Goal: Information Seeking & Learning: Learn about a topic

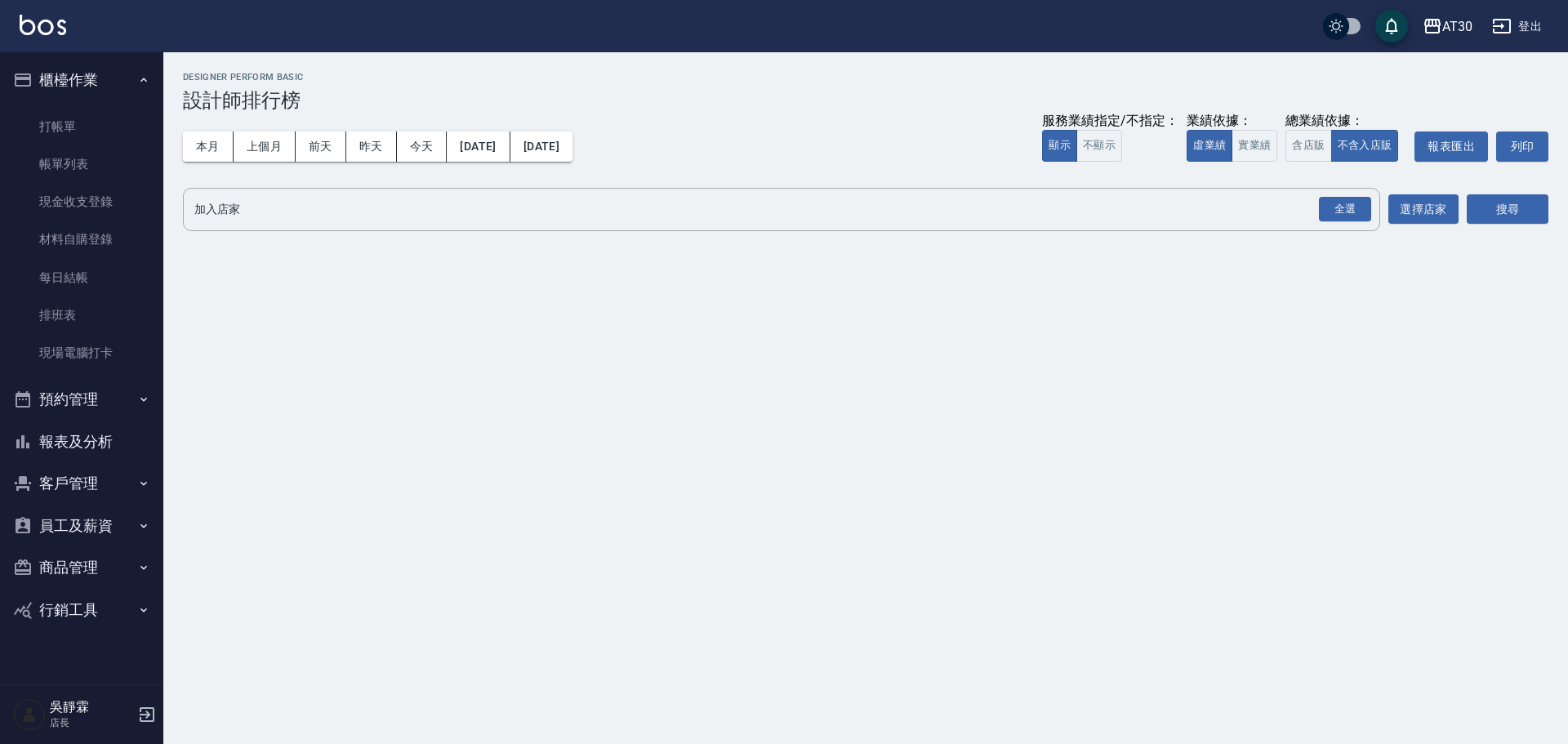
click at [1450, 25] on div "AT30" at bounding box center [1458, 26] width 31 height 20
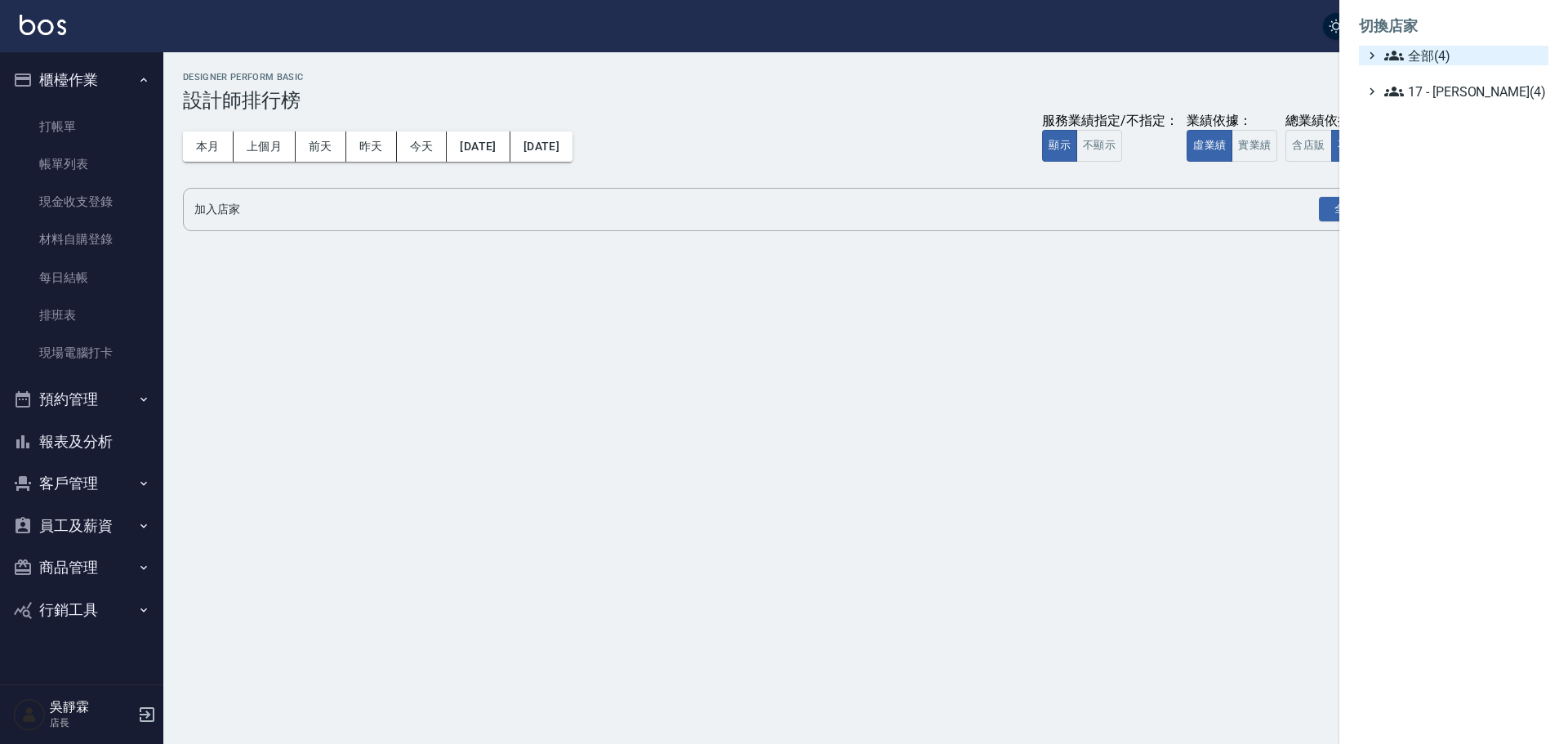
click at [1447, 56] on span "全部(4)" at bounding box center [1463, 56] width 158 height 19
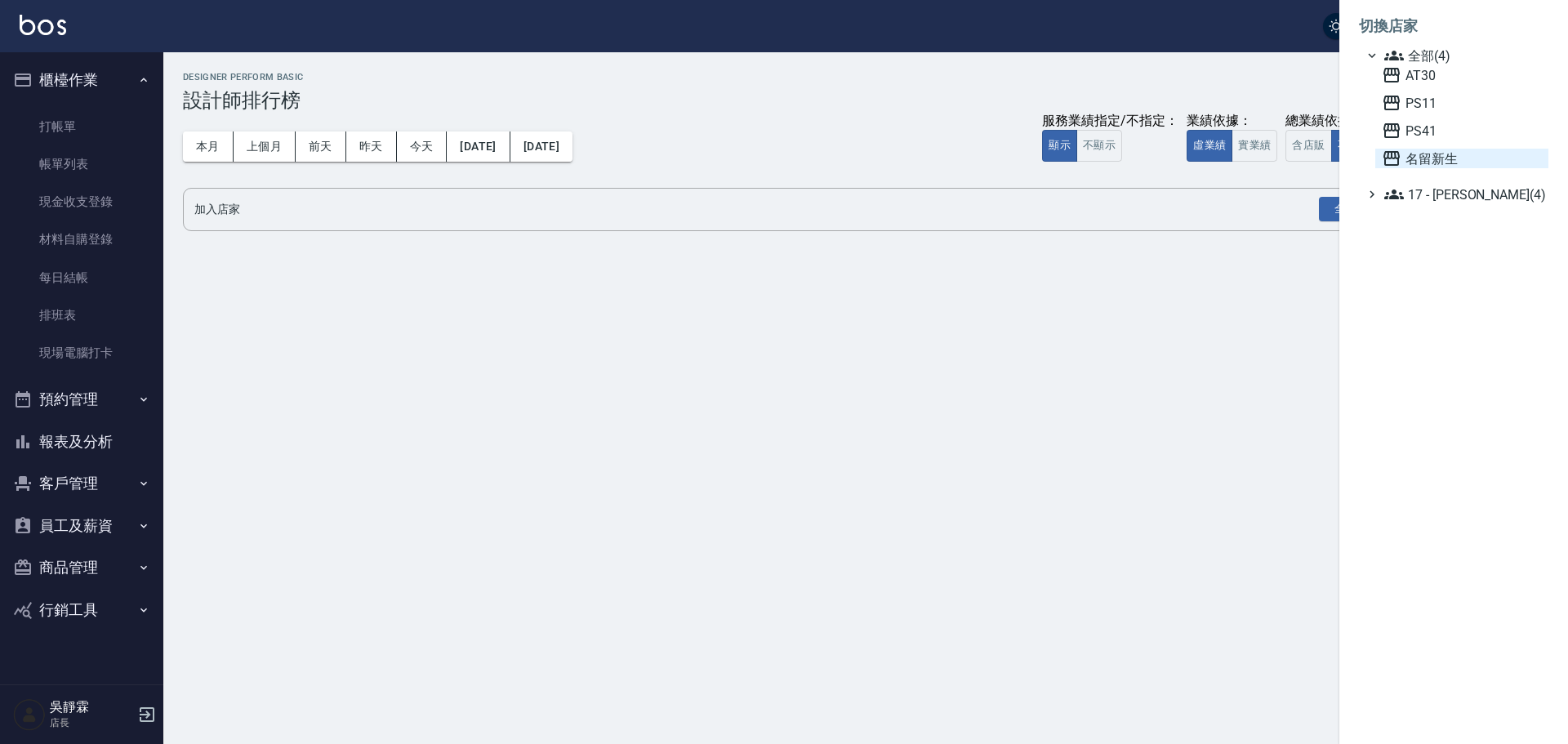
click at [1423, 158] on span "名留新生" at bounding box center [1462, 158] width 160 height 19
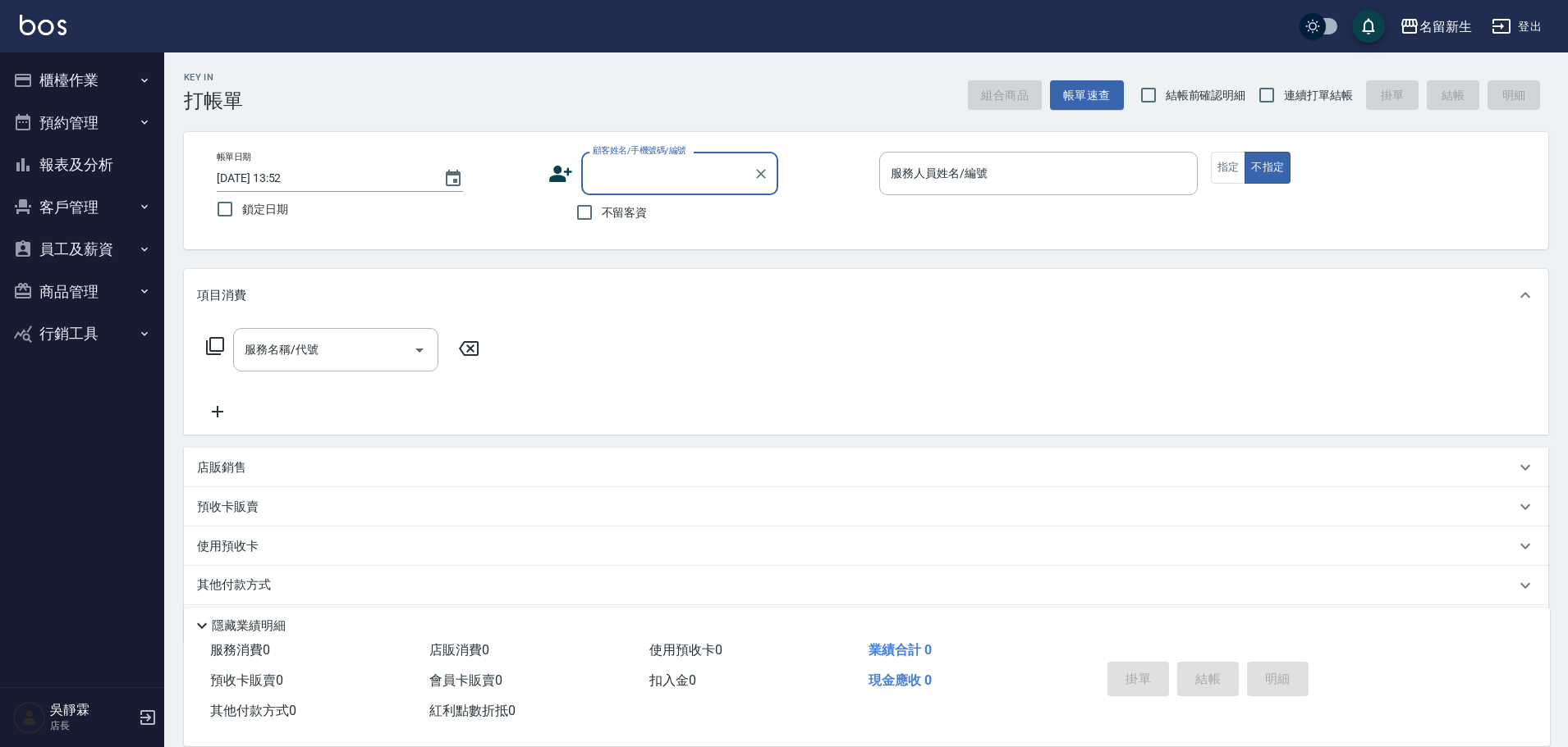
click at [109, 173] on button "報表及分析" at bounding box center [82, 164] width 151 height 42
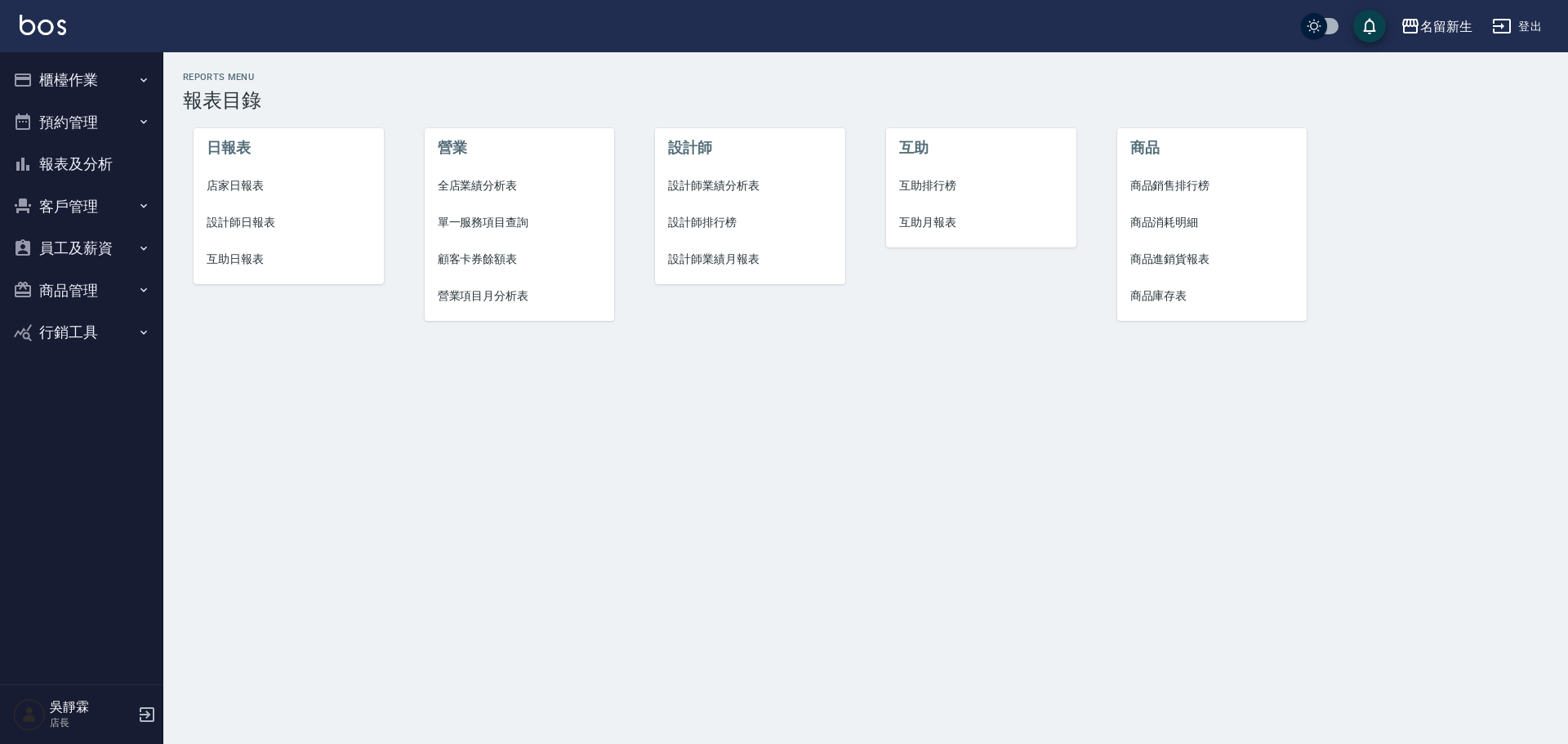
click at [507, 188] on span "全店業績分析表" at bounding box center [519, 186] width 164 height 17
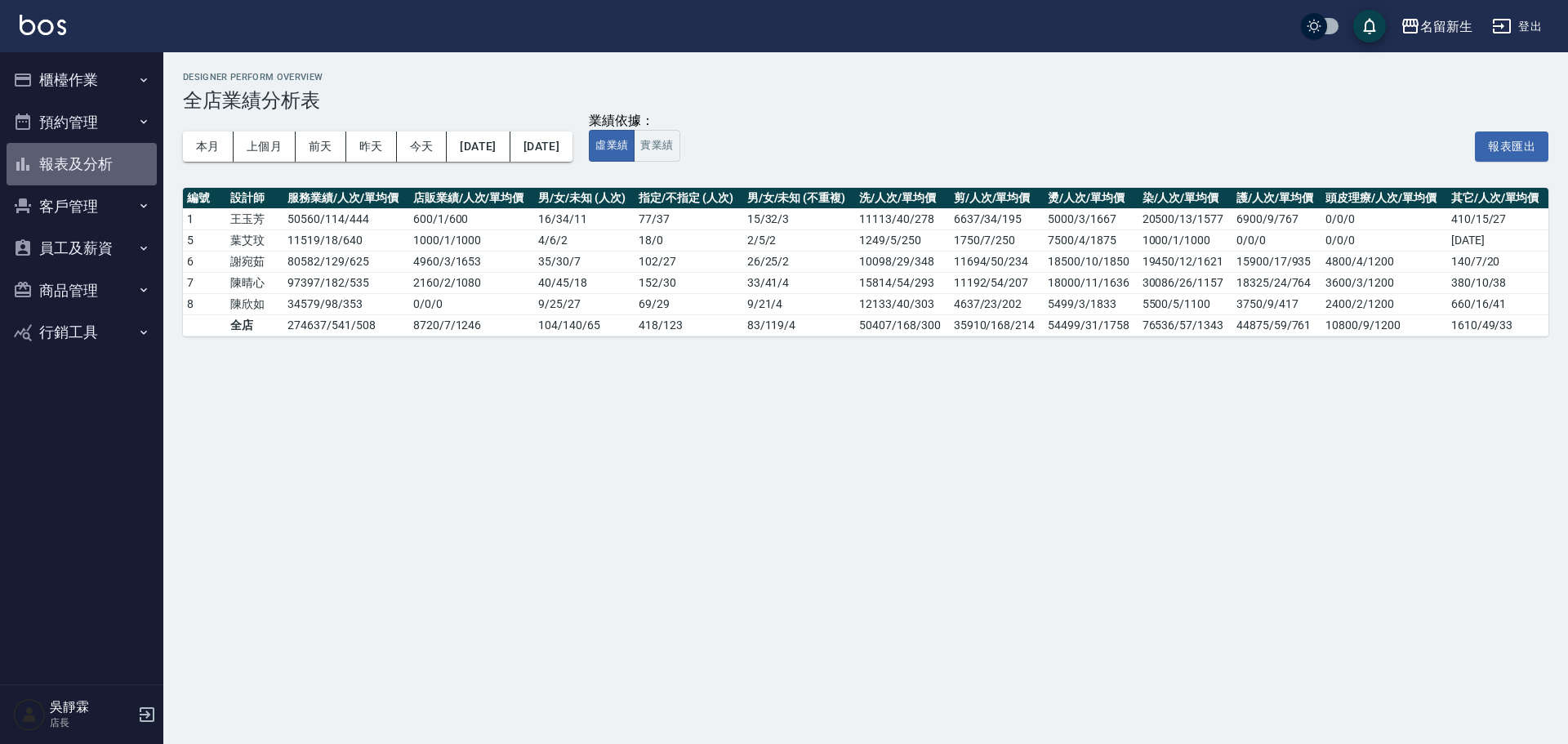
click at [88, 175] on button "報表及分析" at bounding box center [81, 164] width 150 height 42
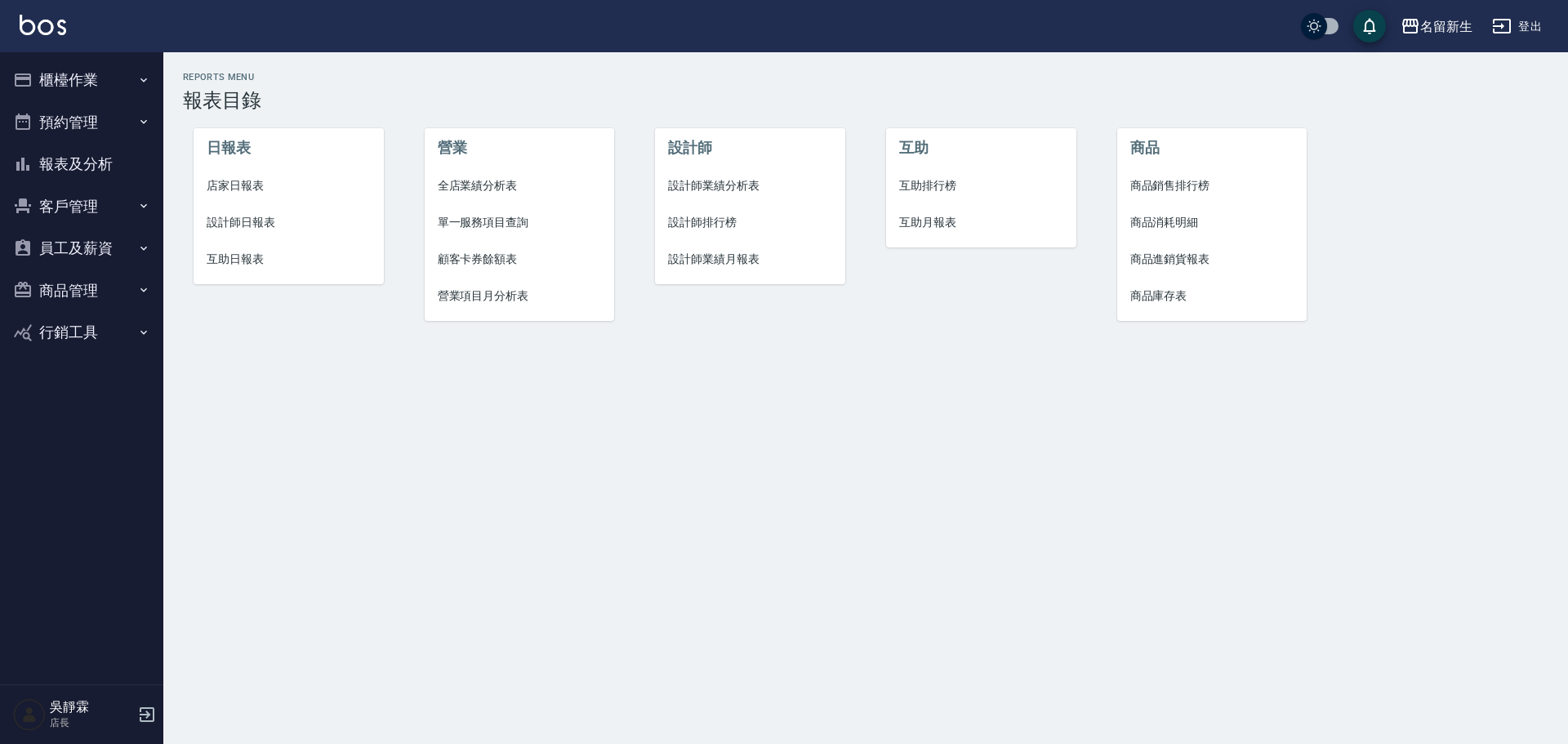
click at [504, 296] on span "營業項目月分析表" at bounding box center [519, 296] width 164 height 17
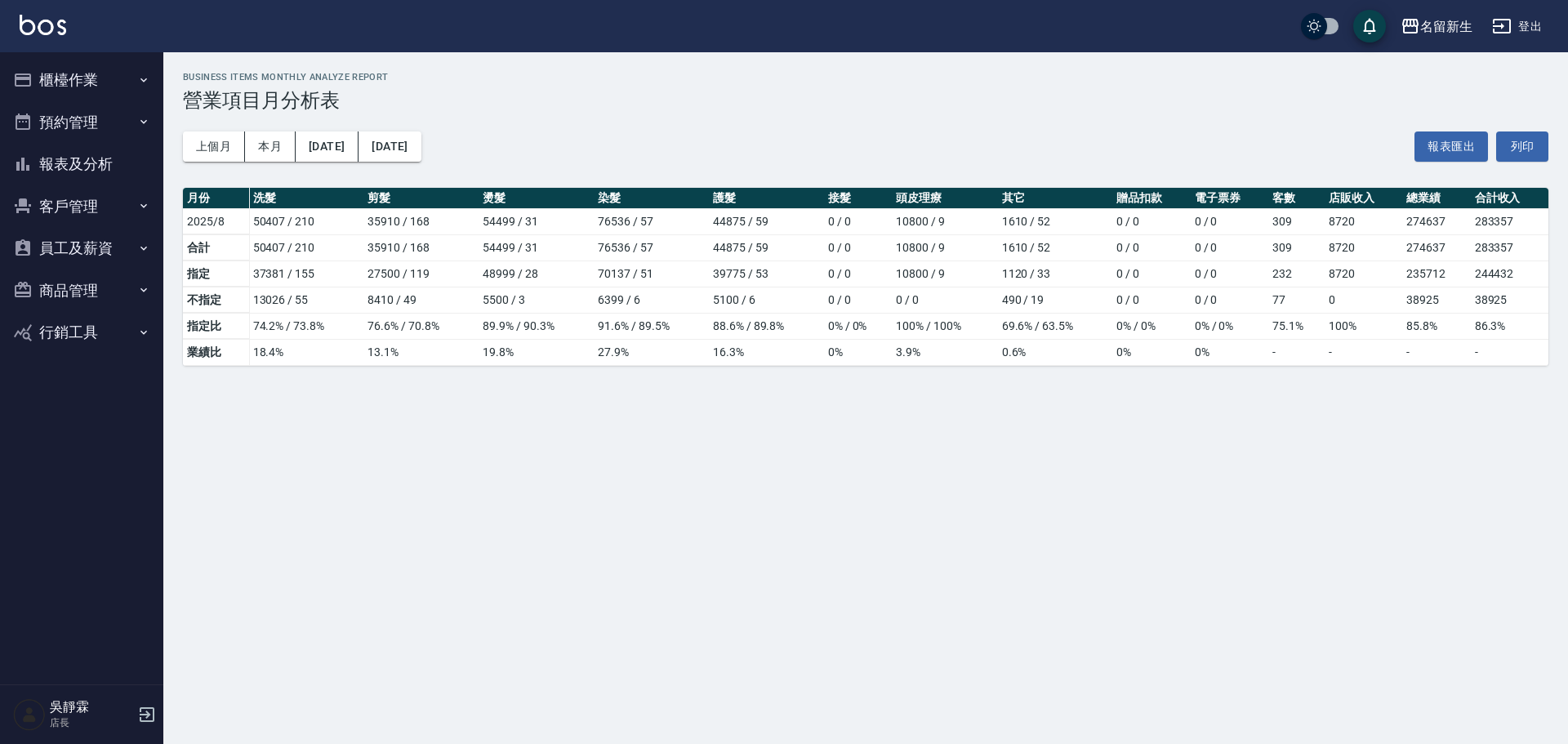
click at [95, 153] on button "報表及分析" at bounding box center [81, 164] width 150 height 42
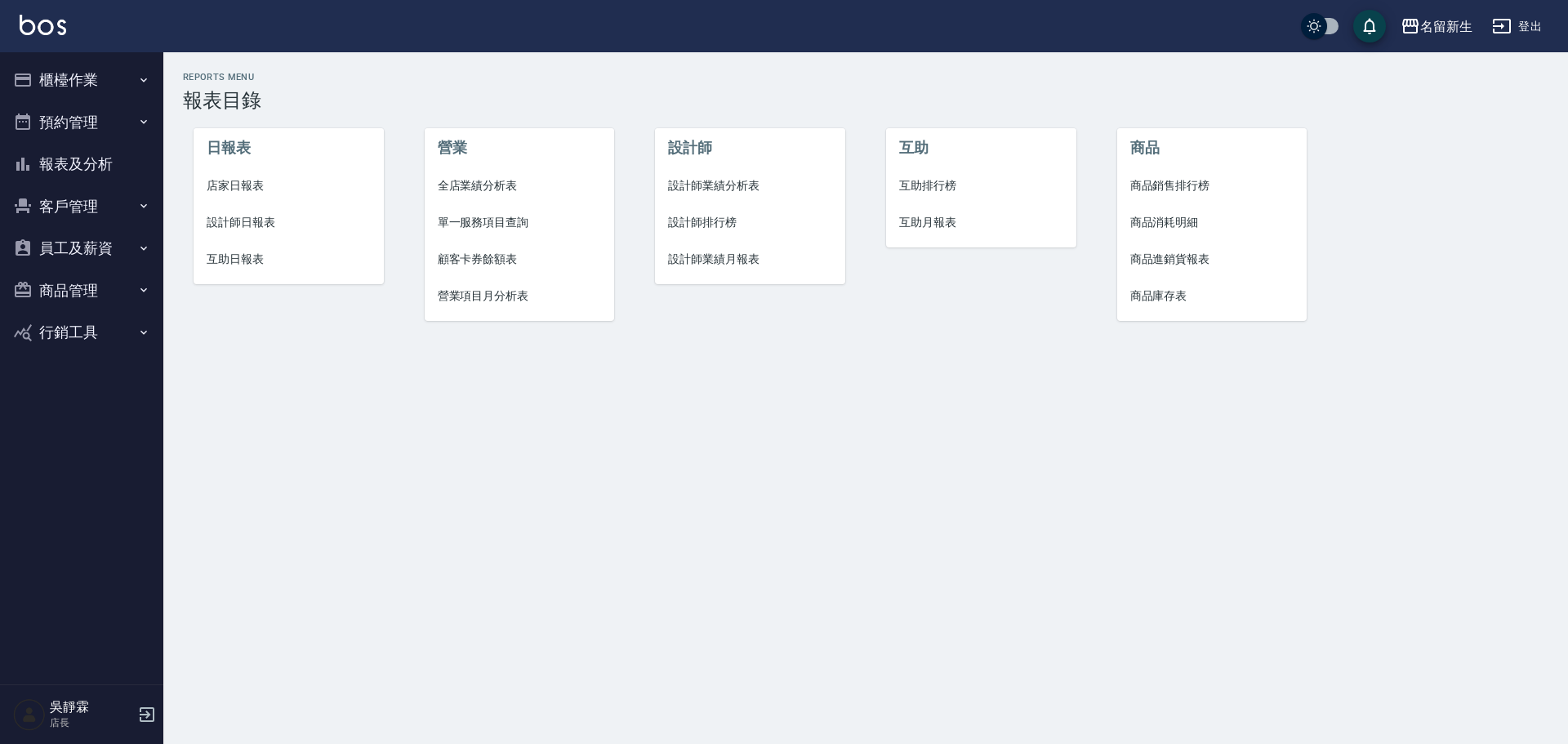
click at [768, 187] on span "設計師業績分析表" at bounding box center [750, 186] width 164 height 17
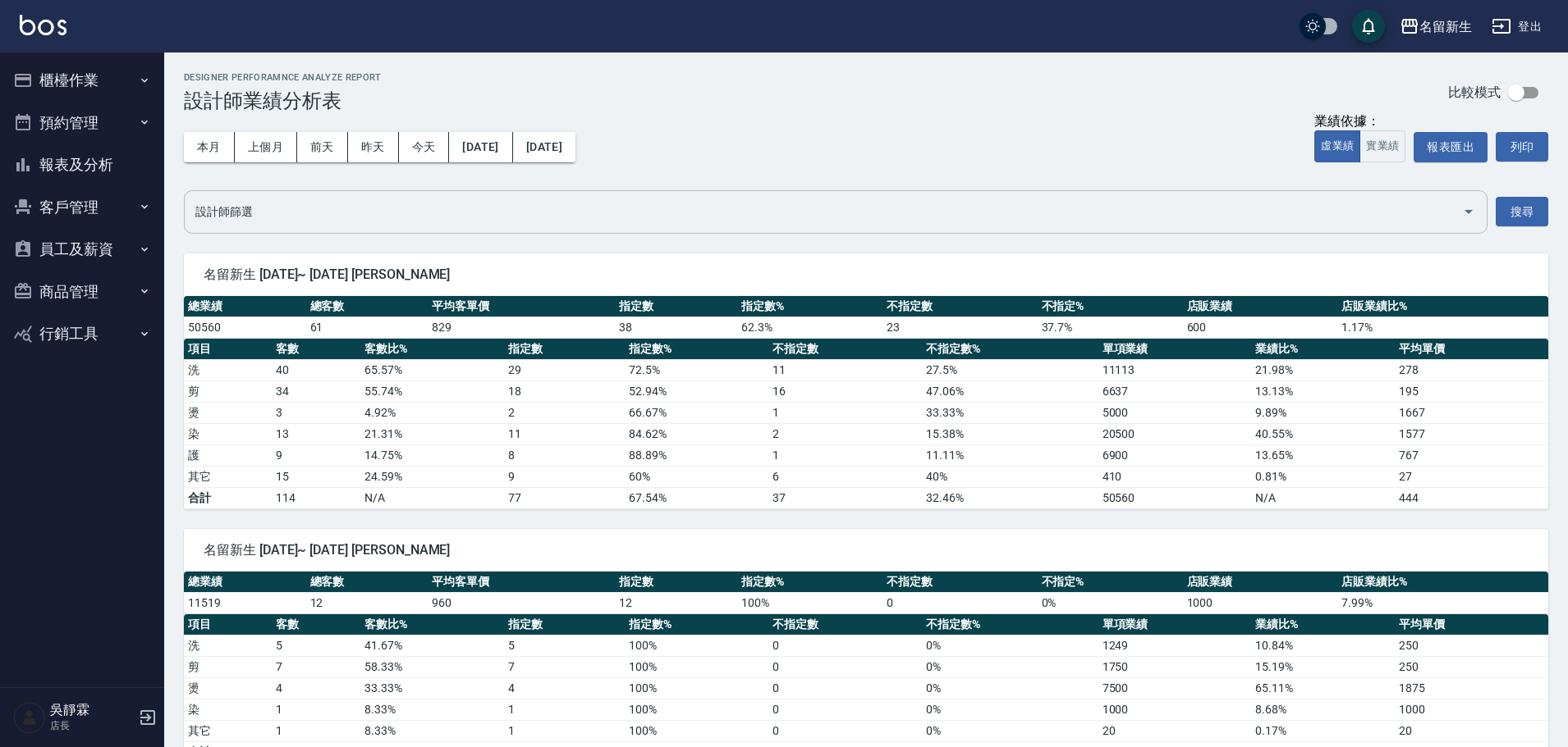
click at [743, 210] on input "設計師篩選" at bounding box center [823, 212] width 1264 height 29
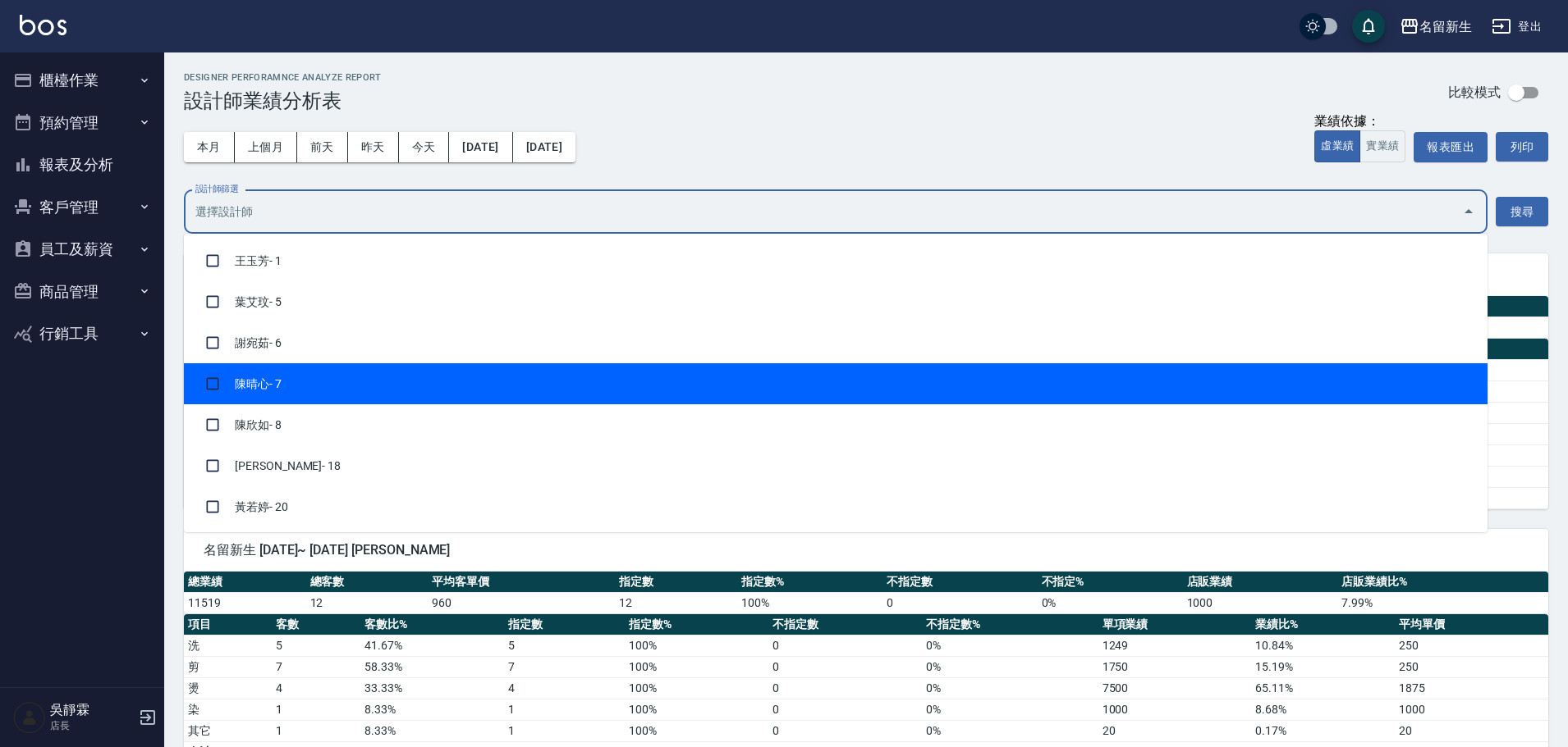
click at [415, 377] on li "陳晴心 - 7" at bounding box center [835, 384] width 1303 height 41
checkbox input "true"
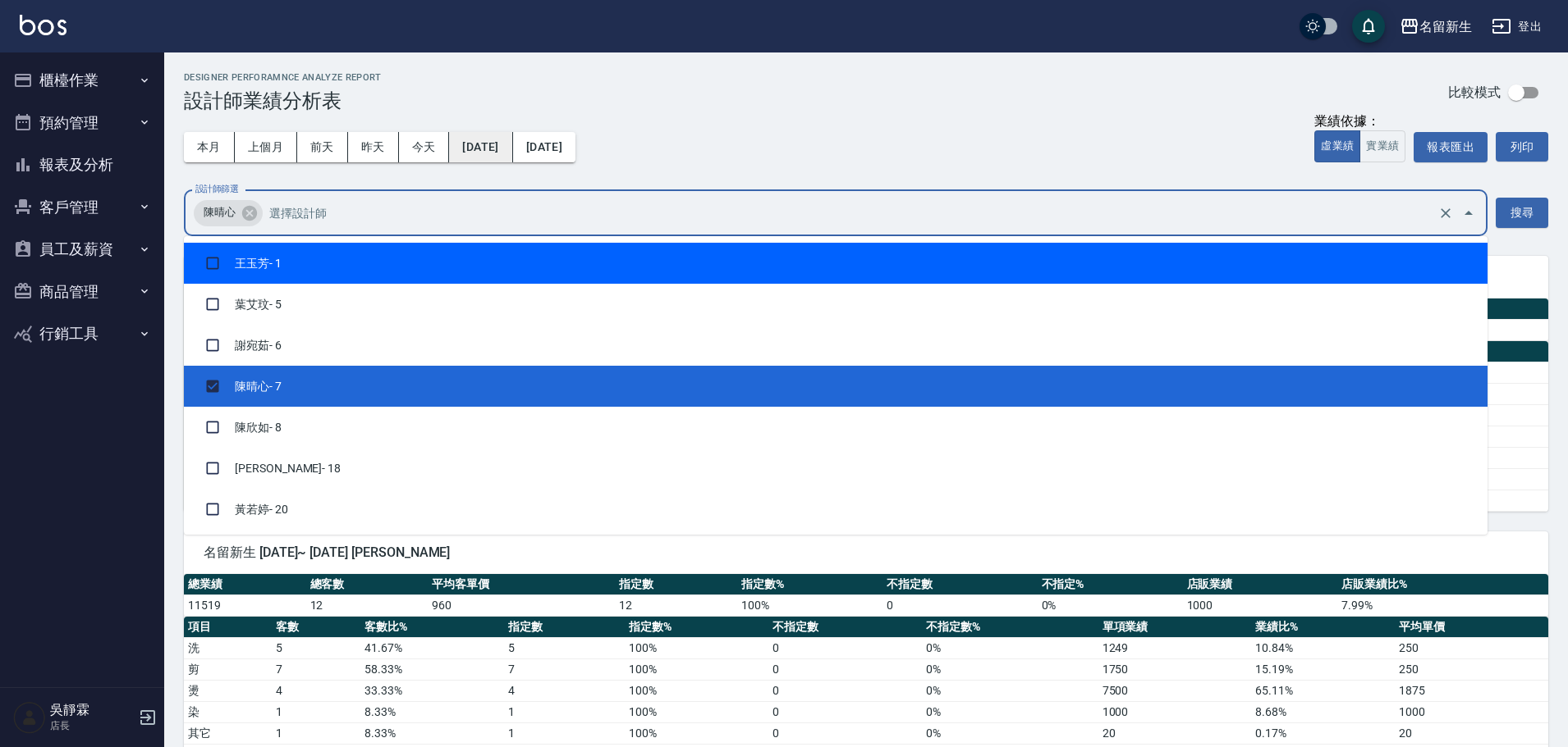
click at [512, 149] on button "2025/08/01" at bounding box center [481, 147] width 63 height 31
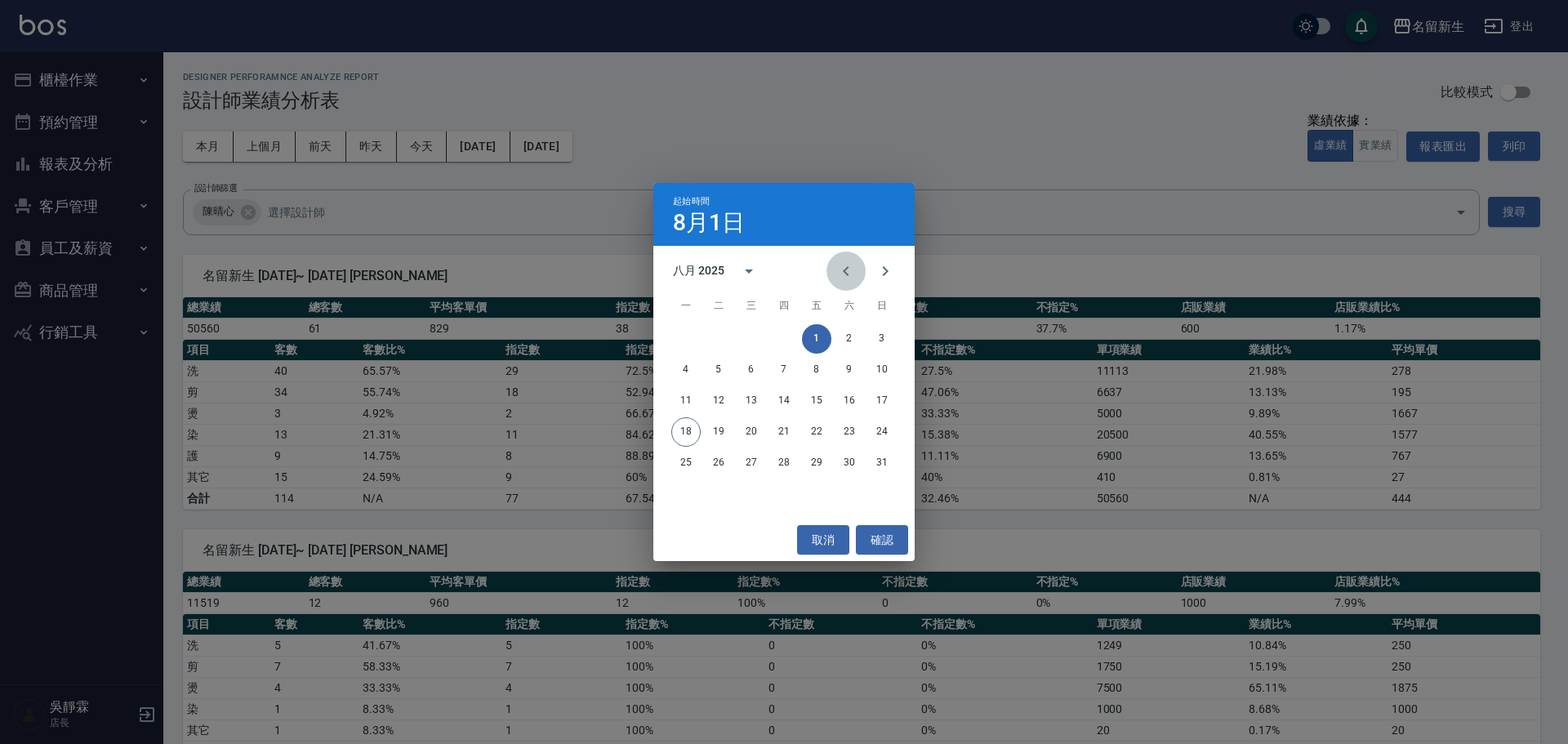
click at [852, 267] on icon "Previous month" at bounding box center [846, 271] width 19 height 19
click at [743, 273] on icon "calendar view is open, switch to year view" at bounding box center [749, 271] width 19 height 19
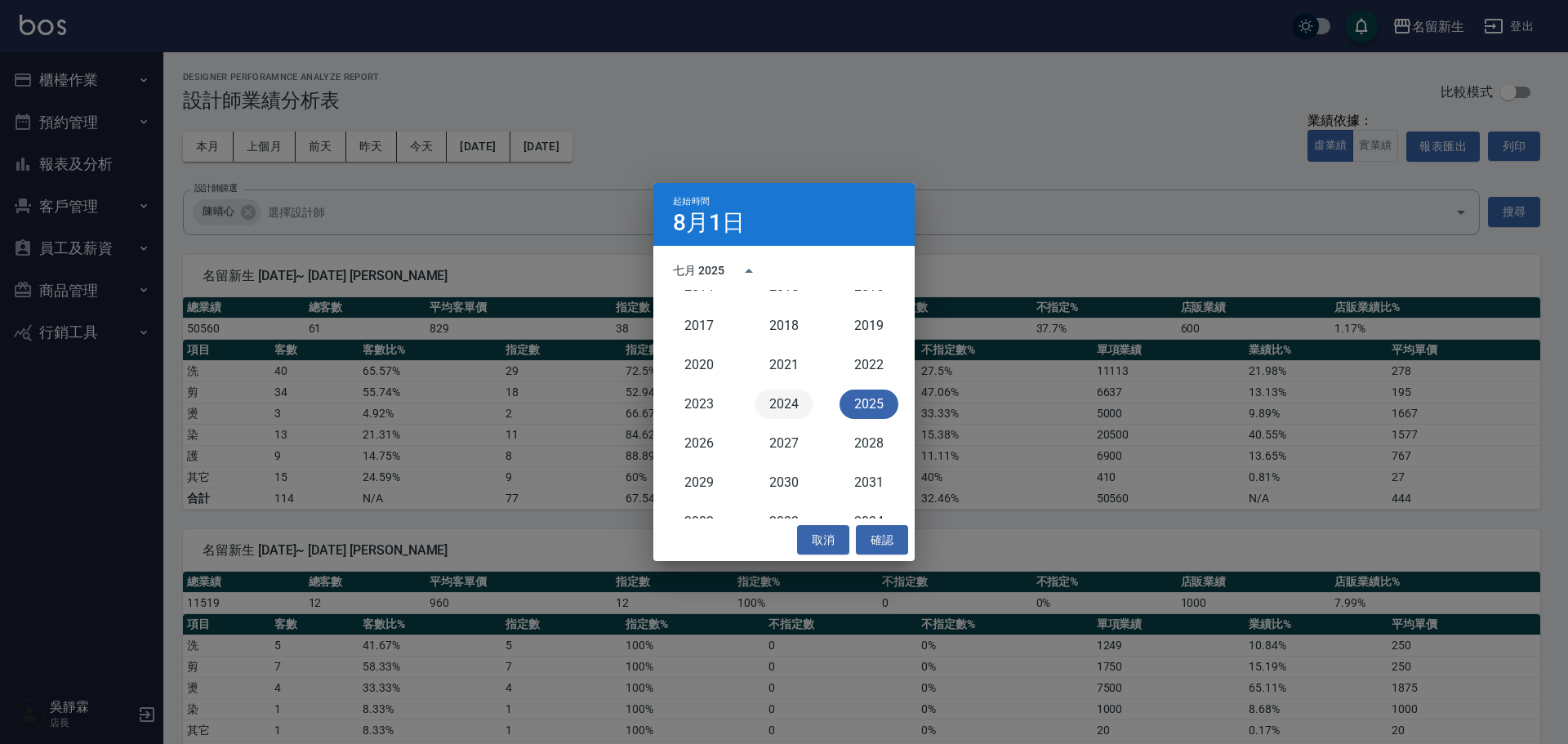
click at [794, 402] on button "2024" at bounding box center [783, 404] width 58 height 30
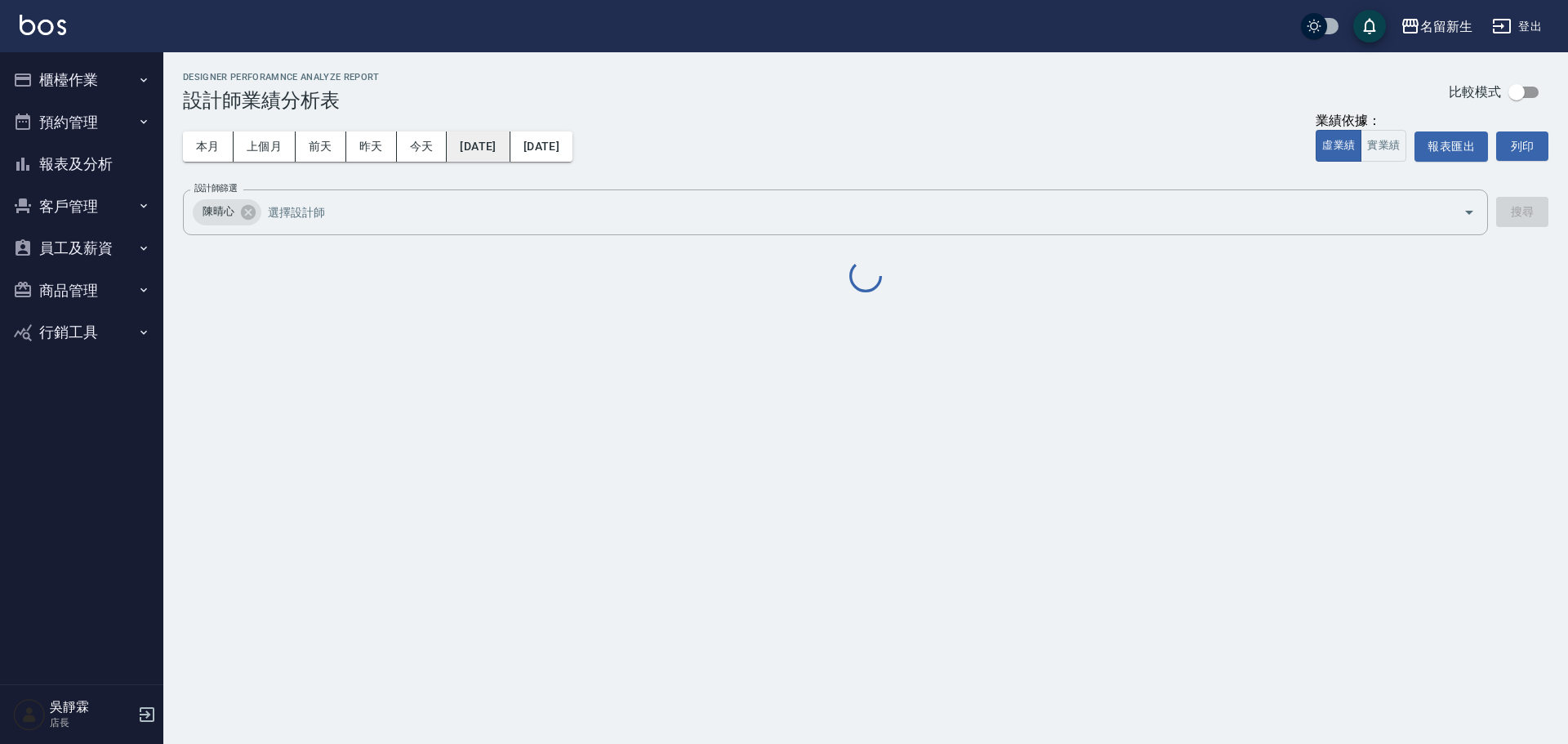
click at [498, 148] on button "2024/08/01" at bounding box center [479, 147] width 63 height 31
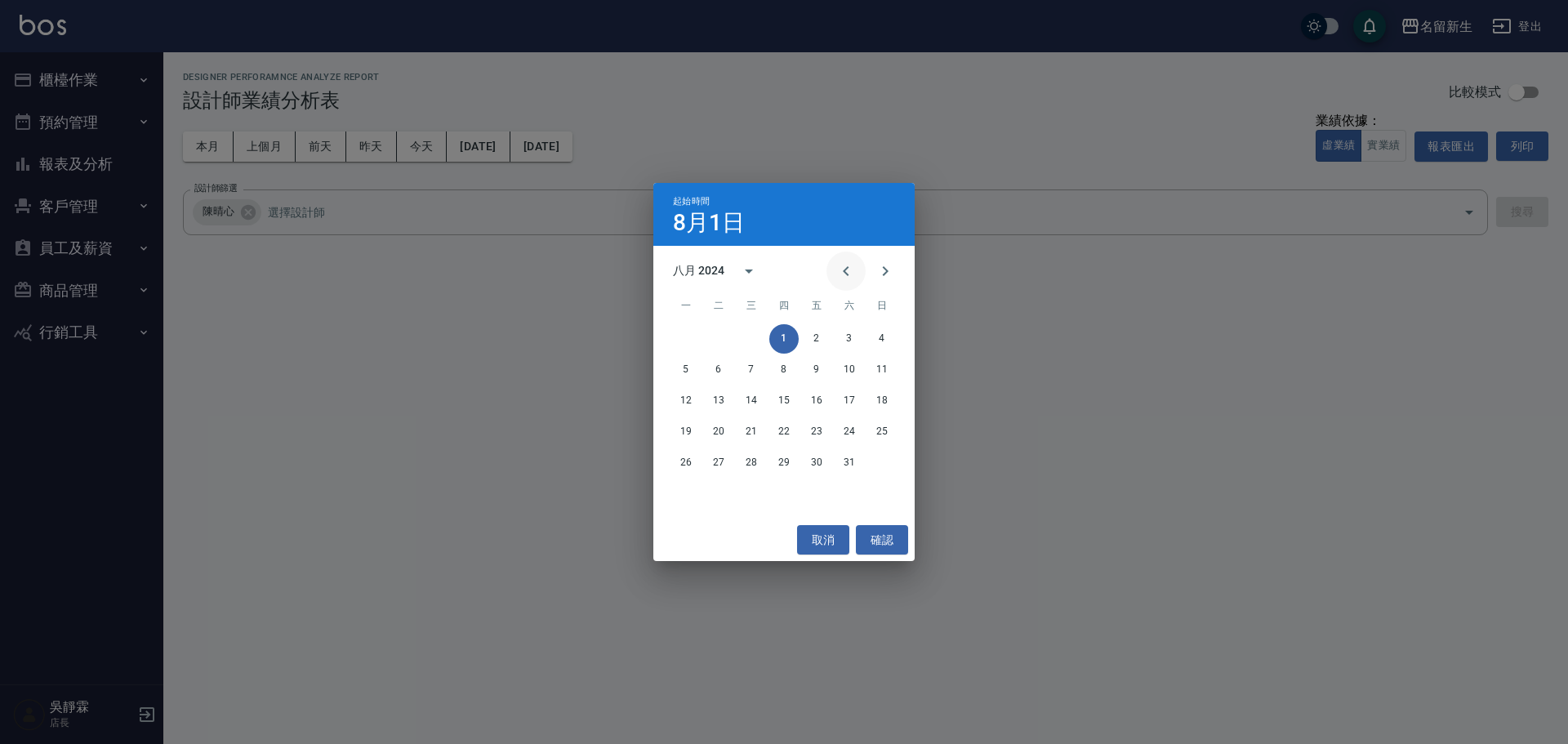
click at [847, 270] on icon "Previous month" at bounding box center [846, 271] width 19 height 19
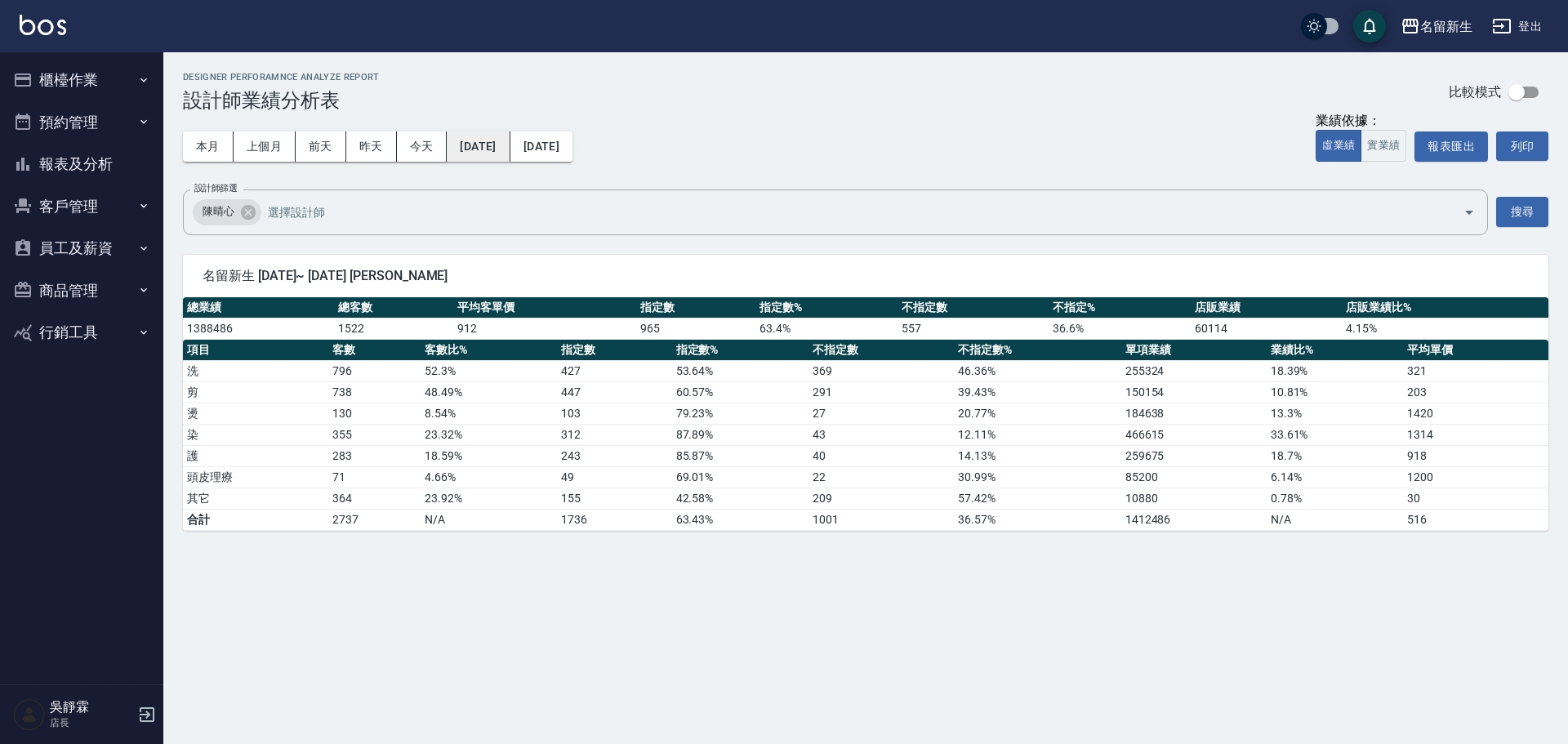
click at [509, 140] on button "2024/08/01" at bounding box center [479, 147] width 63 height 31
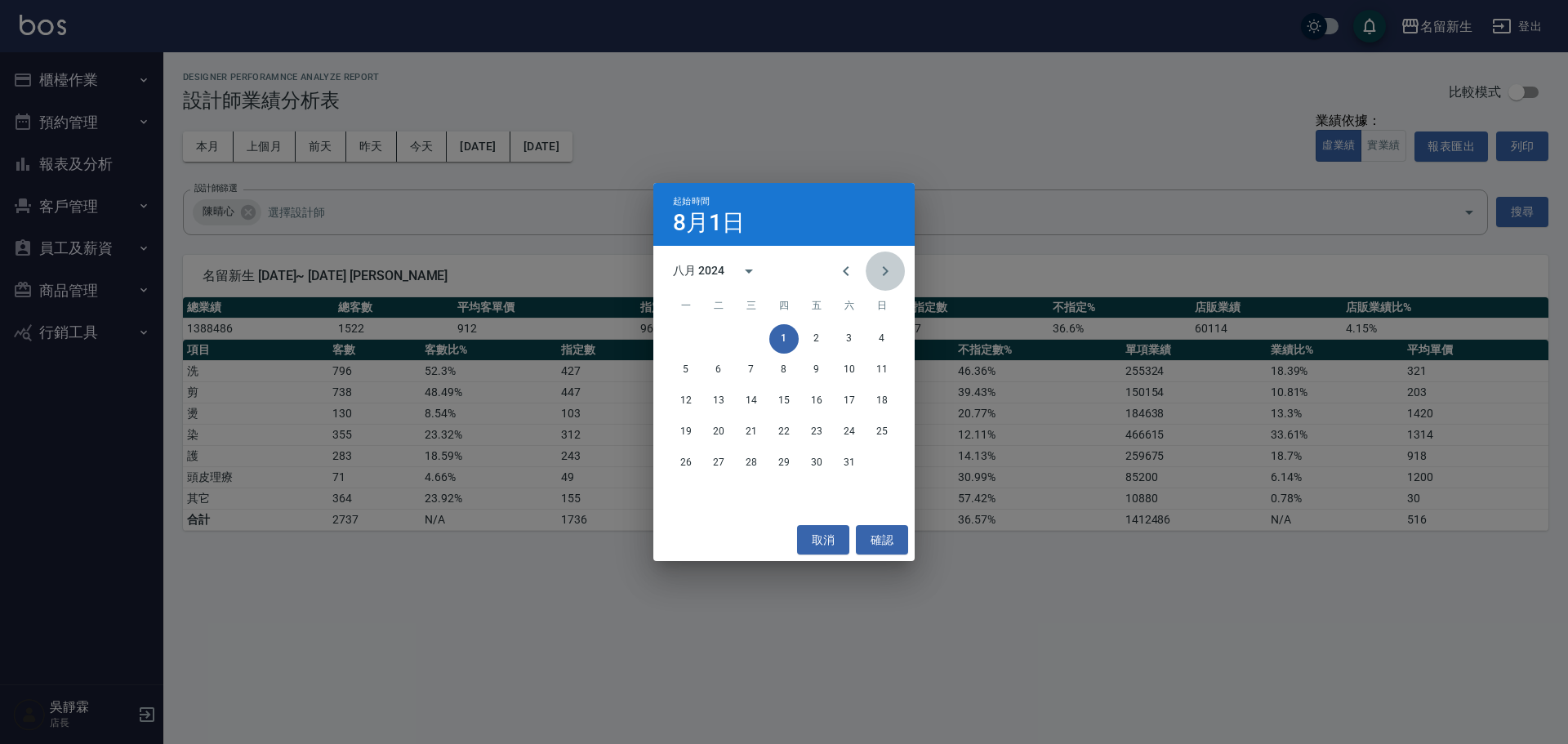
click at [886, 273] on icon "Next month" at bounding box center [885, 271] width 6 height 10
click at [886, 340] on button "1" at bounding box center [882, 339] width 30 height 30
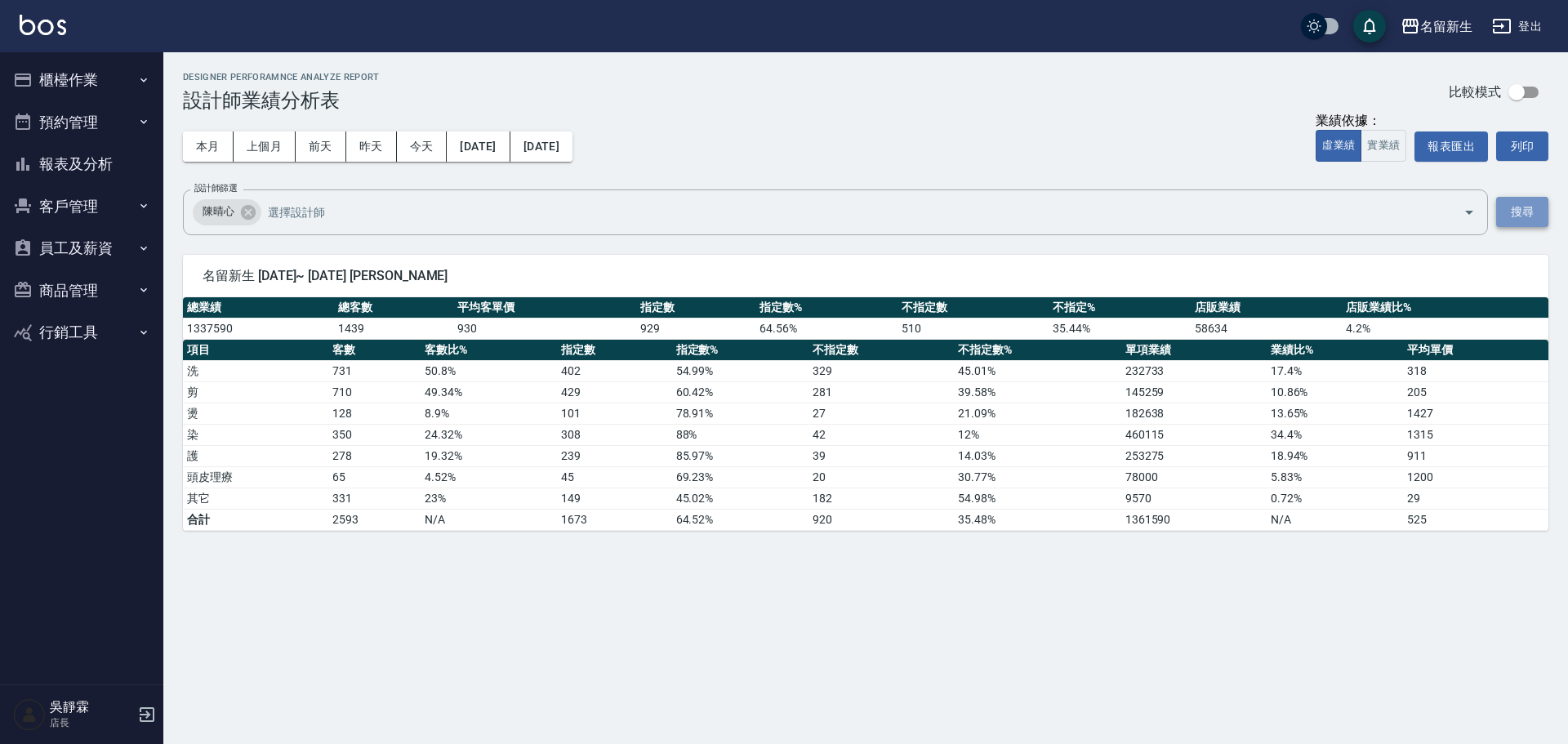
click at [1521, 214] on button "搜尋" at bounding box center [1522, 213] width 53 height 31
click at [572, 146] on button "2025/08/18" at bounding box center [541, 147] width 62 height 31
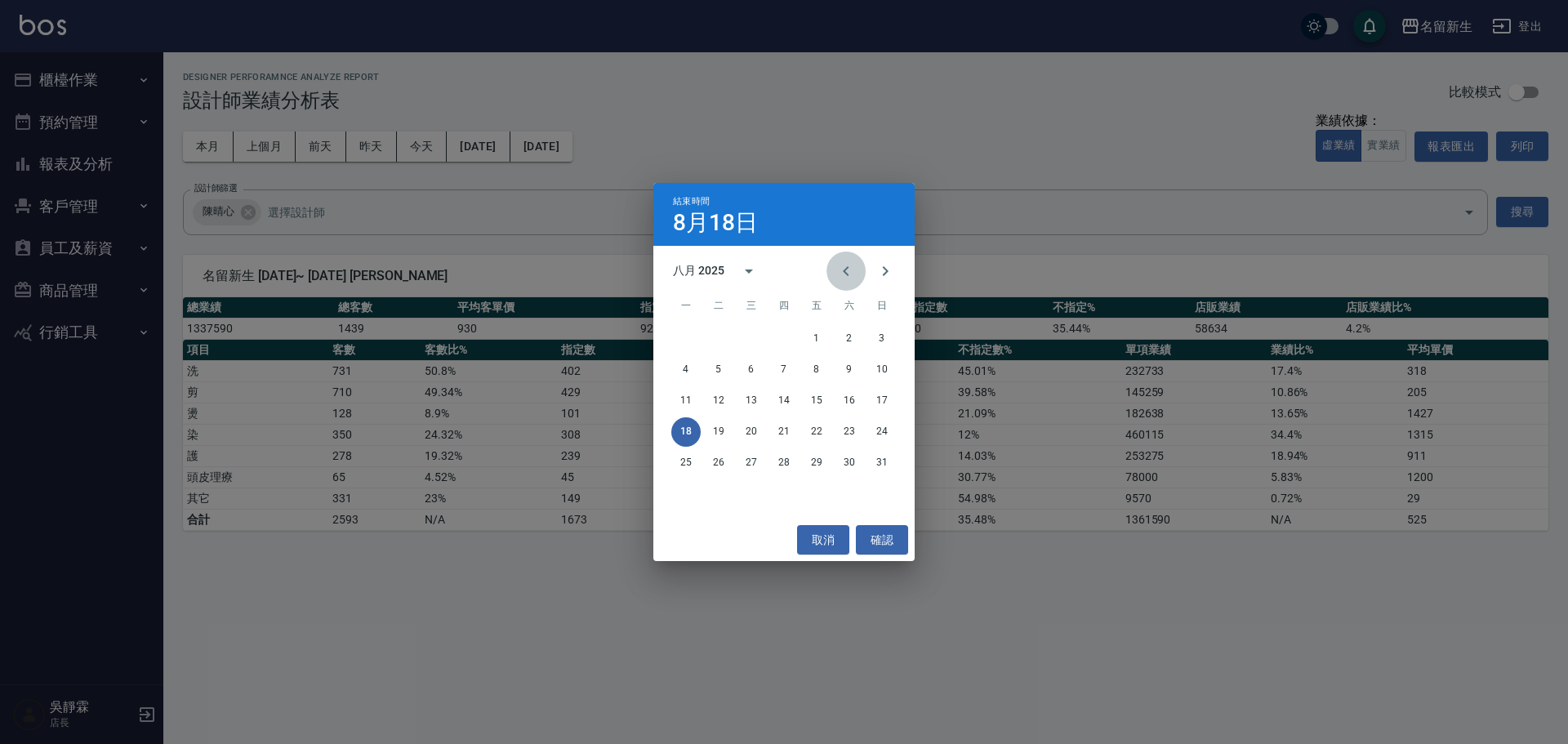
click at [848, 270] on icon "Previous month" at bounding box center [846, 271] width 19 height 19
click at [751, 270] on icon "calendar view is open, switch to year view" at bounding box center [749, 272] width 9 height 4
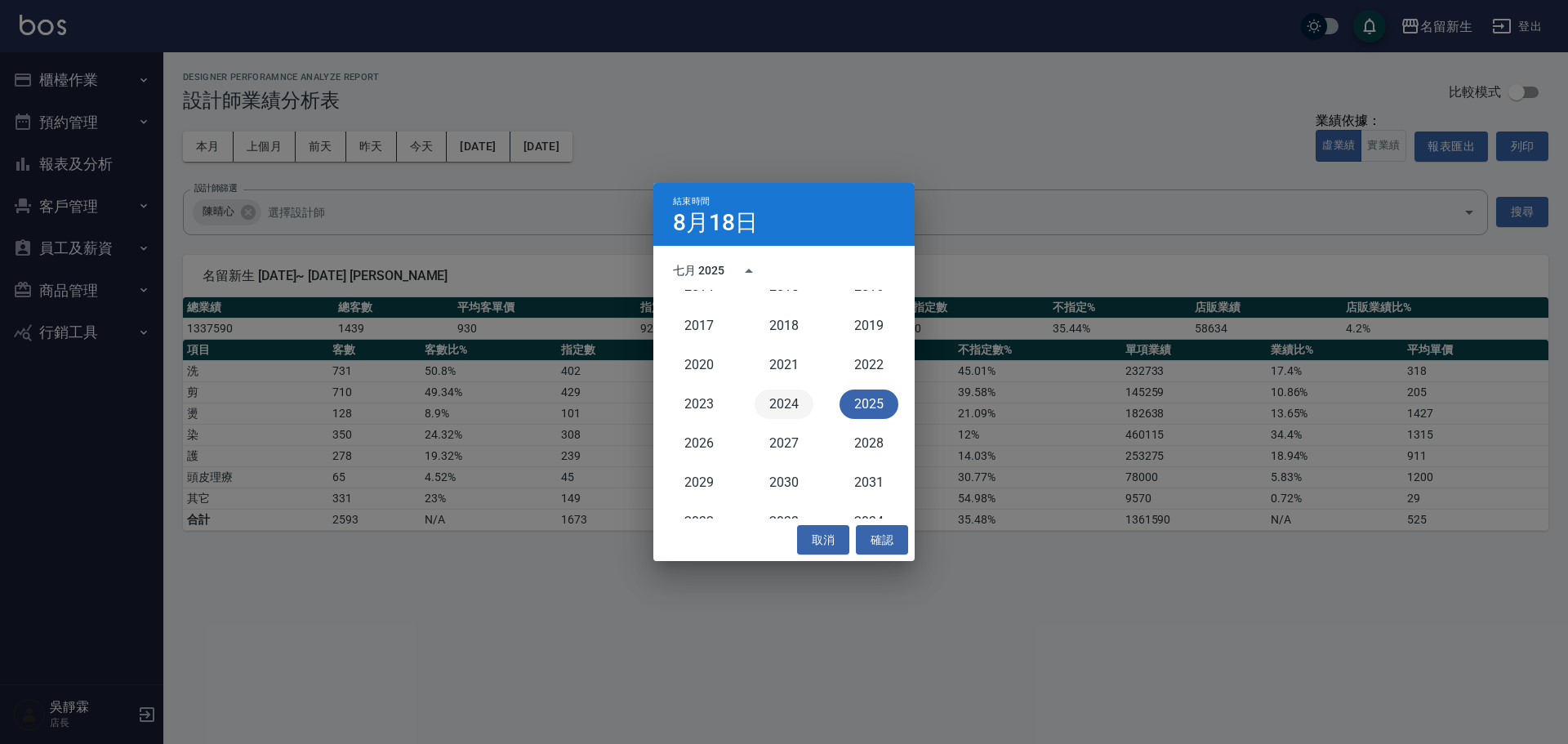
click at [791, 403] on button "2024" at bounding box center [783, 404] width 58 height 30
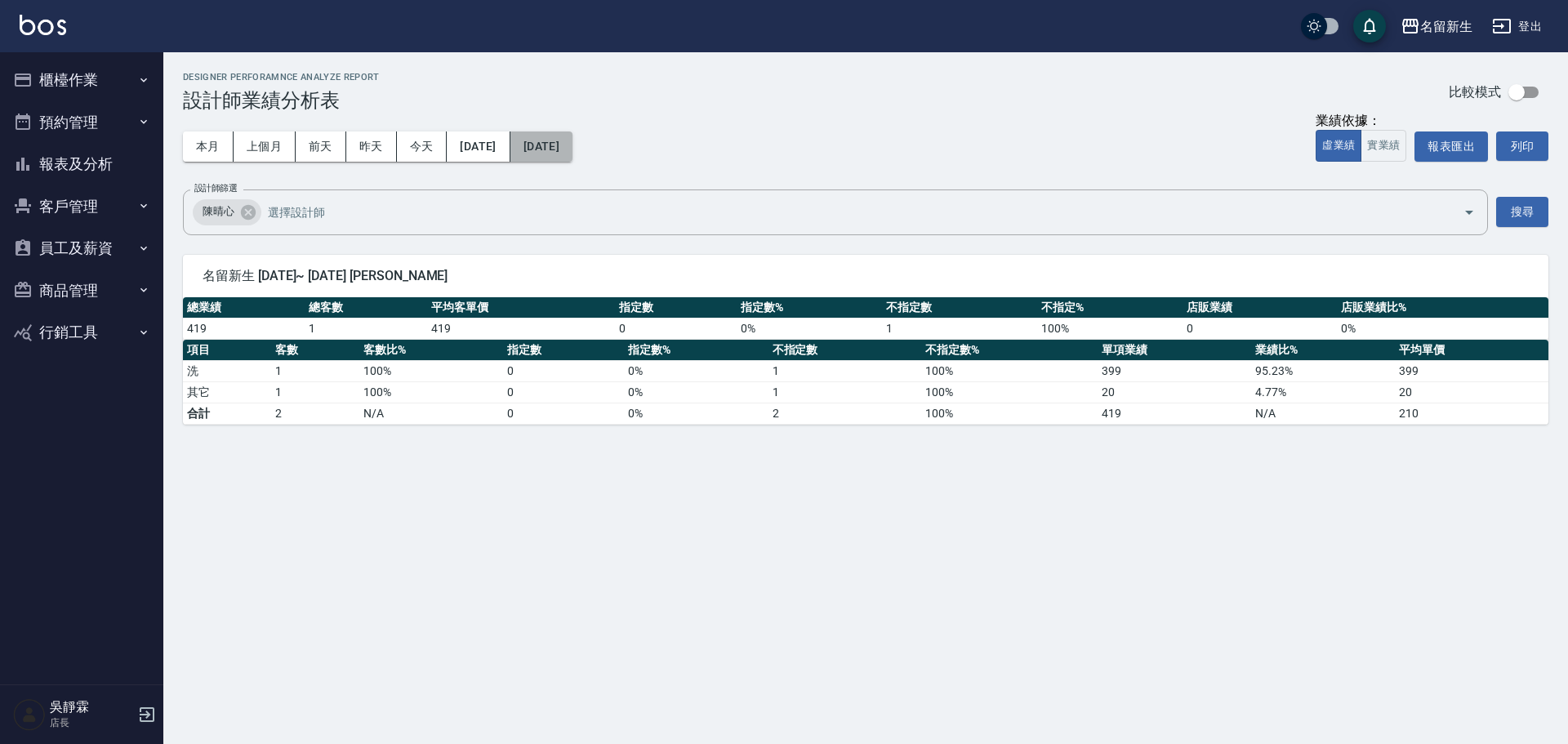
click at [572, 139] on button "2024/08/18" at bounding box center [541, 147] width 62 height 31
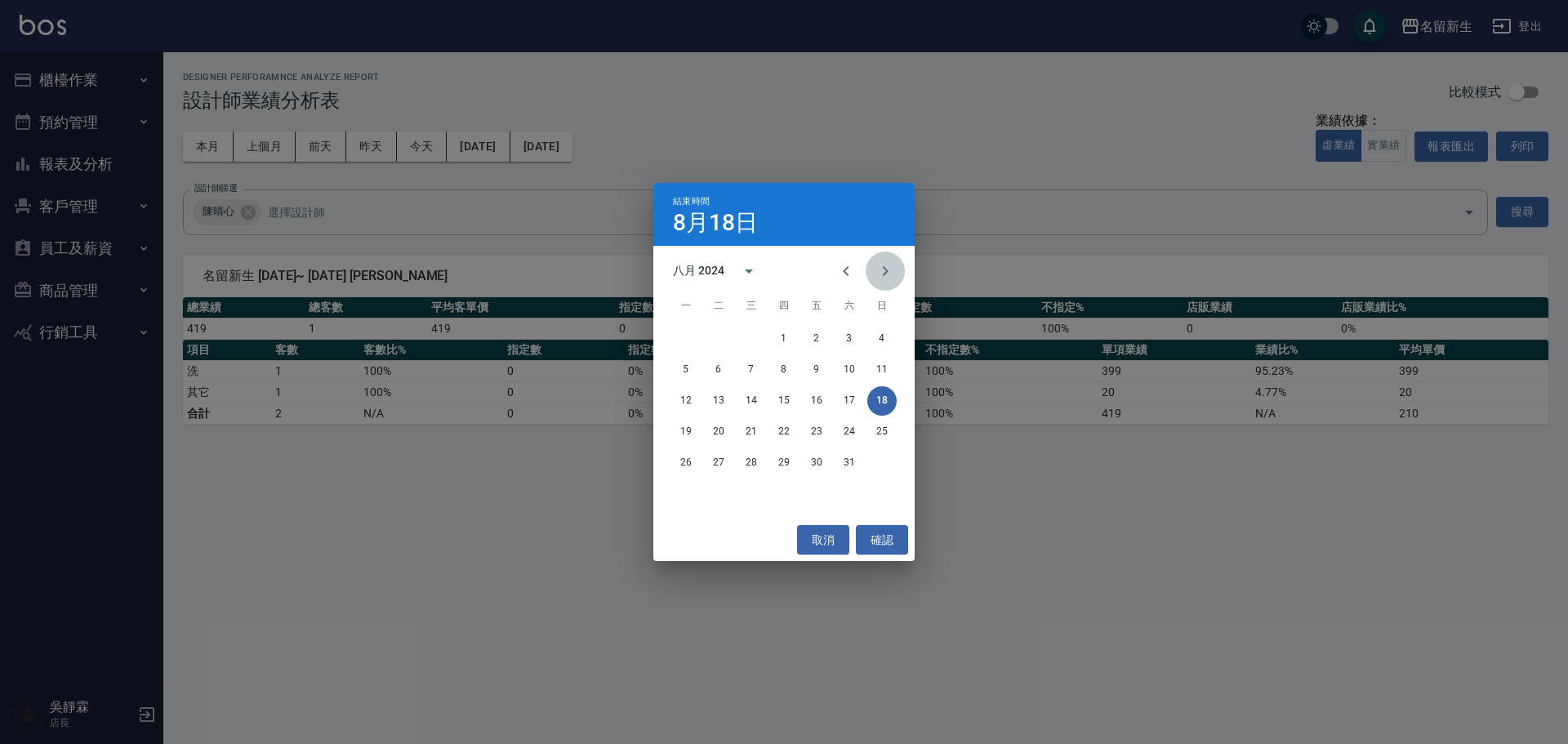
click at [878, 270] on icon "Next month" at bounding box center [885, 271] width 19 height 19
click at [680, 494] on button "30" at bounding box center [685, 494] width 30 height 30
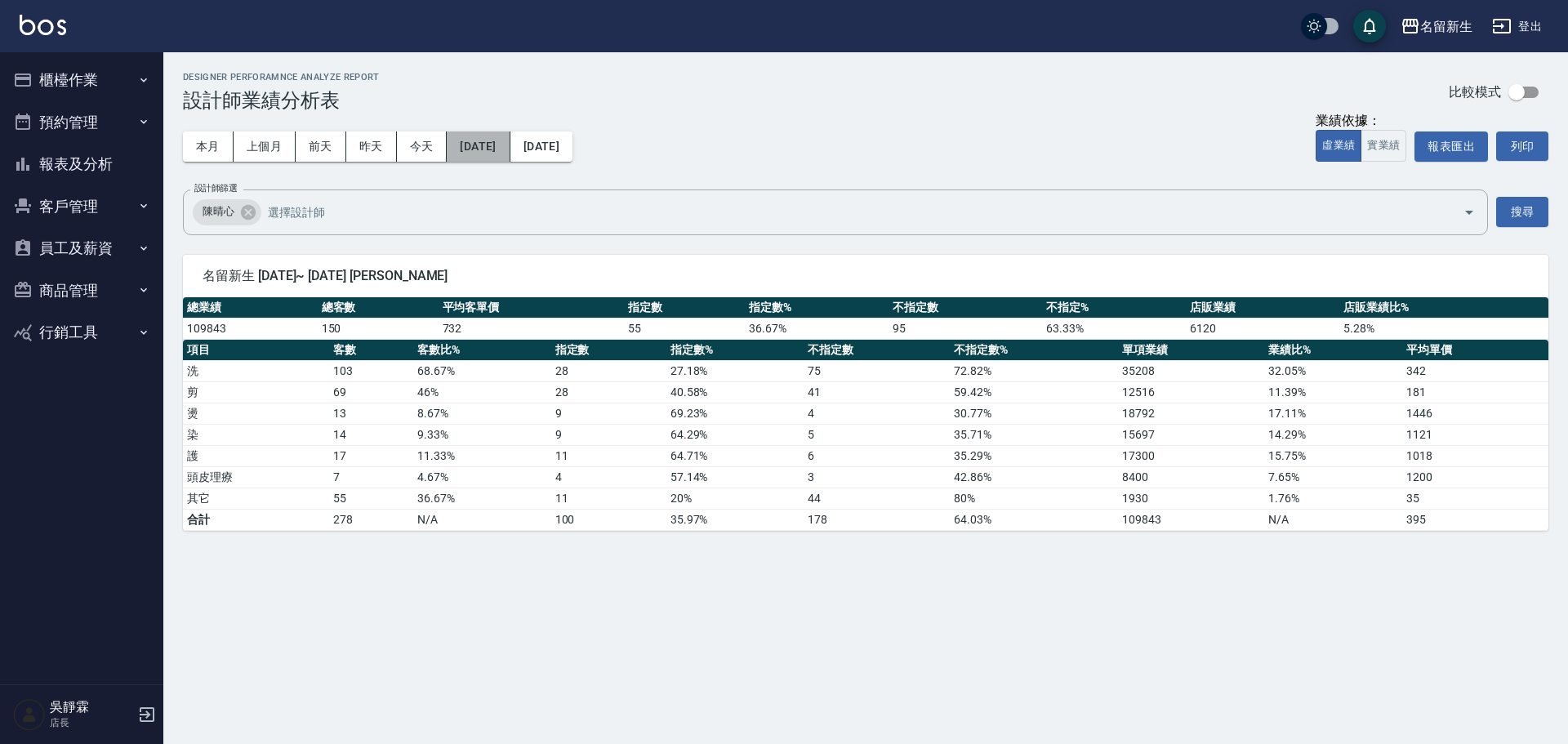
click at [509, 147] on button "2024/08/18" at bounding box center [479, 147] width 63 height 31
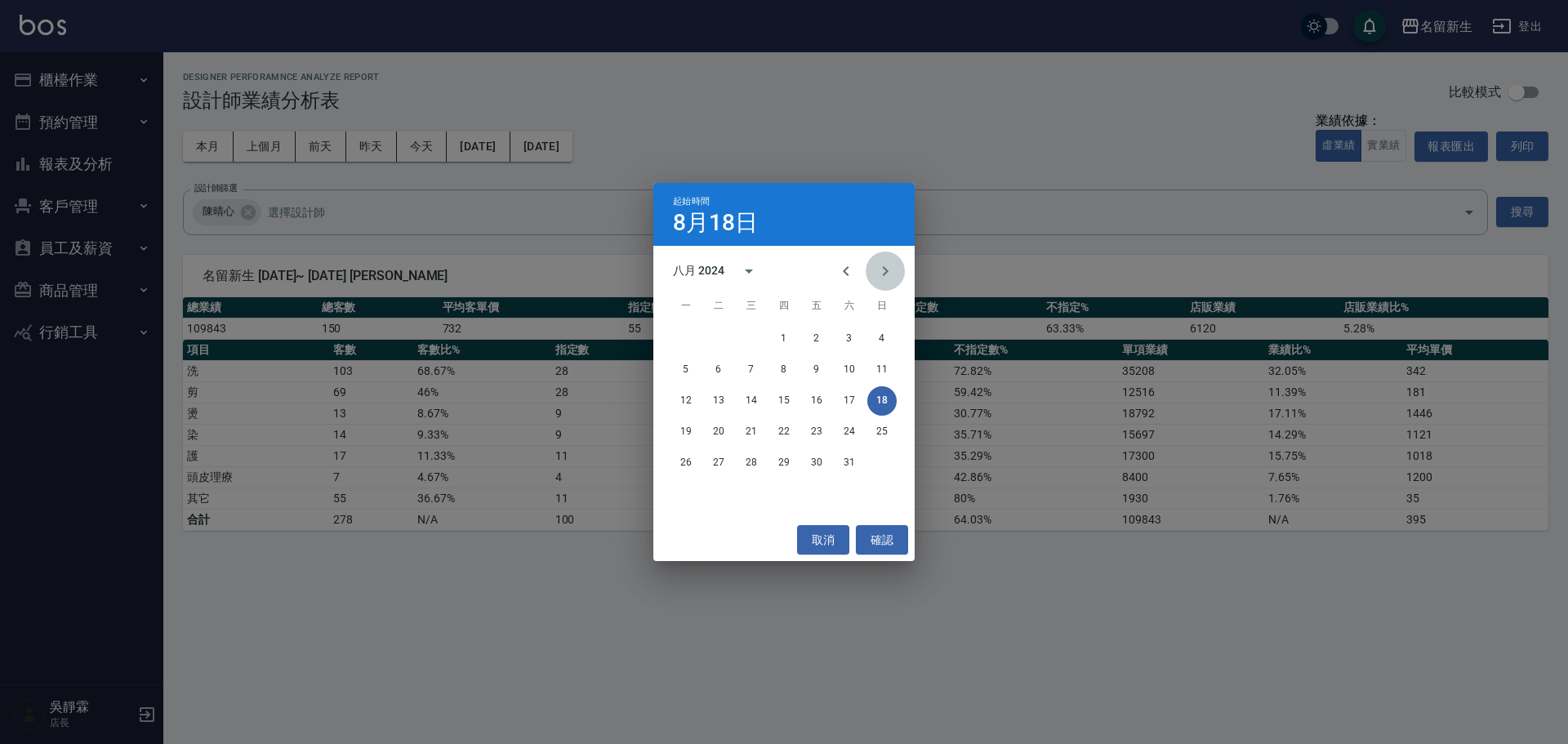
click at [878, 272] on icon "Next month" at bounding box center [885, 271] width 19 height 19
click at [882, 332] on button "1" at bounding box center [882, 339] width 30 height 30
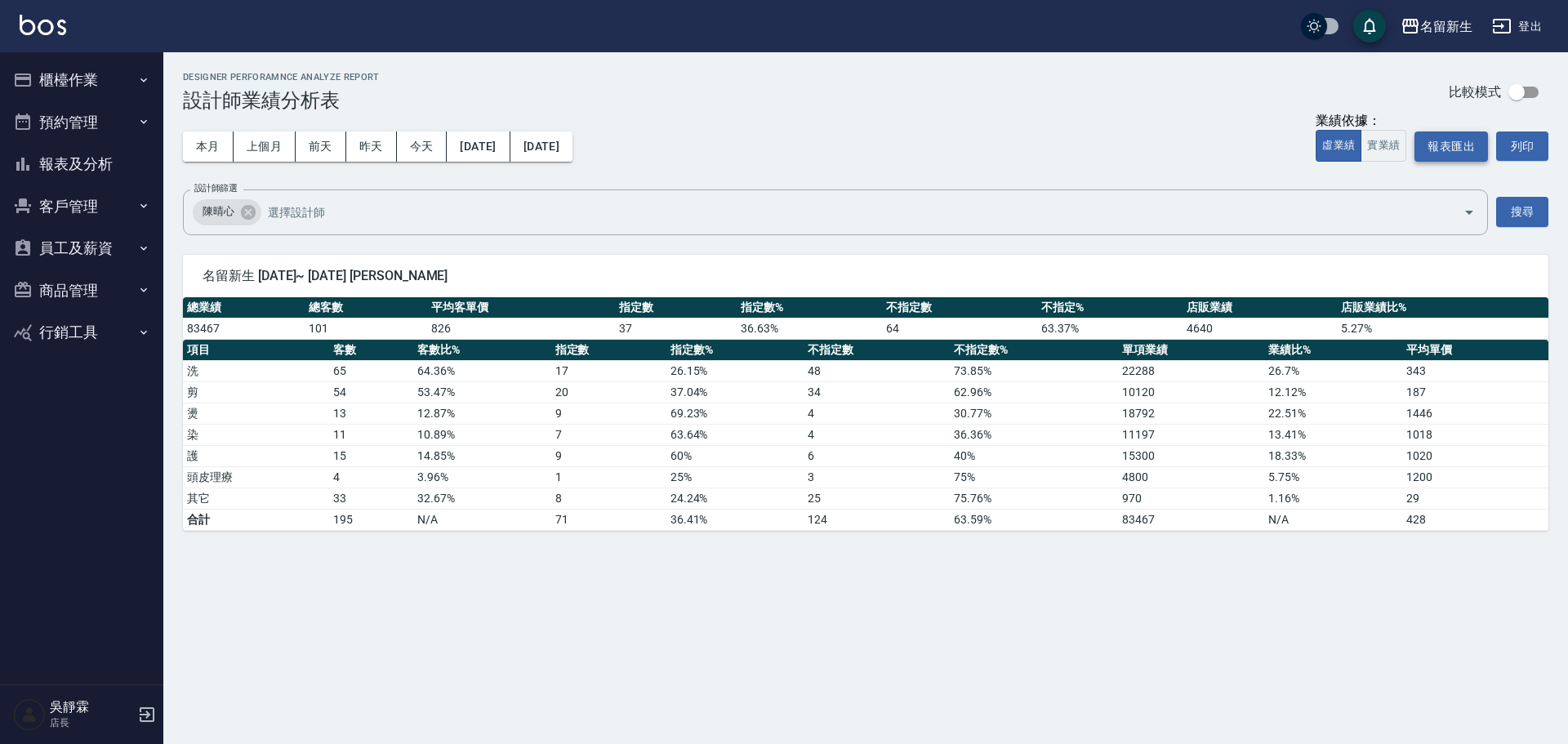
click at [1445, 147] on button "報表匯出" at bounding box center [1451, 147] width 74 height 31
click at [495, 148] on button "2024/09/01" at bounding box center [479, 147] width 63 height 31
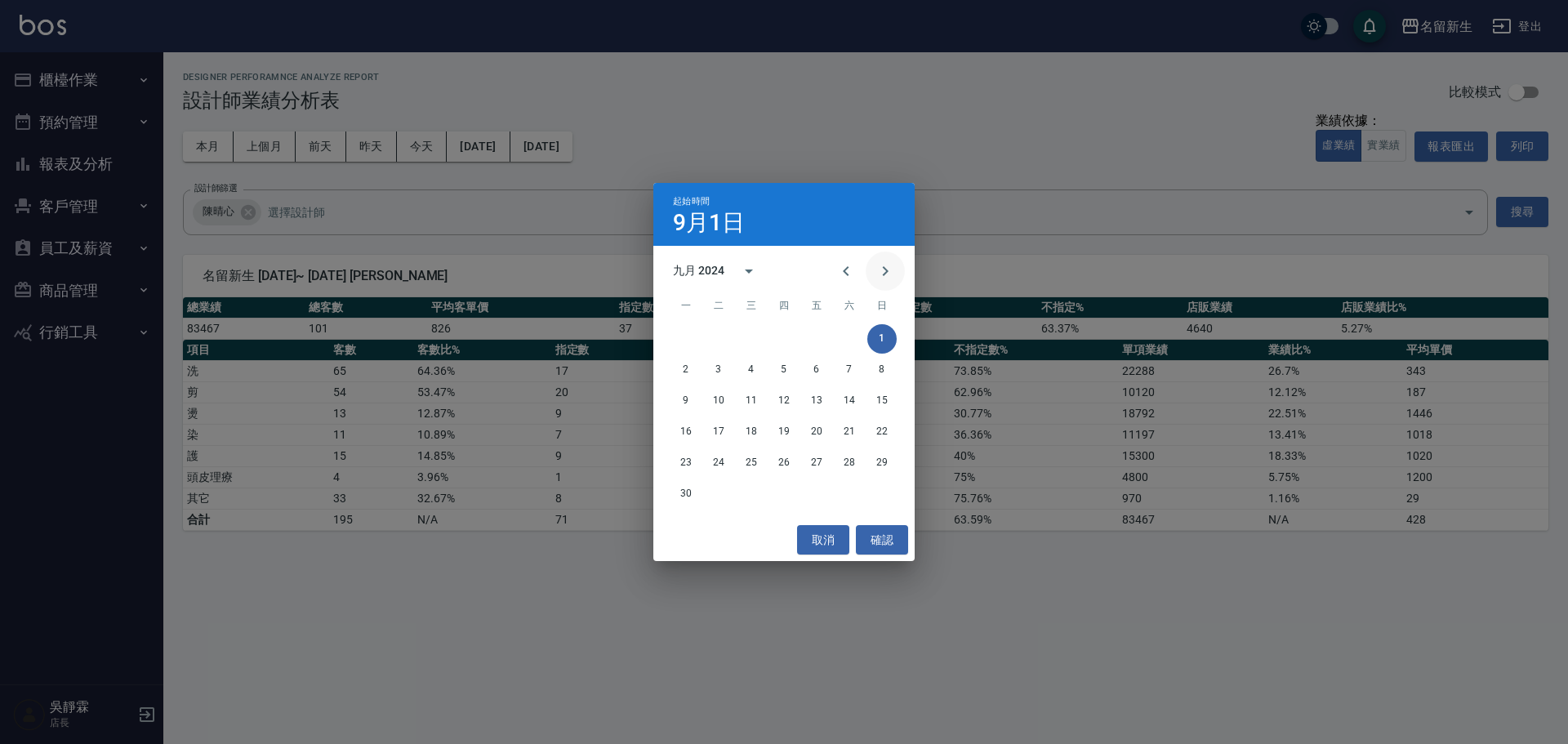
click at [881, 282] on button "Next month" at bounding box center [885, 271] width 39 height 39
click at [720, 332] on button "1" at bounding box center [718, 339] width 30 height 30
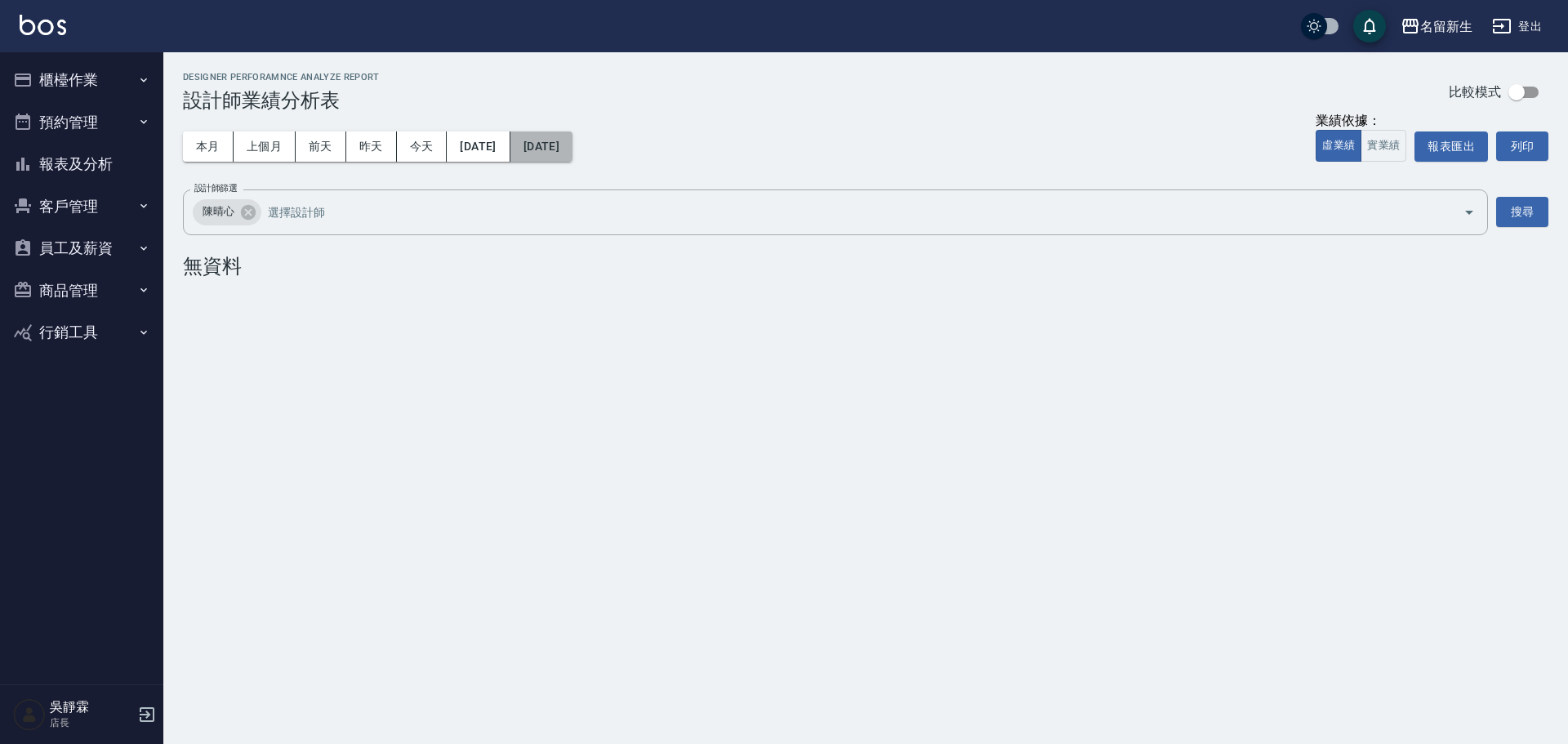
click at [572, 147] on button "2024/10/01" at bounding box center [541, 147] width 62 height 31
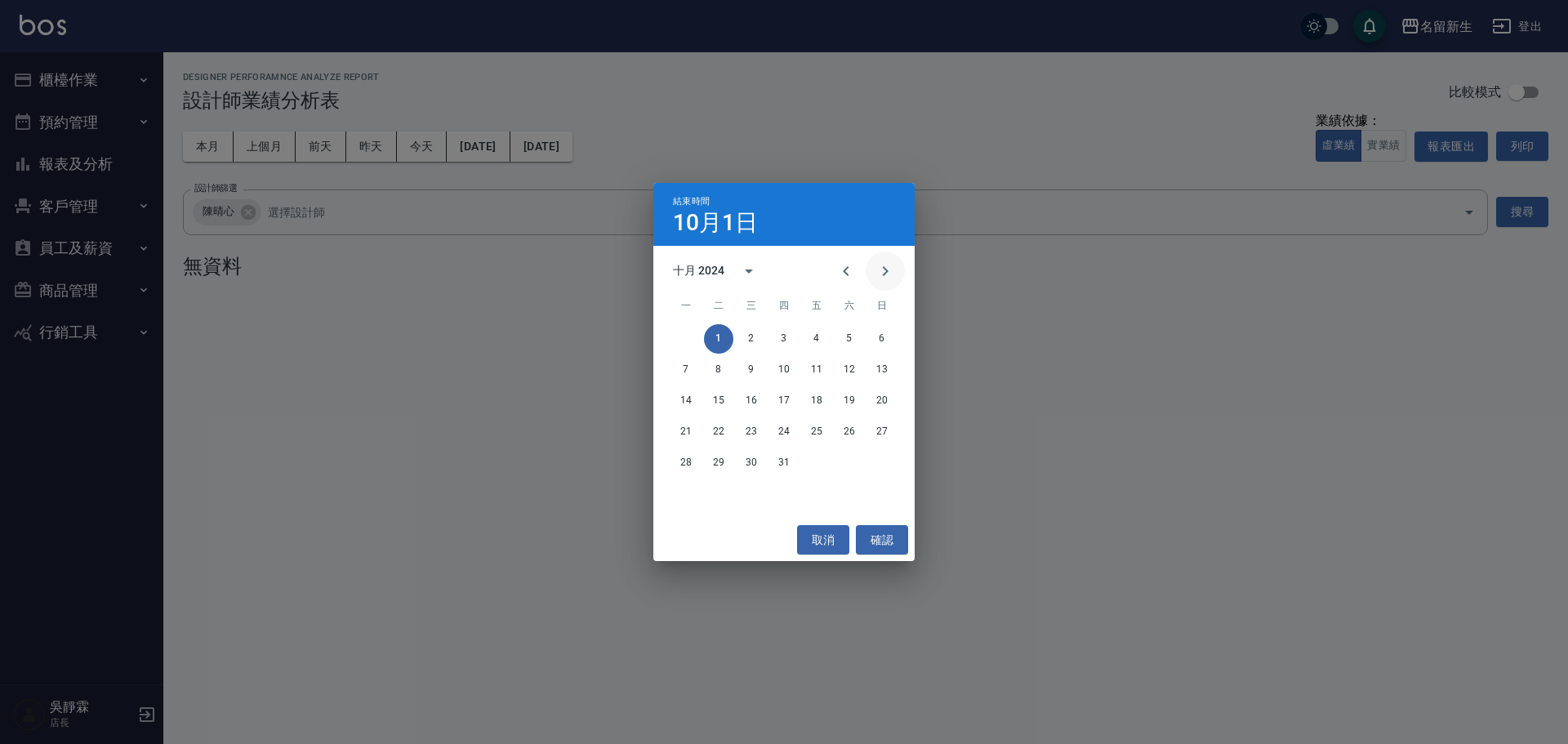
click at [885, 267] on icon "Next month" at bounding box center [885, 271] width 19 height 19
click at [848, 270] on icon "Previous month" at bounding box center [846, 271] width 19 height 19
click at [775, 463] on button "31" at bounding box center [784, 462] width 30 height 30
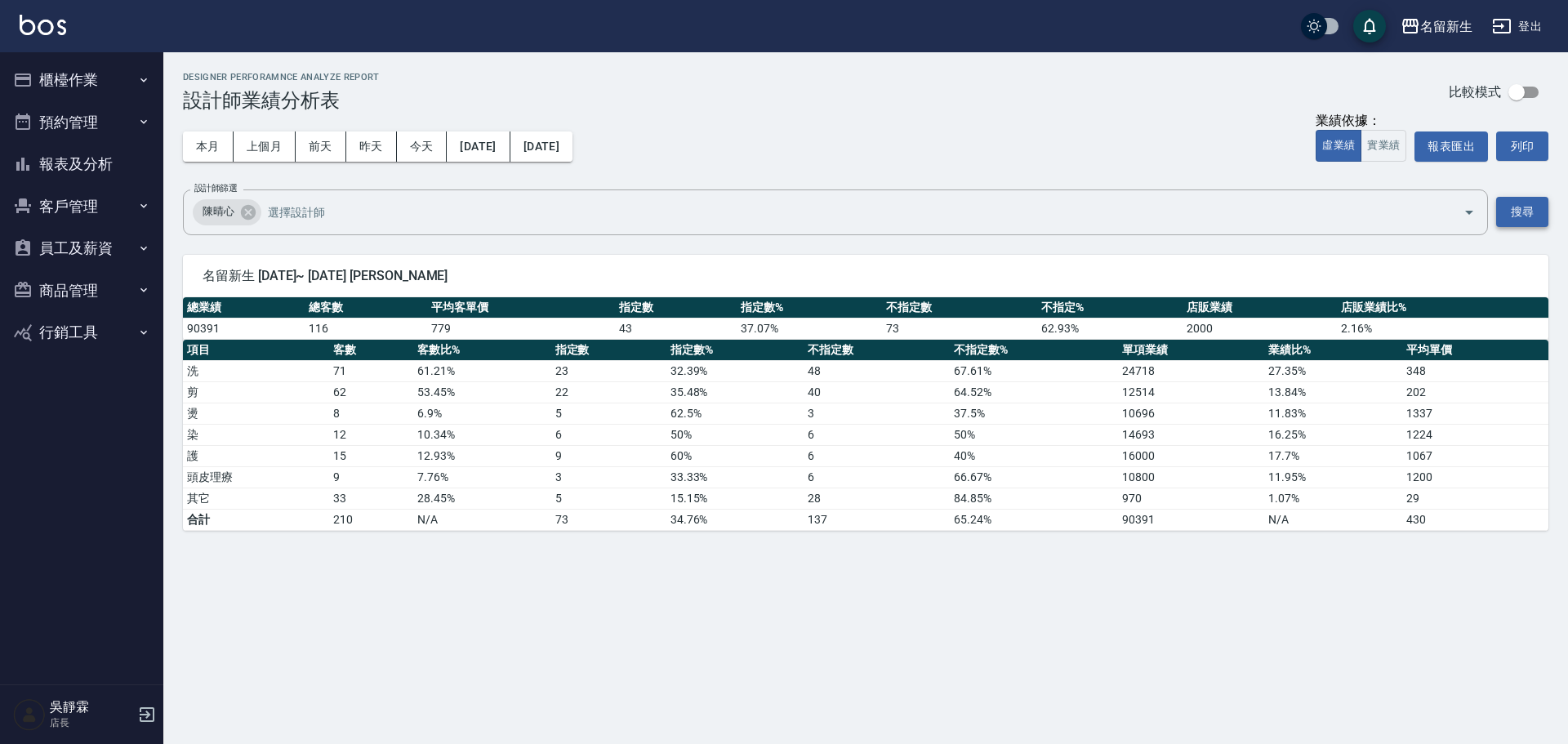
click at [1520, 211] on button "搜尋" at bounding box center [1522, 213] width 53 height 31
click at [1447, 139] on button "報表匯出" at bounding box center [1451, 147] width 74 height 31
click at [339, 604] on div "名留新生 2024-10-01 - 2024-10-31 設計師業績分析表 列印時間： 2025-08-18-13:54 Designer Perforamn…" at bounding box center [784, 372] width 1568 height 744
click at [486, 147] on button "2024/10/01" at bounding box center [479, 147] width 63 height 31
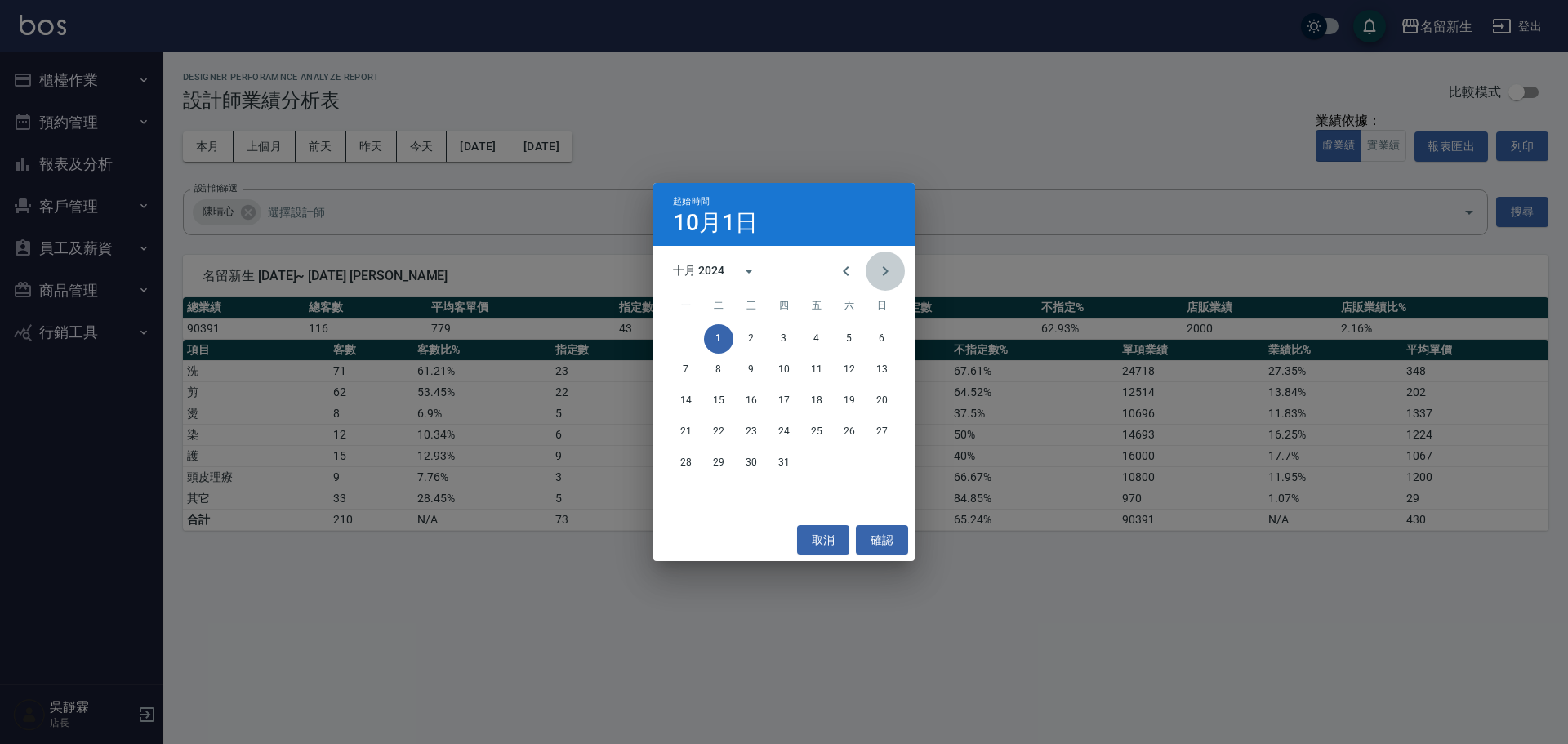
click at [880, 269] on icon "Next month" at bounding box center [885, 271] width 19 height 19
click at [817, 335] on button "1" at bounding box center [817, 339] width 30 height 30
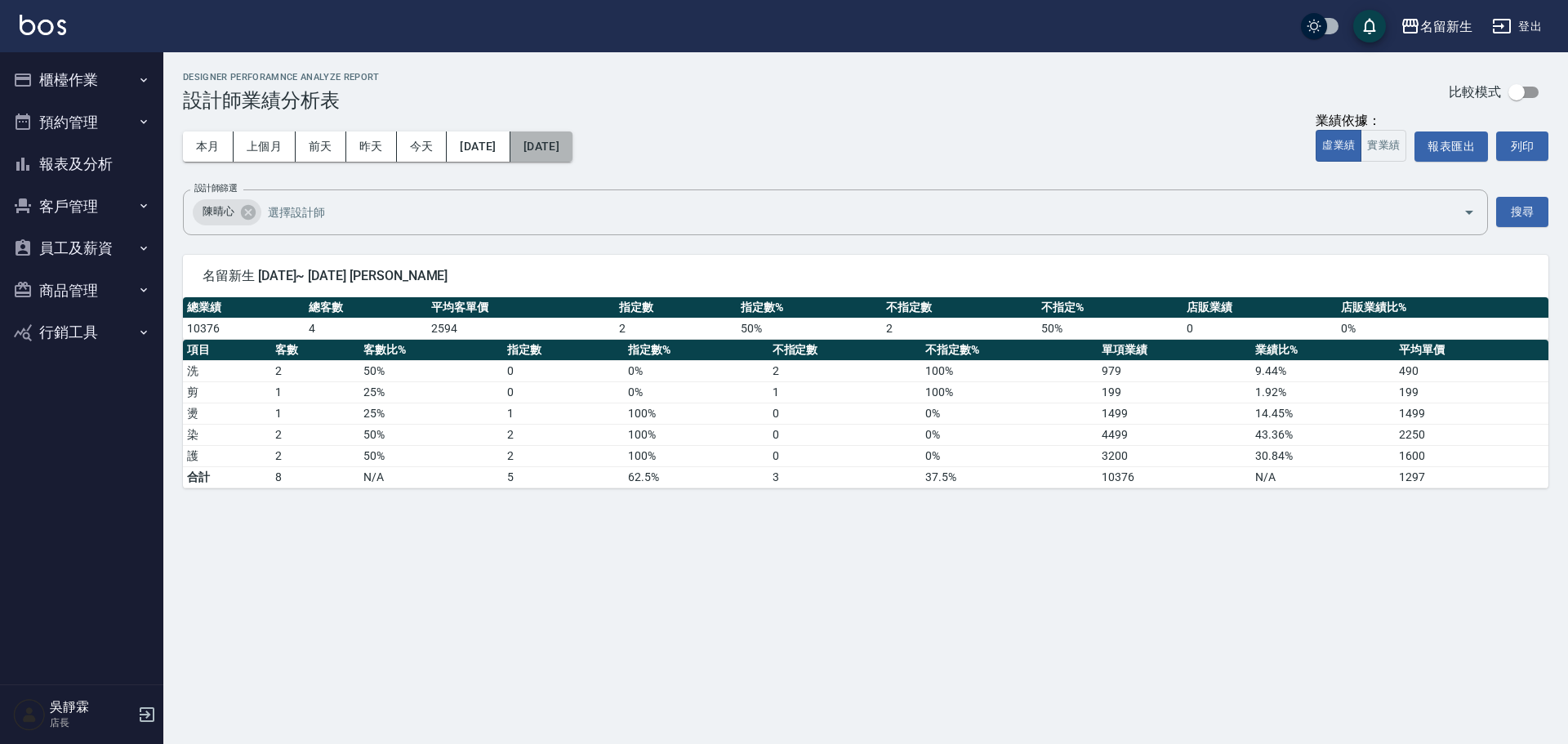
click at [568, 140] on button "2024/11/01" at bounding box center [541, 147] width 62 height 31
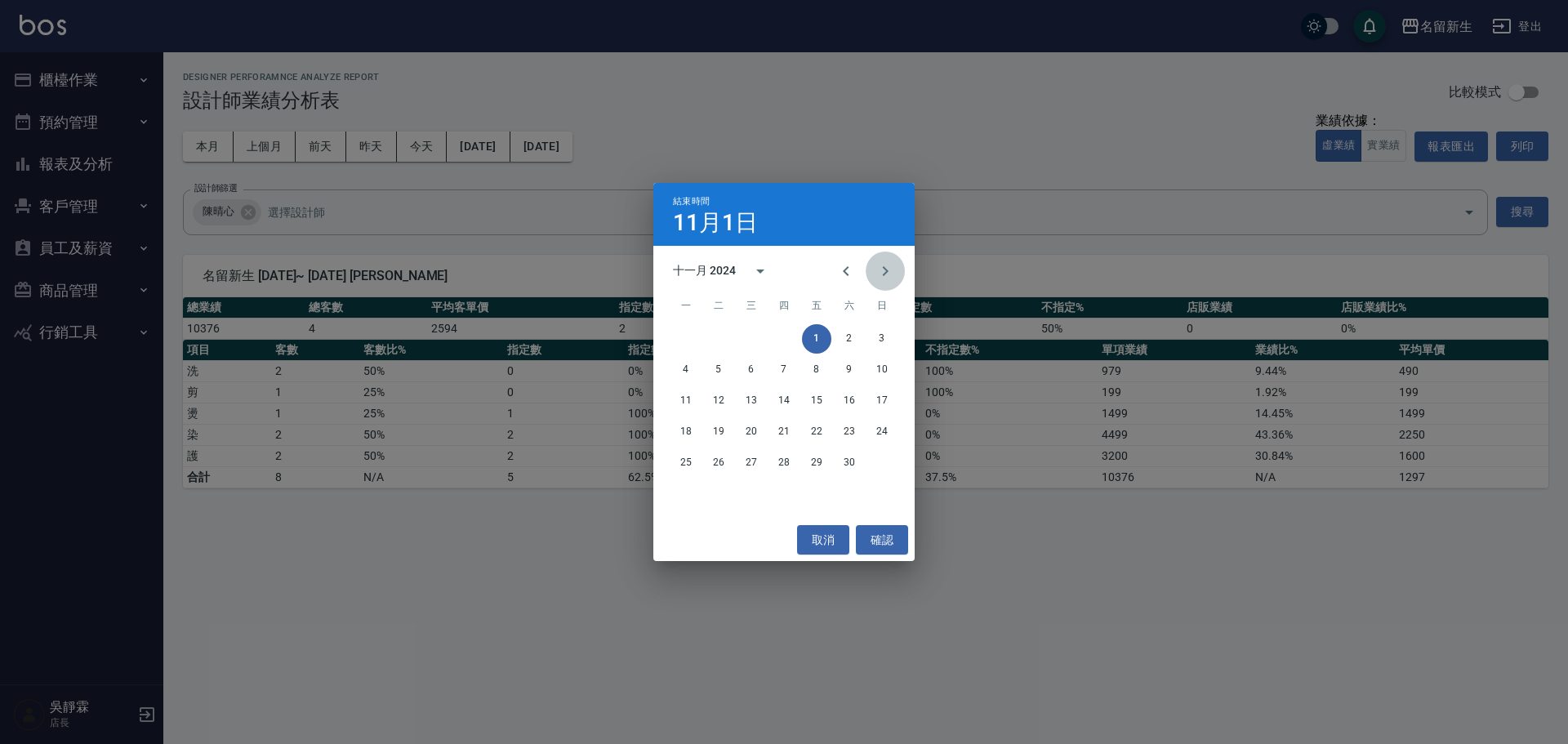
click at [888, 273] on icon "Next month" at bounding box center [885, 271] width 19 height 19
click at [842, 272] on icon "Previous month" at bounding box center [846, 271] width 19 height 19
click at [854, 461] on button "30" at bounding box center [849, 462] width 30 height 30
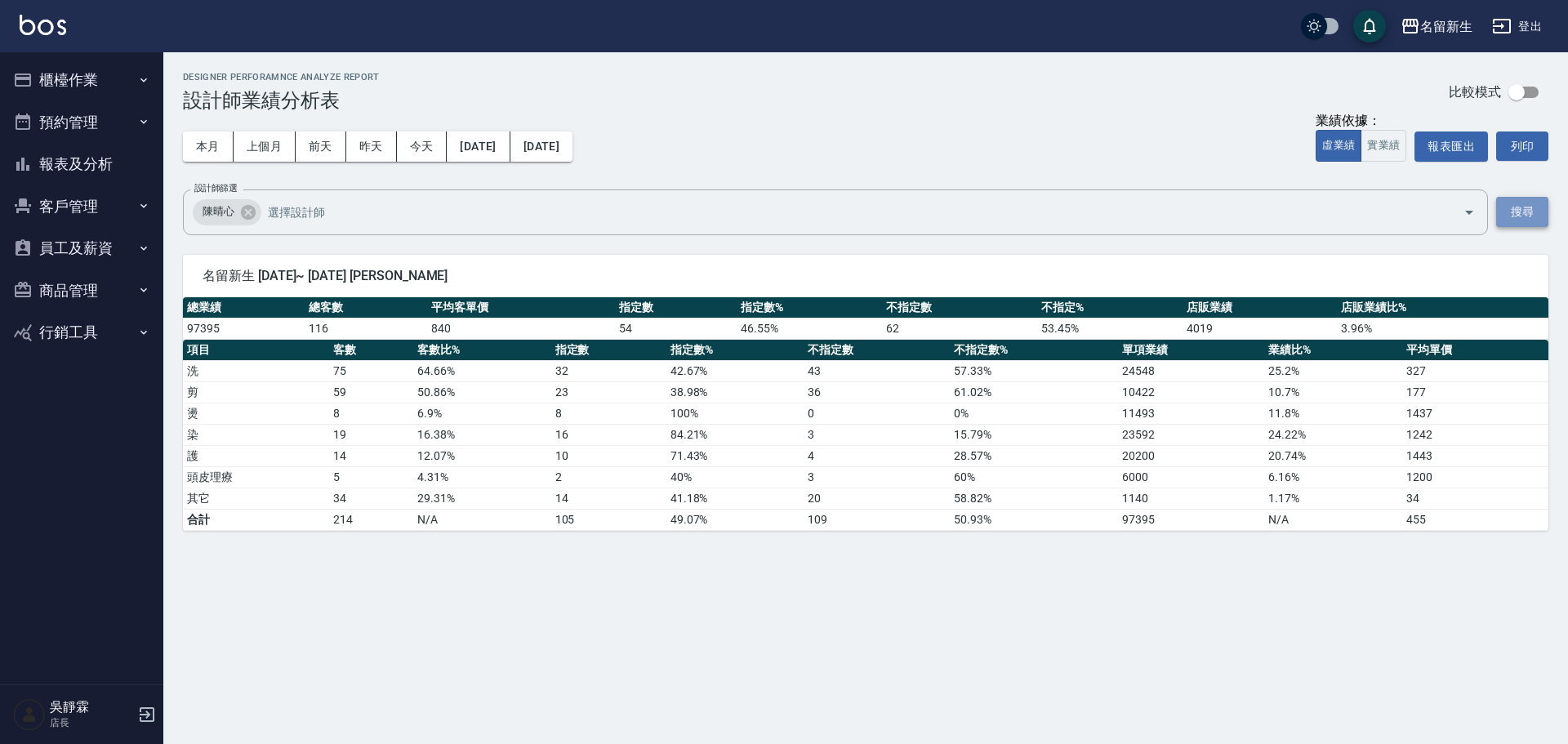
click at [1524, 204] on button "搜尋" at bounding box center [1522, 213] width 53 height 31
drag, startPoint x: 1445, startPoint y: 151, endPoint x: 1444, endPoint y: 141, distance: 10.0
click at [1444, 142] on button "報表匯出" at bounding box center [1451, 147] width 74 height 31
click at [491, 144] on button "2024/11/01" at bounding box center [479, 147] width 63 height 31
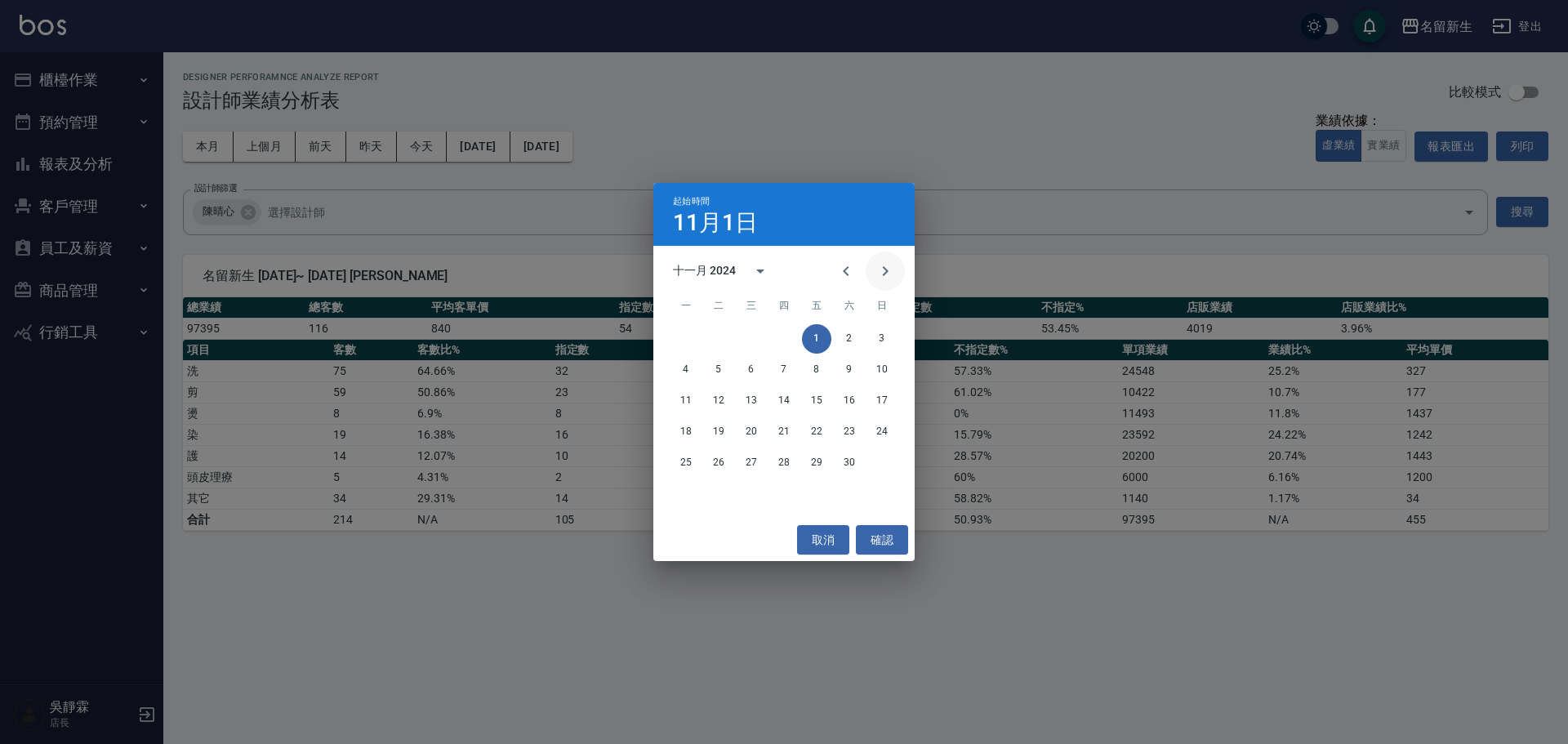
click at [876, 269] on icon "Next month" at bounding box center [885, 271] width 19 height 19
click at [886, 331] on button "1" at bounding box center [882, 339] width 30 height 30
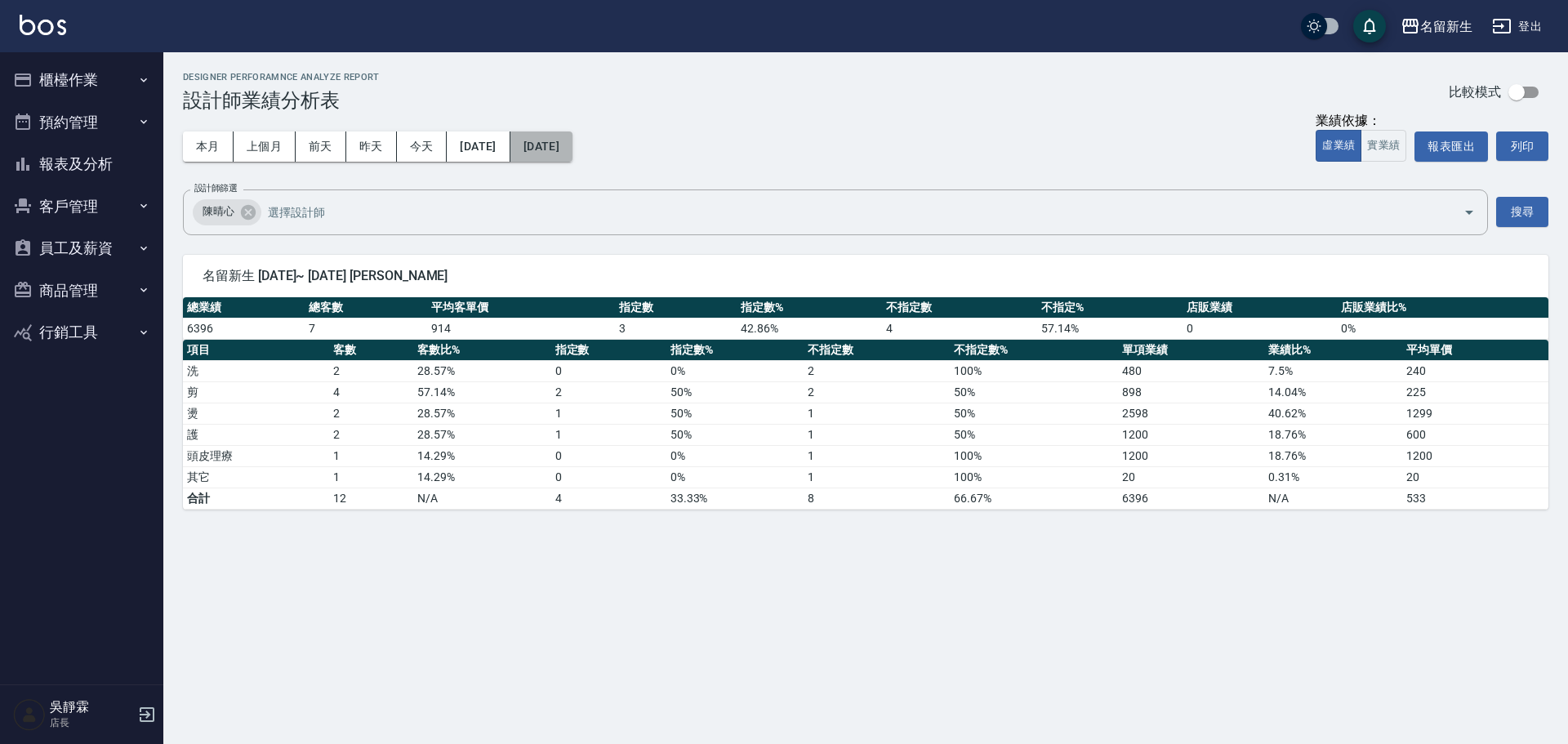
click at [572, 143] on button "2024/12/01" at bounding box center [541, 147] width 62 height 31
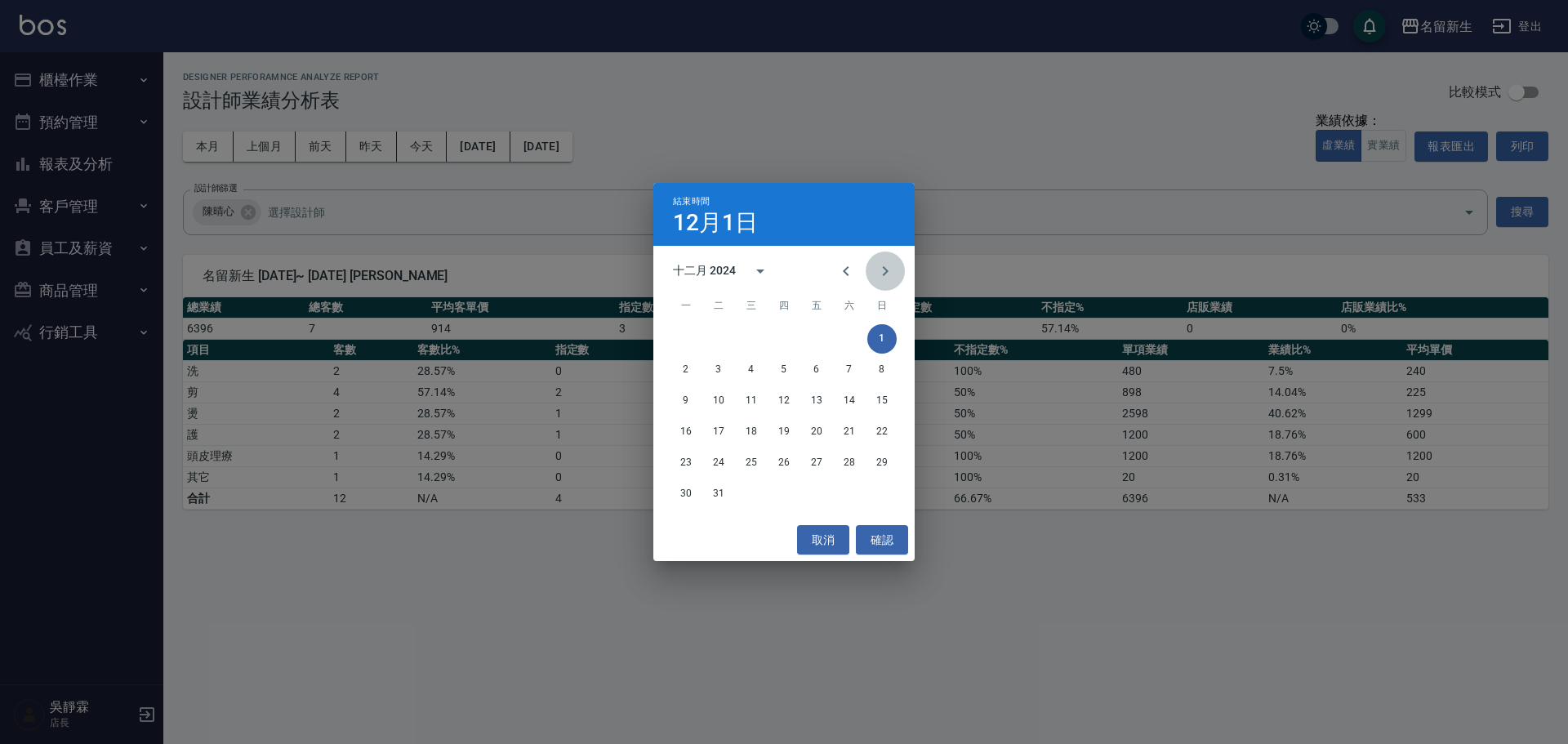
click at [897, 271] on button "Next month" at bounding box center [885, 271] width 39 height 39
click at [842, 274] on icon "Previous month" at bounding box center [846, 271] width 19 height 19
click at [717, 489] on button "31" at bounding box center [718, 494] width 30 height 30
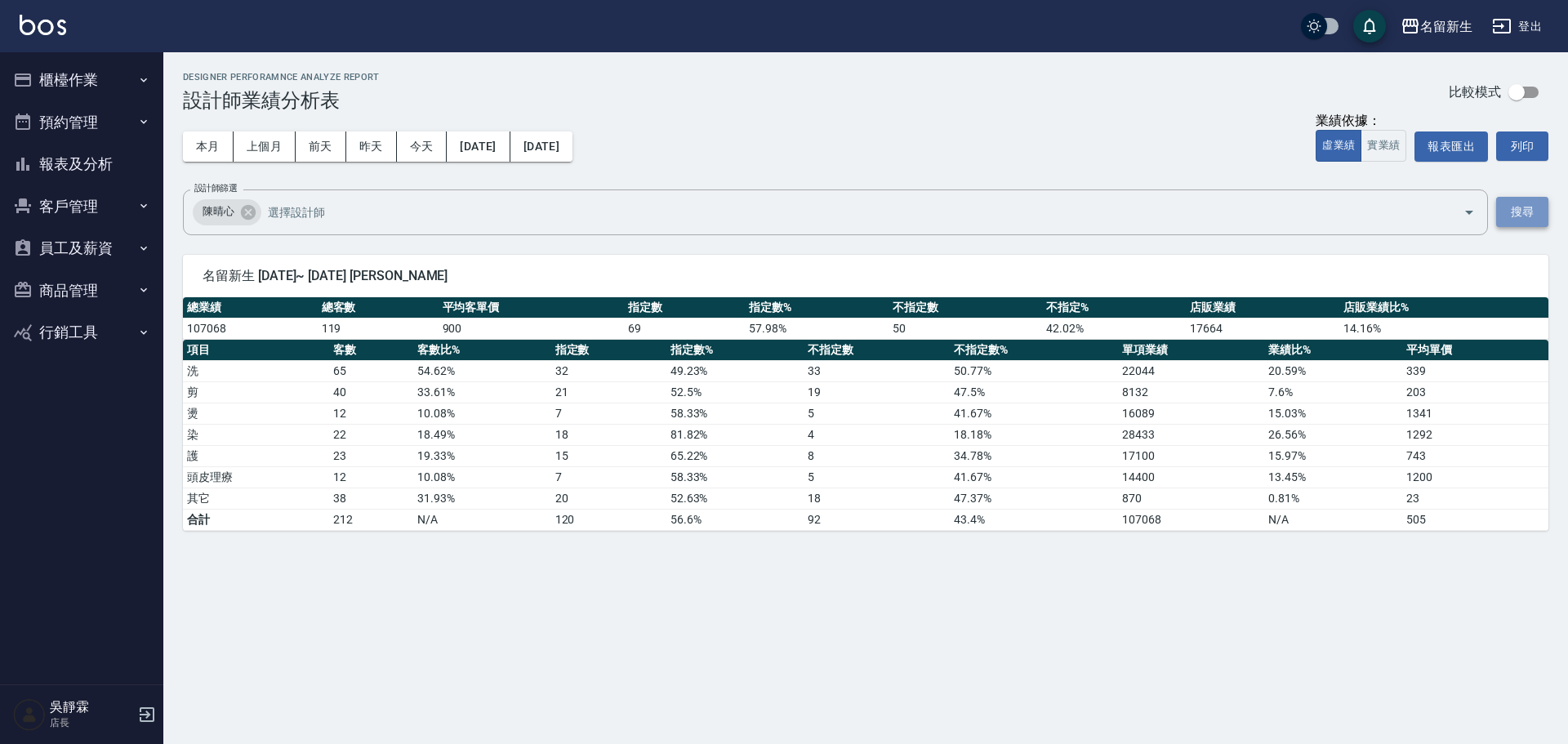
click at [1527, 220] on button "搜尋" at bounding box center [1522, 213] width 53 height 31
click at [1460, 143] on button "報表匯出" at bounding box center [1451, 147] width 74 height 31
click at [497, 141] on button "2024/12/01" at bounding box center [479, 147] width 63 height 31
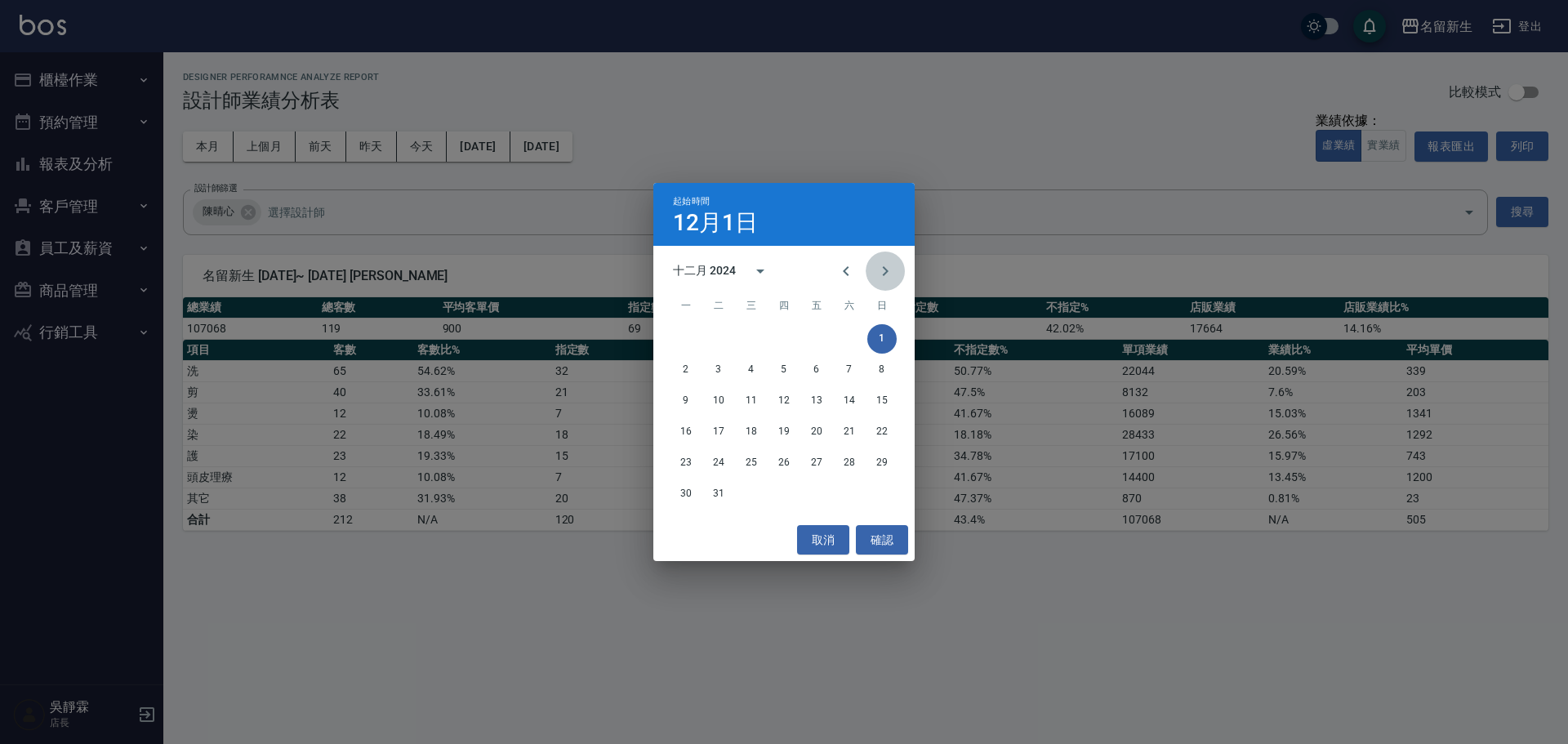
click at [887, 270] on icon "Next month" at bounding box center [885, 271] width 6 height 10
click at [734, 342] on div "1 2 3 4 5" at bounding box center [784, 339] width 261 height 30
click at [745, 335] on button "1" at bounding box center [751, 339] width 30 height 30
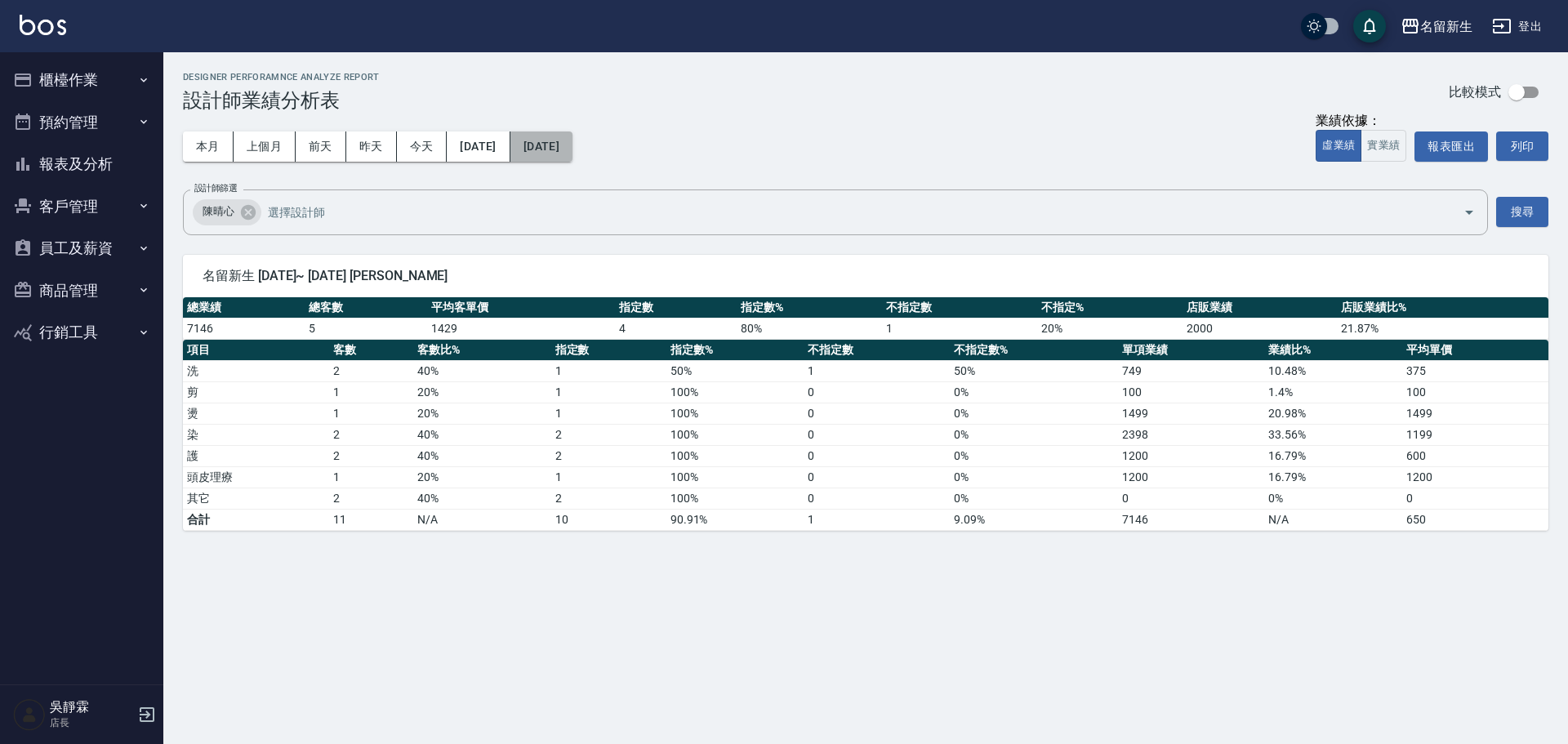
click at [572, 146] on button "2025/01/01" at bounding box center [541, 147] width 62 height 31
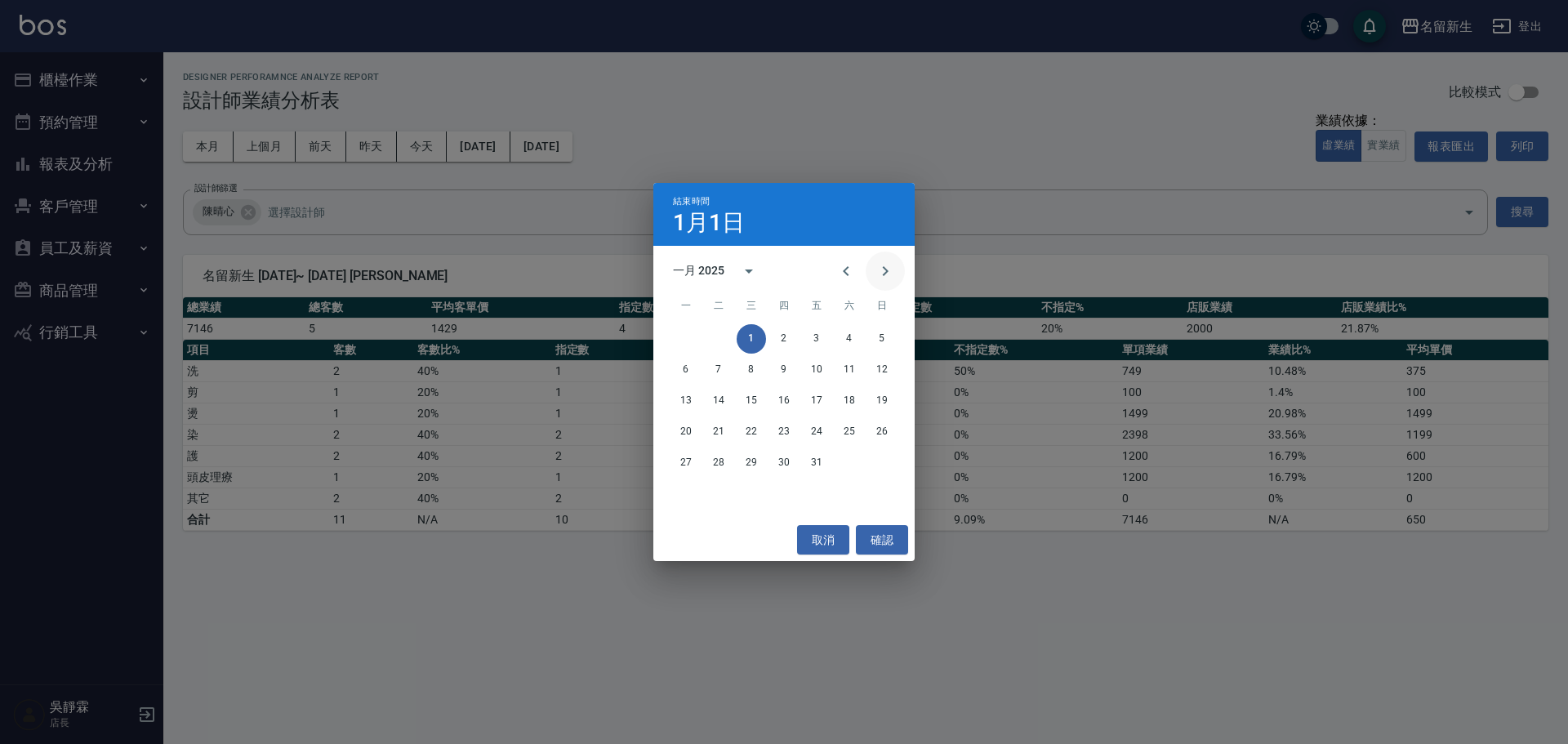
click at [890, 270] on icon "Next month" at bounding box center [885, 271] width 19 height 19
click at [842, 267] on icon "Previous month" at bounding box center [846, 271] width 19 height 19
click at [820, 464] on button "31" at bounding box center [817, 462] width 30 height 30
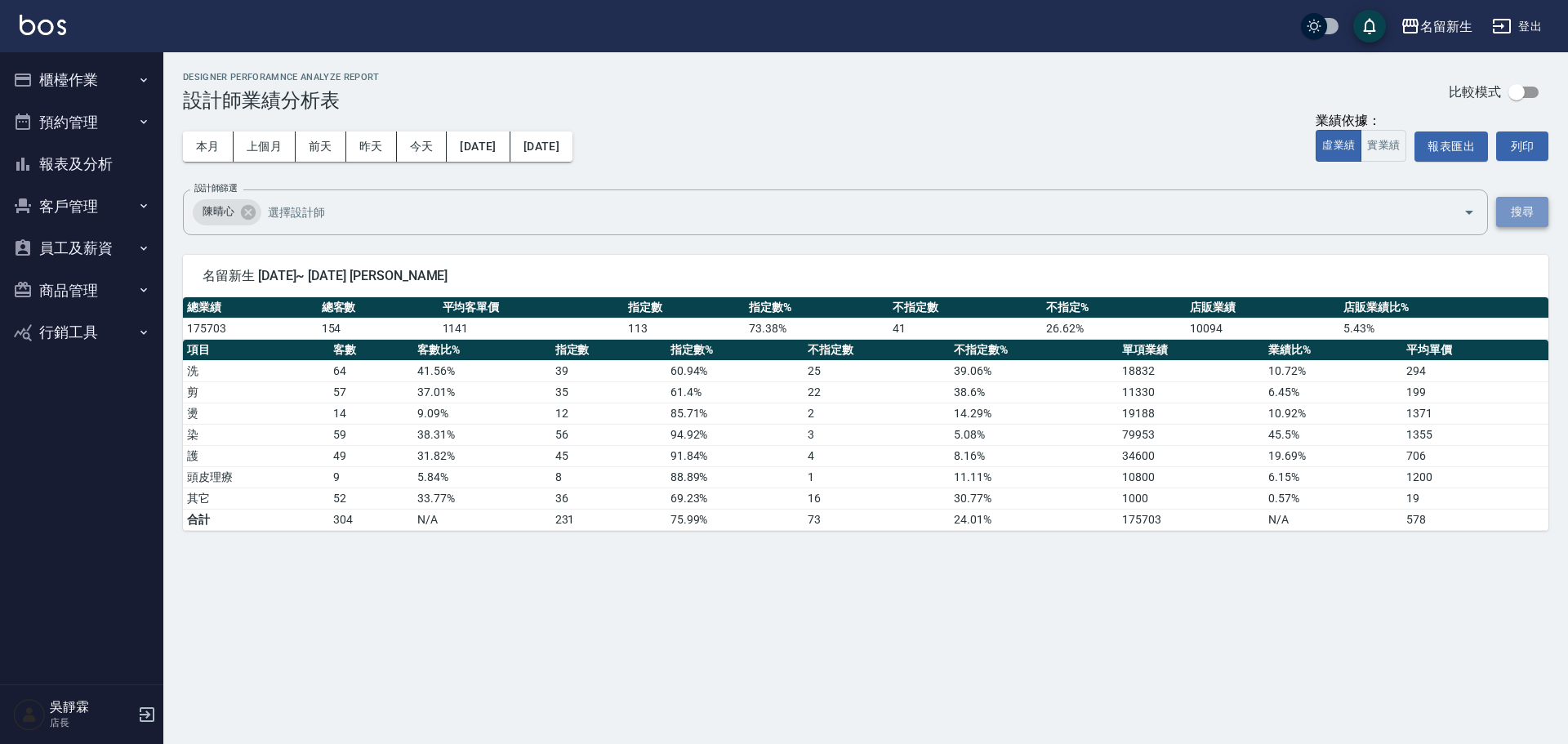
click at [1532, 211] on button "搜尋" at bounding box center [1522, 213] width 53 height 31
click at [1445, 136] on button "報表匯出" at bounding box center [1451, 147] width 74 height 31
click at [626, 81] on div "Designer Perforamnce Analyze Report 設計師業績分析表 比較模式" at bounding box center [865, 92] width 1366 height 40
click at [509, 135] on button "2025/01/01" at bounding box center [479, 147] width 63 height 31
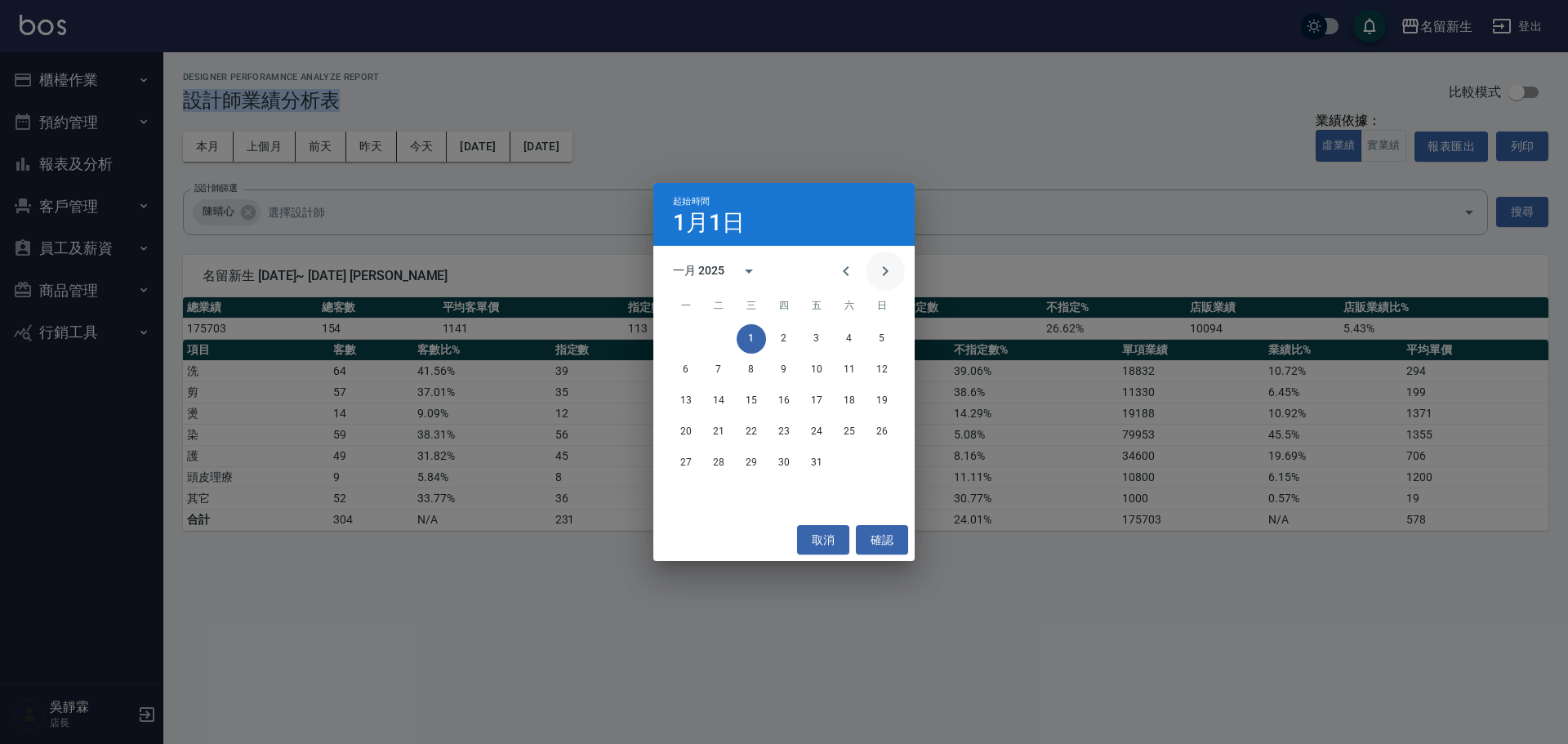
click at [879, 266] on icon "Next month" at bounding box center [885, 271] width 19 height 19
click at [856, 331] on button "1" at bounding box center [849, 339] width 30 height 30
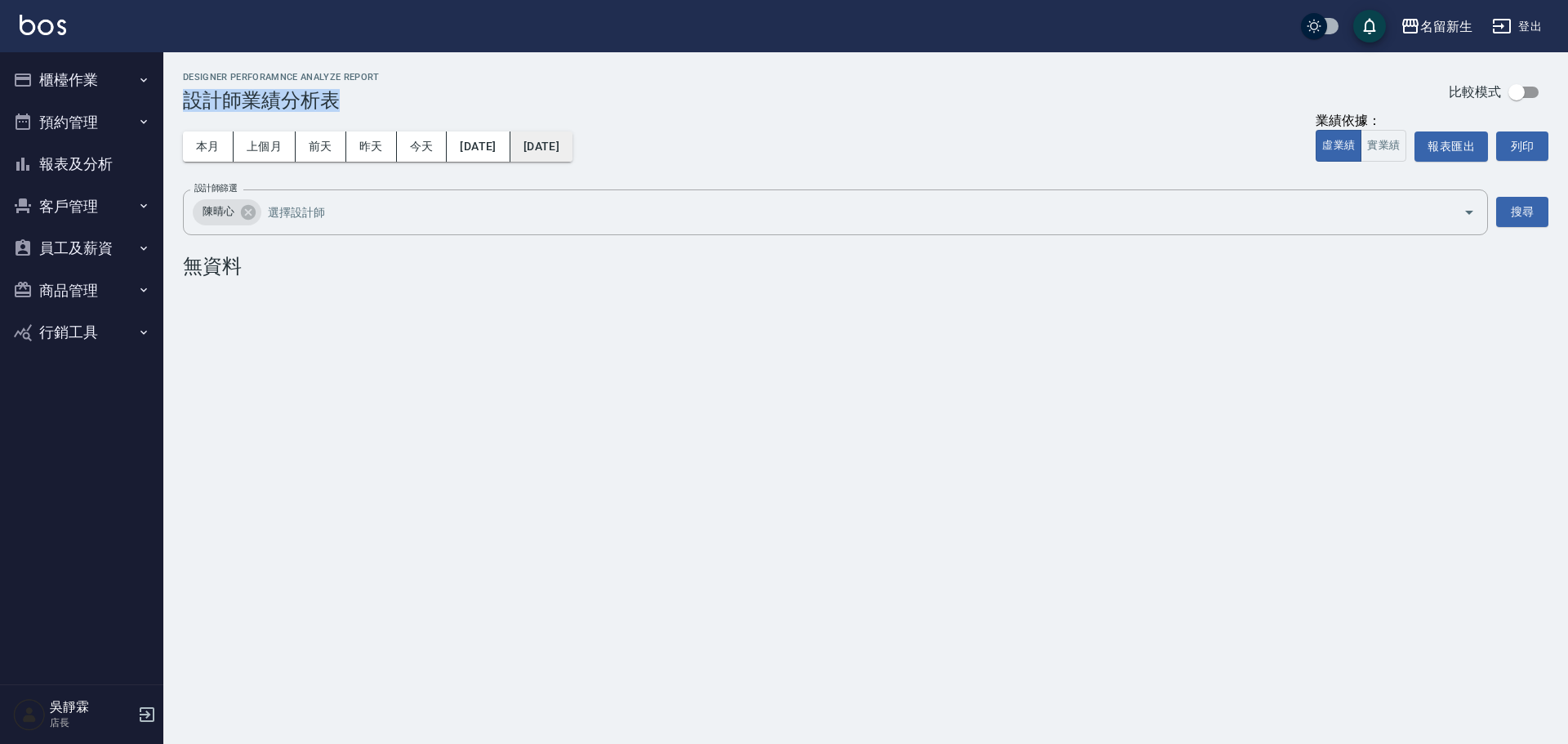
click at [572, 144] on button "2025/02/01" at bounding box center [541, 147] width 62 height 31
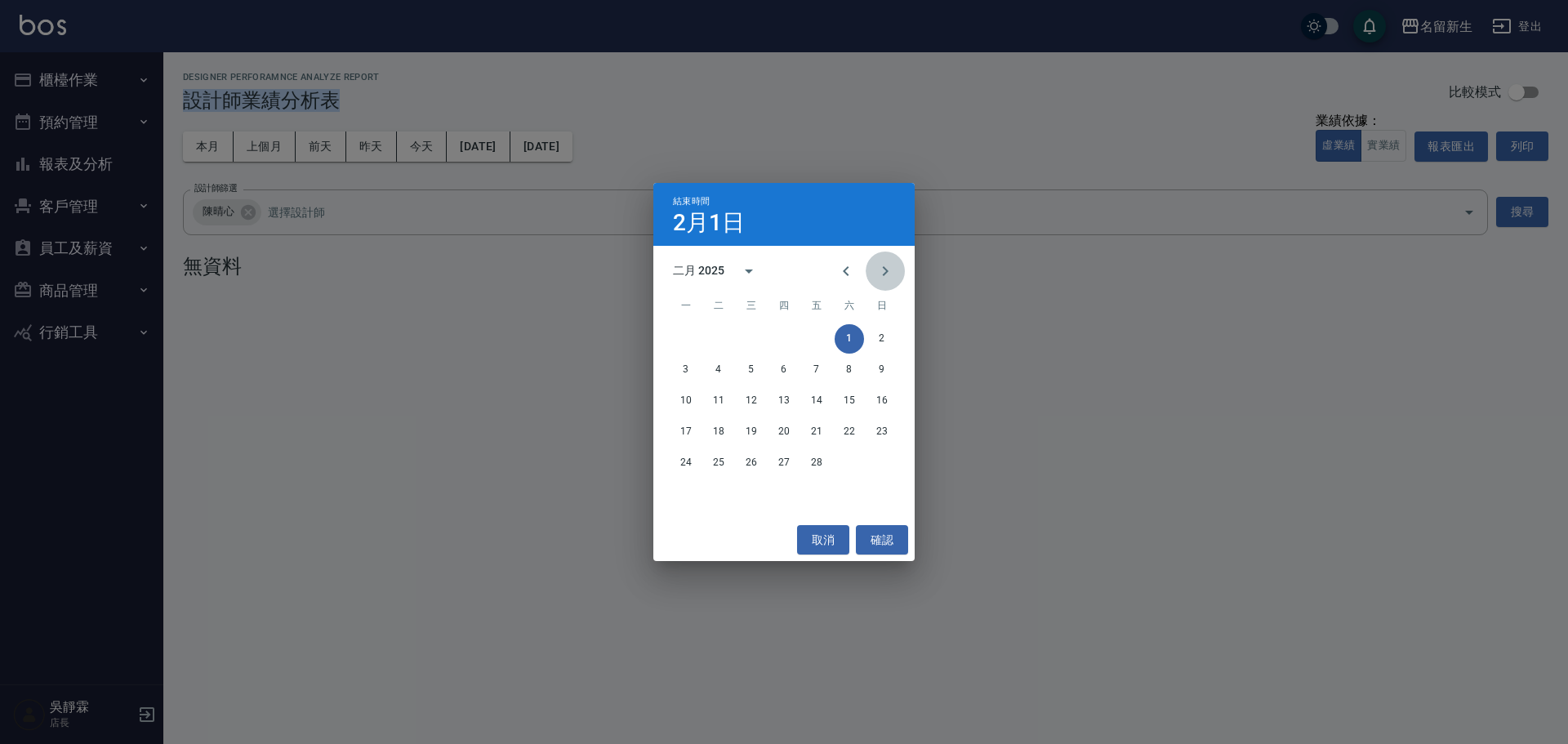
click at [894, 266] on icon "Next month" at bounding box center [885, 271] width 19 height 19
click at [849, 270] on icon "Previous month" at bounding box center [846, 271] width 19 height 19
click at [817, 462] on button "28" at bounding box center [817, 462] width 30 height 30
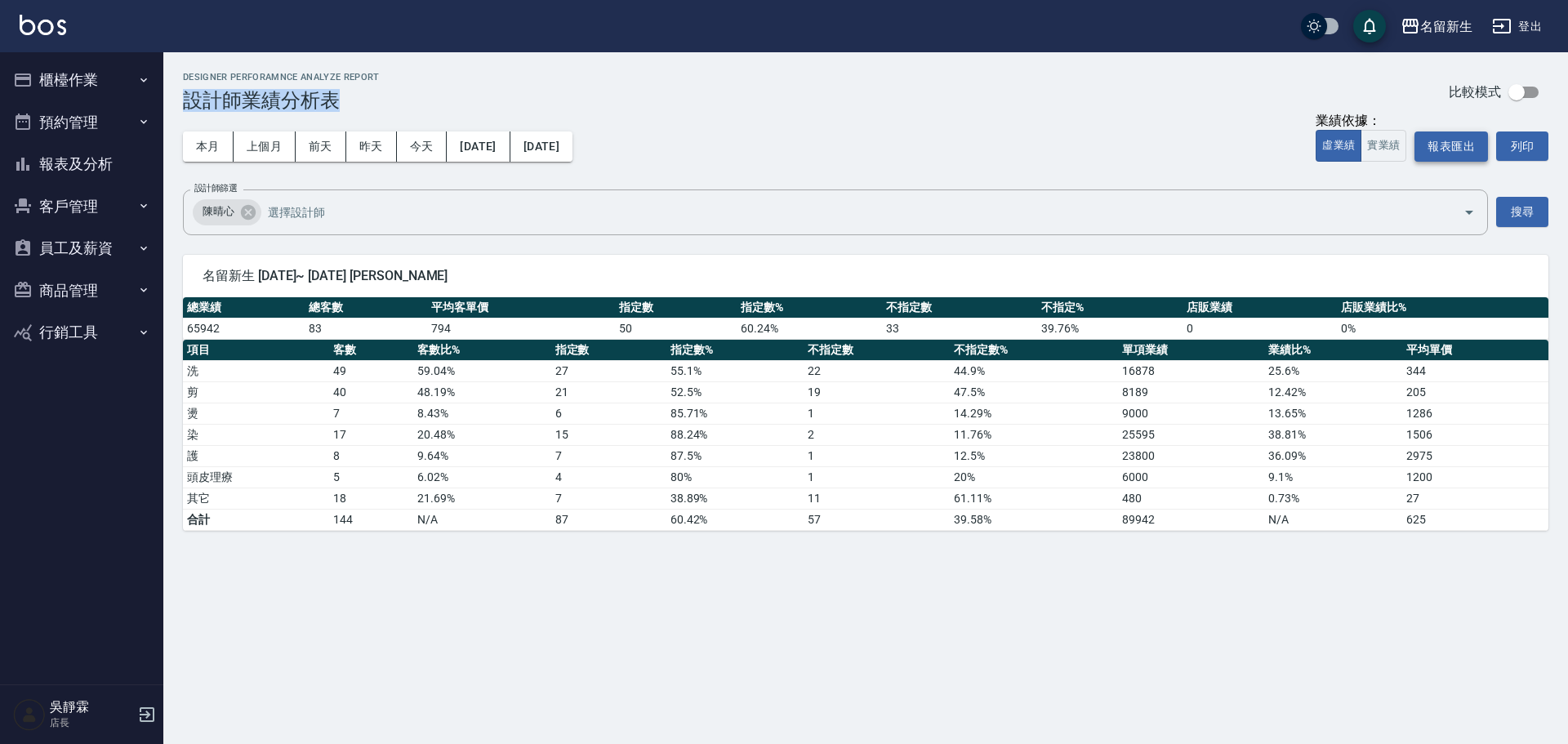
click at [1455, 142] on button "報表匯出" at bounding box center [1451, 147] width 74 height 31
click at [732, 84] on div "Designer Perforamnce Analyze Report 設計師業績分析表 比較模式" at bounding box center [865, 92] width 1366 height 40
click at [509, 143] on button "2025/02/01" at bounding box center [479, 147] width 63 height 31
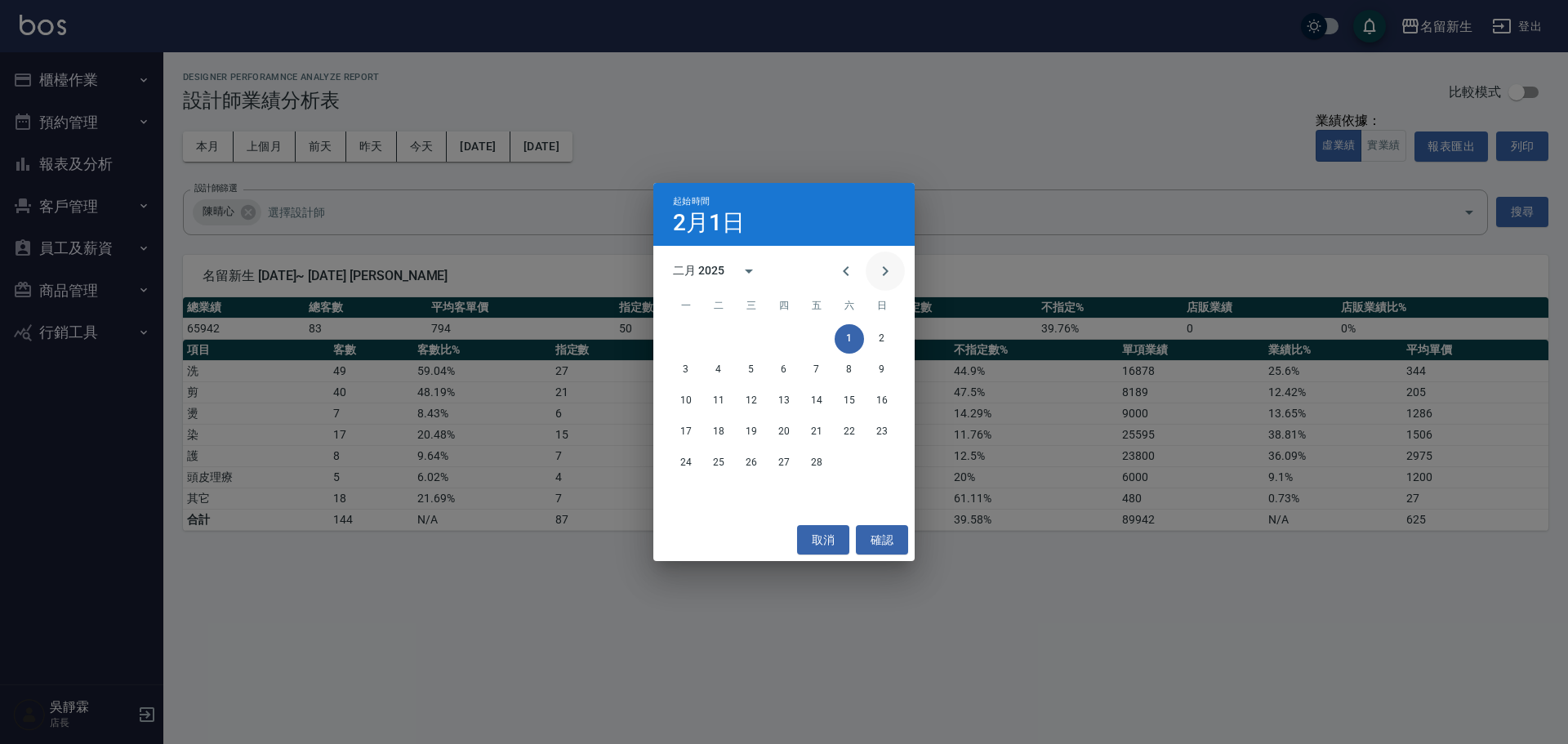
click at [885, 261] on icon "Next month" at bounding box center [885, 271] width 19 height 19
click at [852, 328] on button "1" at bounding box center [849, 339] width 30 height 30
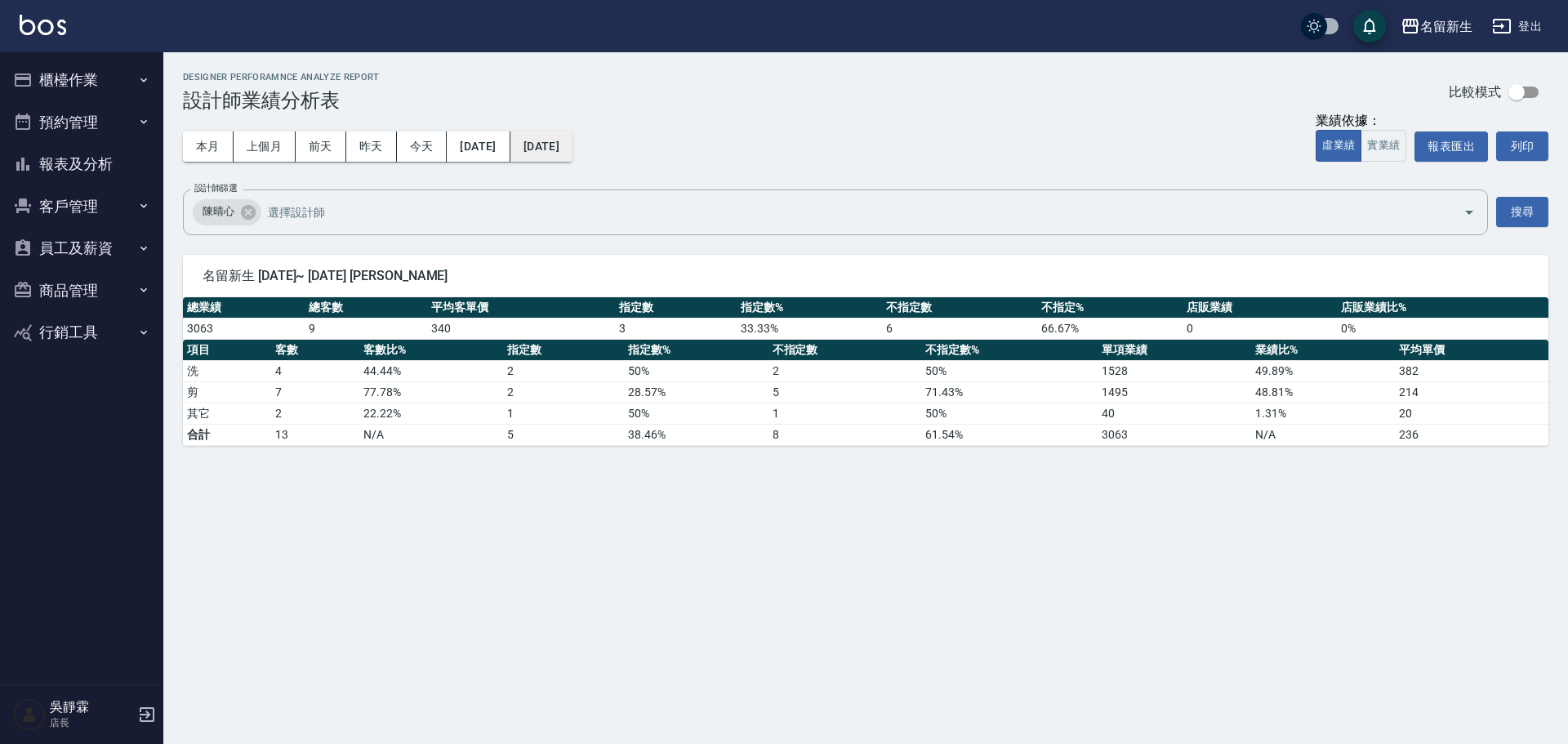
click at [572, 148] on button "2025/03/01" at bounding box center [541, 147] width 62 height 31
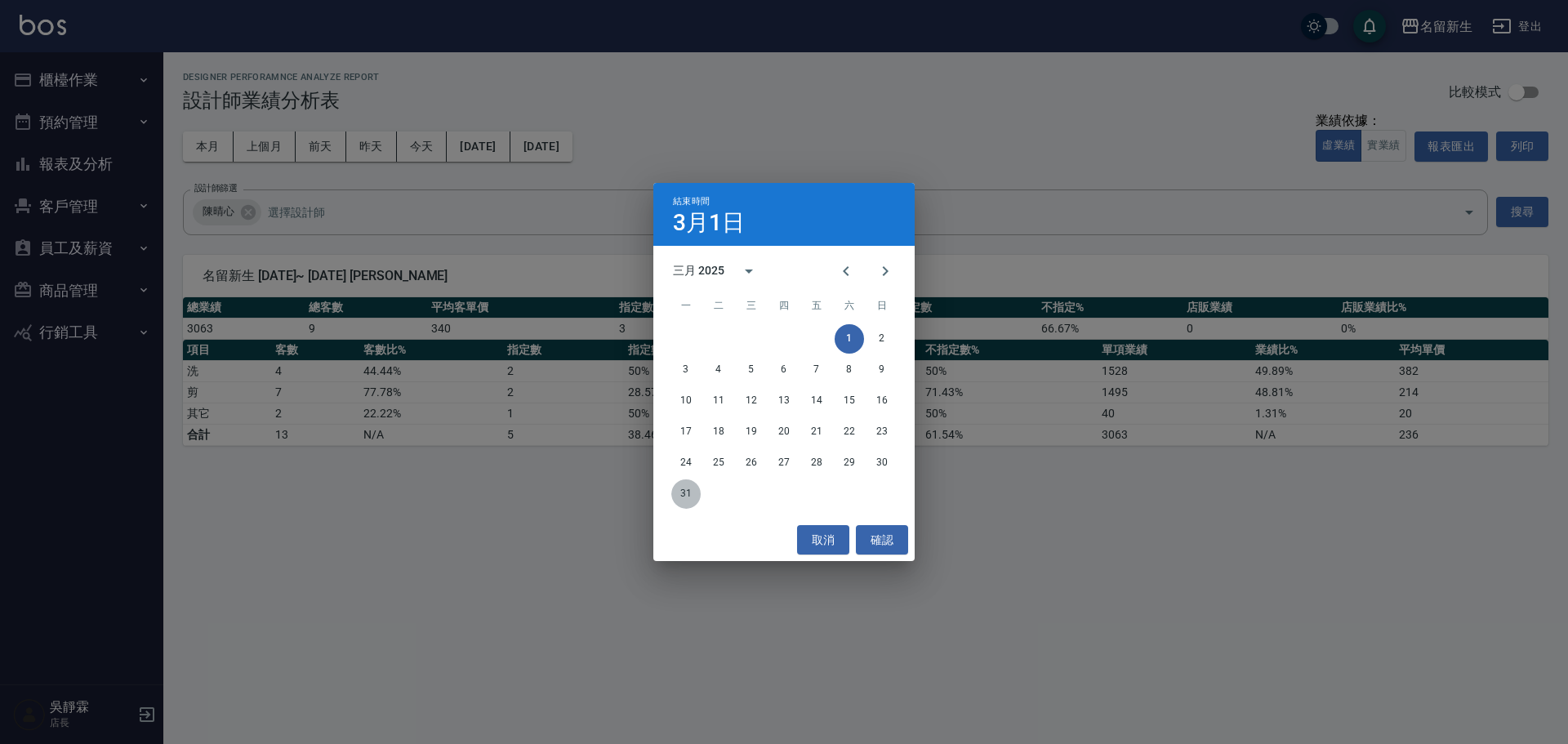
click at [690, 488] on button "31" at bounding box center [685, 494] width 30 height 30
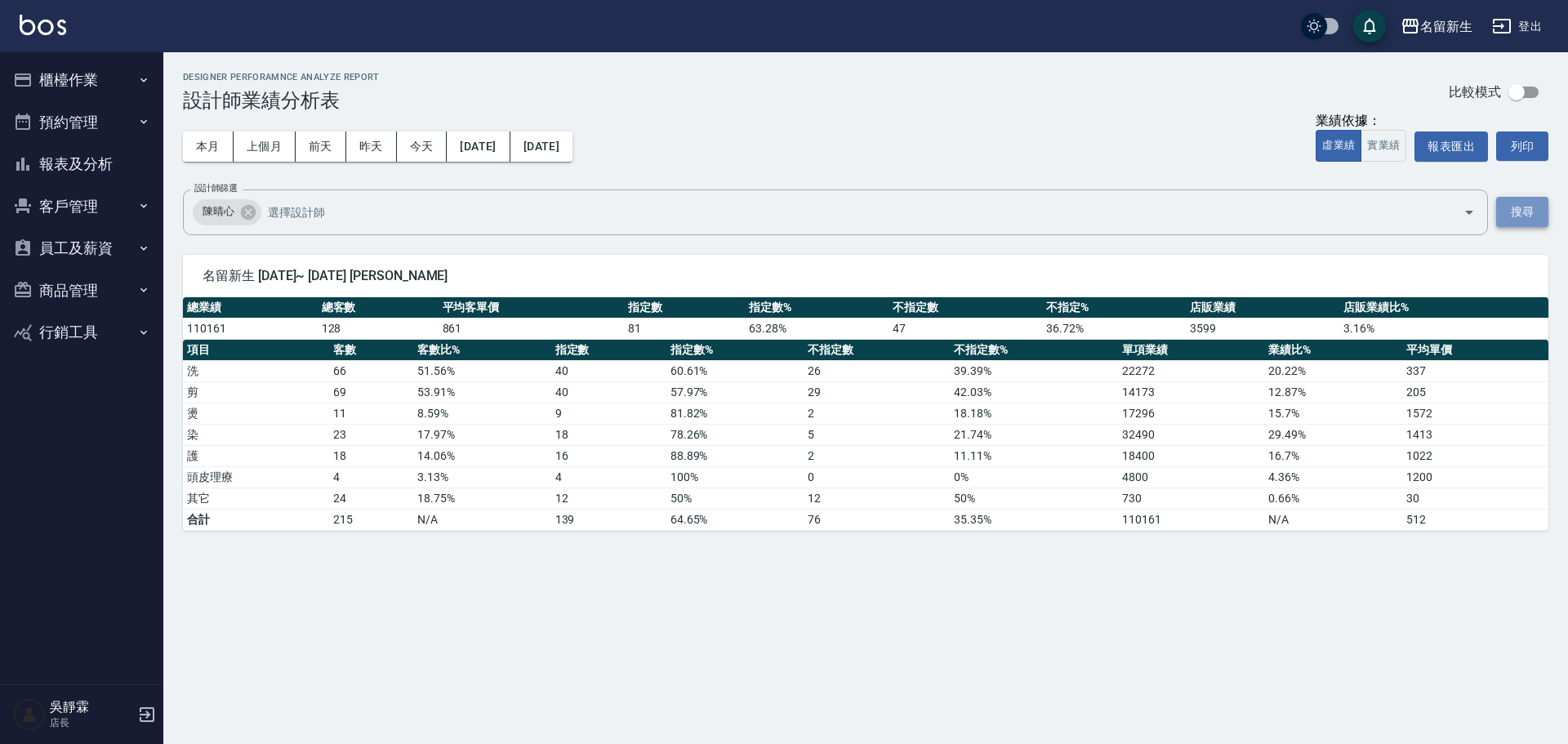
click at [1517, 204] on button "搜尋" at bounding box center [1522, 213] width 53 height 31
click at [1458, 144] on button "報表匯出" at bounding box center [1451, 147] width 74 height 31
click at [356, 568] on div "名留新生 2025-03-01 - 2025-03-31 設計師業績分析表 列印時間： 2025-08-18-14:01 Designer Perforamn…" at bounding box center [784, 372] width 1568 height 744
click at [509, 139] on button "2025/03/01" at bounding box center [479, 147] width 63 height 31
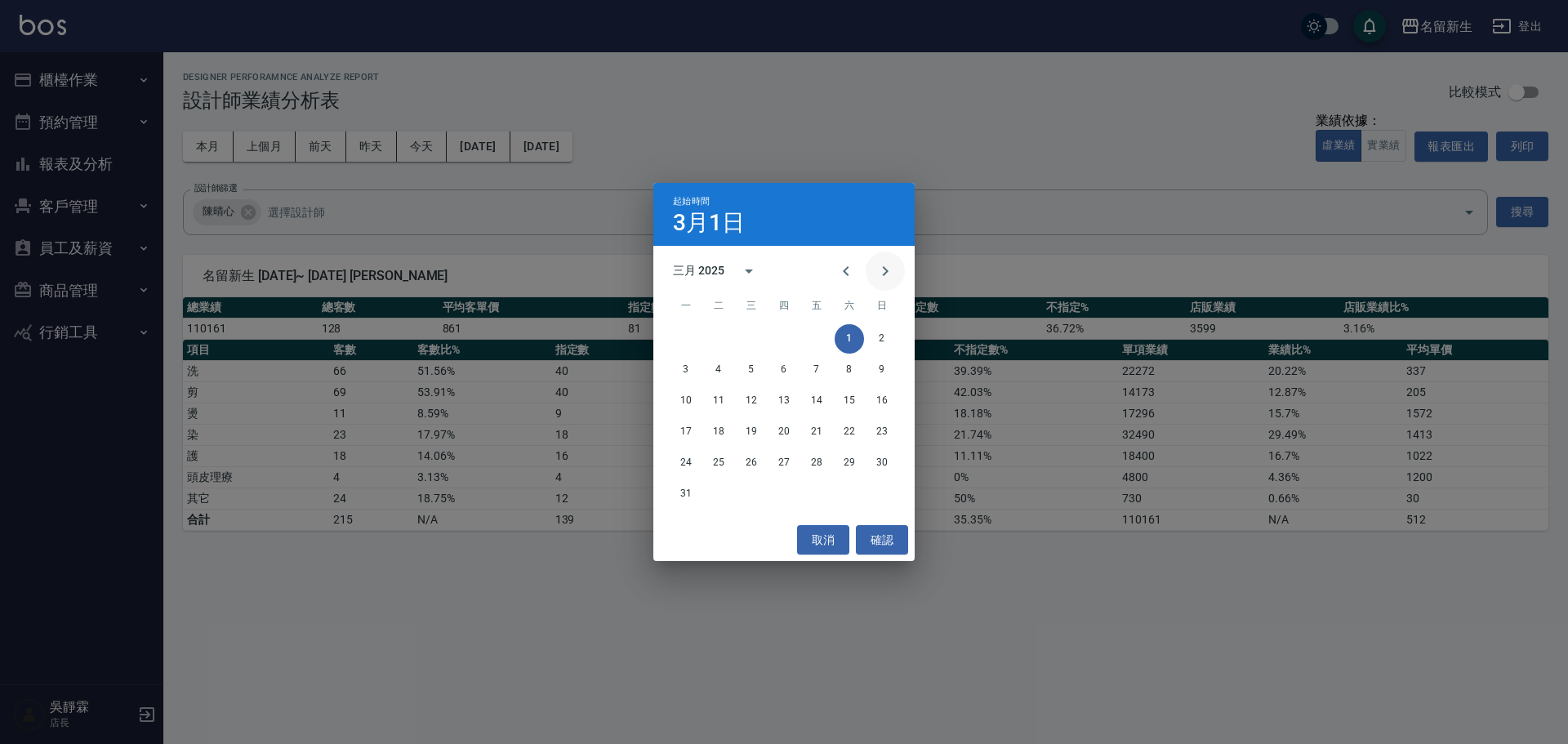
click at [874, 271] on button "Next month" at bounding box center [885, 271] width 39 height 39
click at [720, 327] on button "1" at bounding box center [718, 339] width 30 height 30
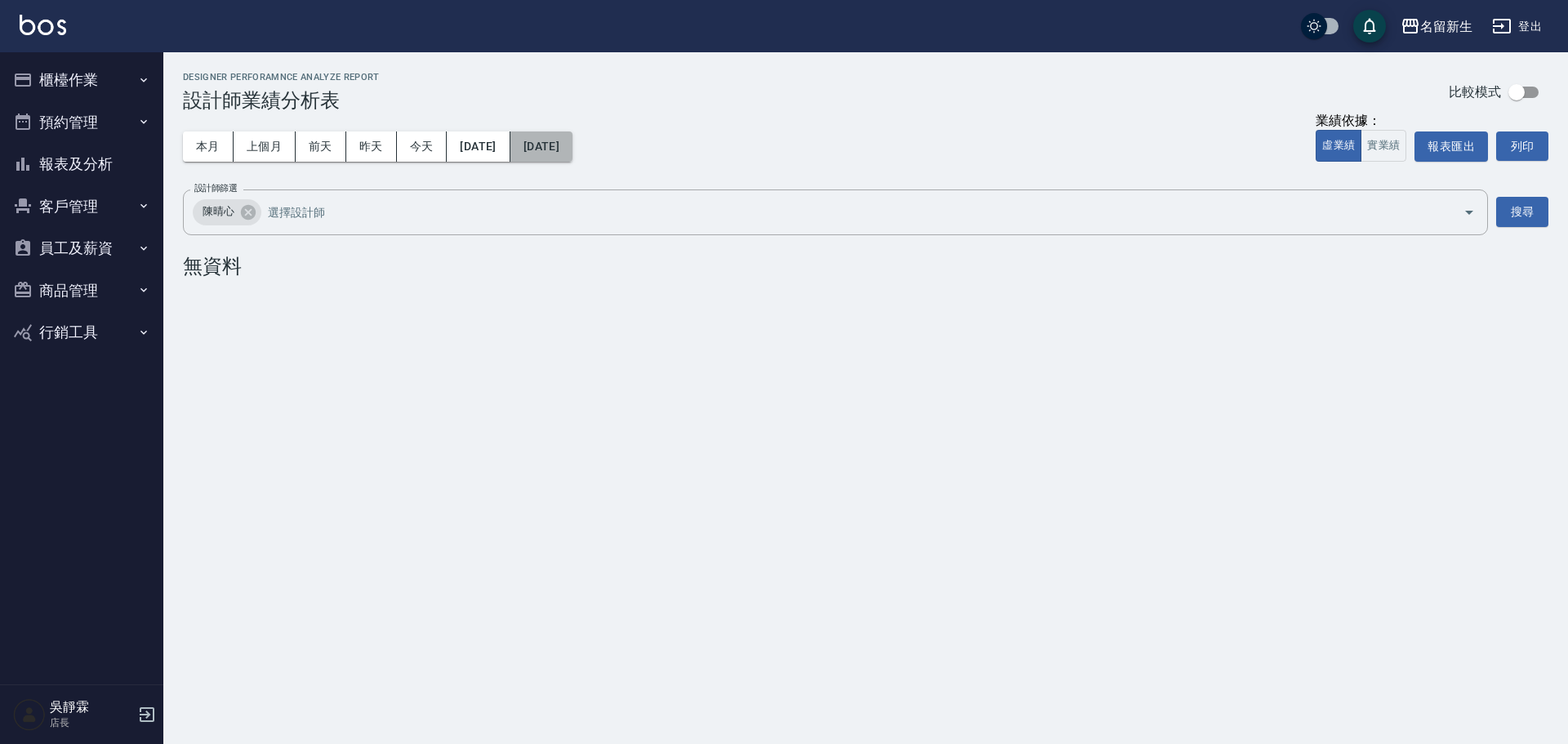
click at [572, 139] on button "2025/04/01" at bounding box center [541, 147] width 62 height 31
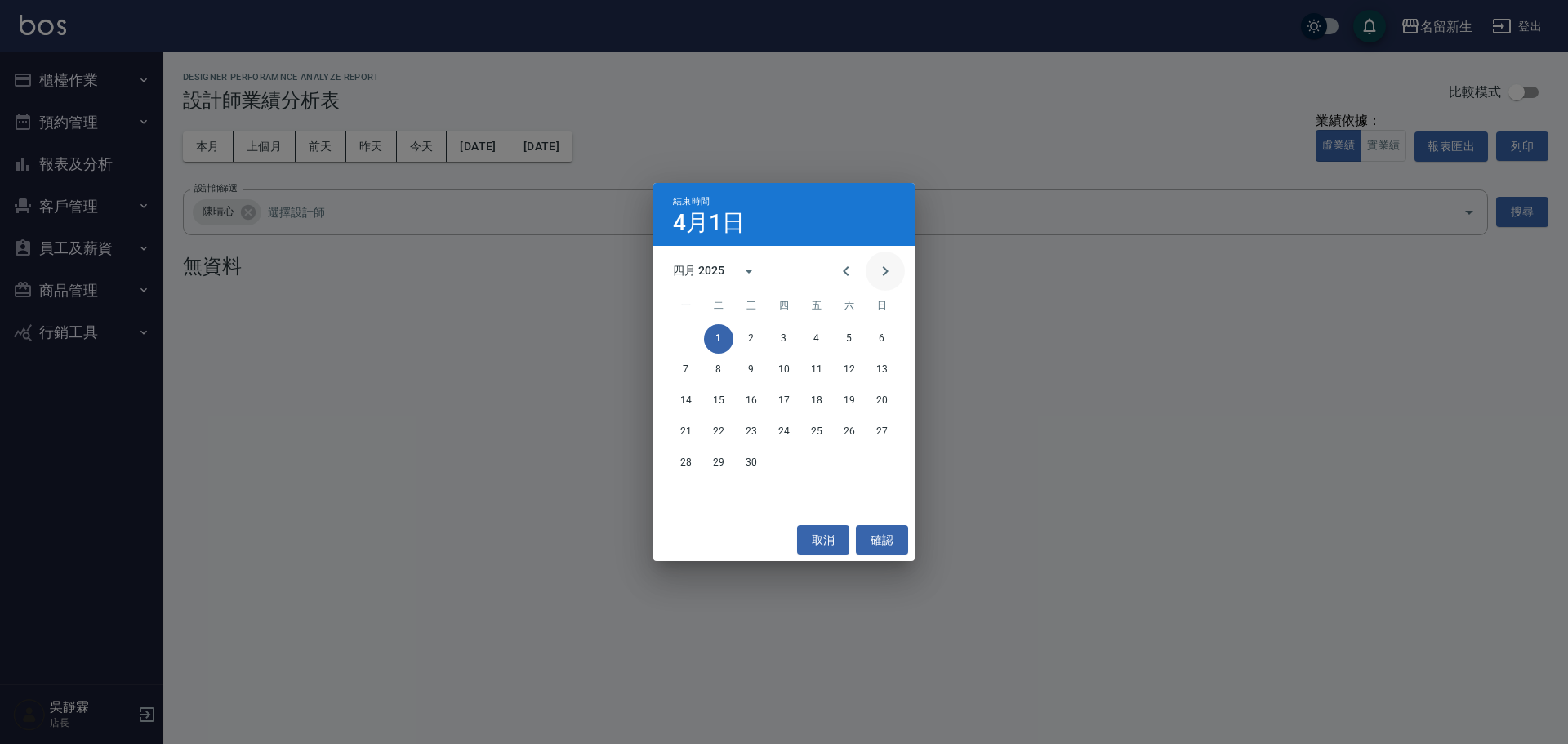
click at [889, 275] on icon "Next month" at bounding box center [885, 271] width 19 height 19
click at [852, 271] on icon "Previous month" at bounding box center [846, 271] width 19 height 19
click at [747, 461] on button "30" at bounding box center [751, 462] width 30 height 30
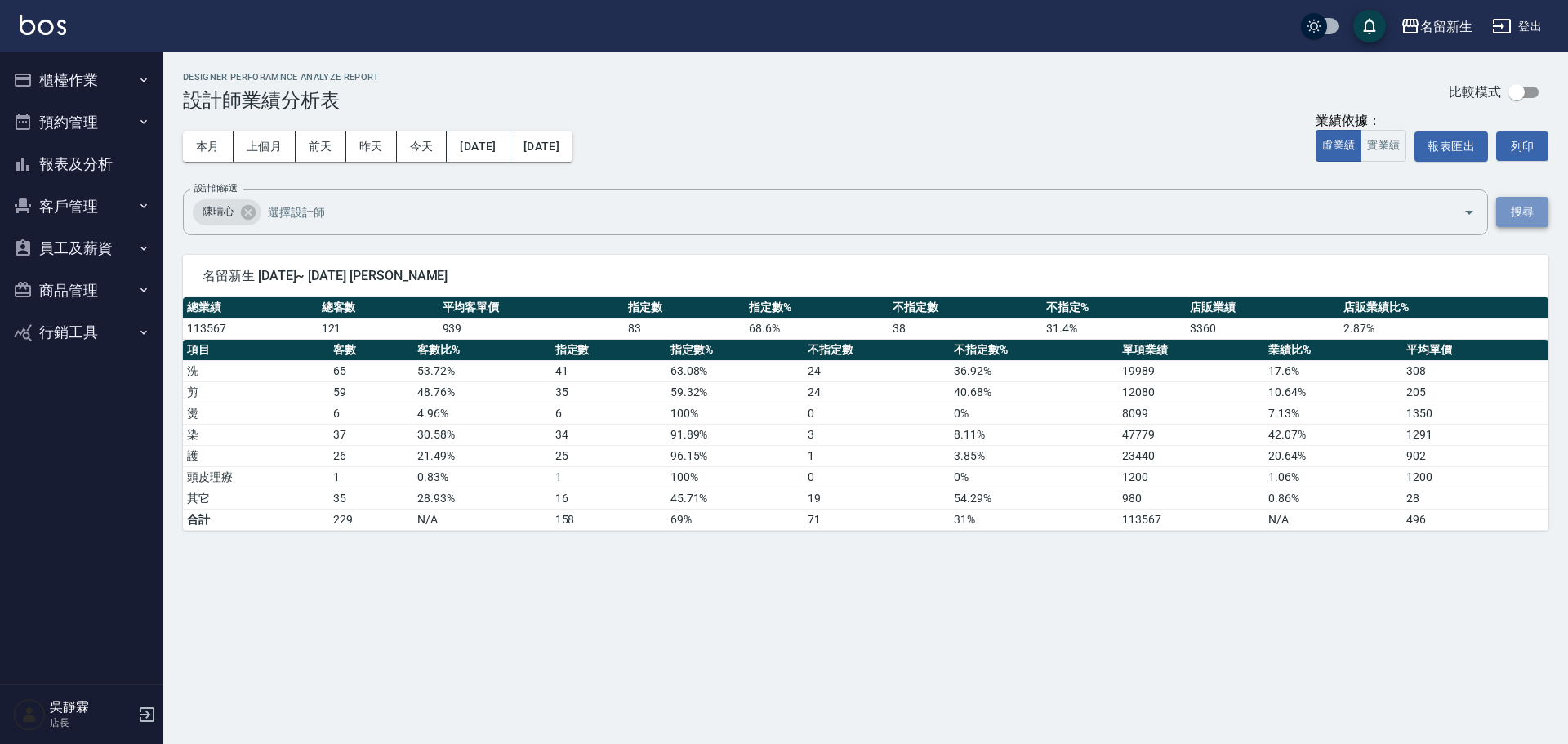
click at [1521, 203] on button "搜尋" at bounding box center [1522, 213] width 53 height 31
click at [1474, 138] on button "報表匯出" at bounding box center [1451, 147] width 74 height 31
click at [763, 167] on div "本月 上個月 前天 昨天 今天 2025/04/01 2025/04/30 業績依據： 虛業績 實業績 報表匯出 列印" at bounding box center [865, 147] width 1366 height 70
click at [531, 127] on div "本月 上個月 前天 昨天 今天 2025/04/01 2025/04/30" at bounding box center [377, 147] width 390 height 70
click at [509, 151] on button "2025/04/01" at bounding box center [479, 147] width 63 height 31
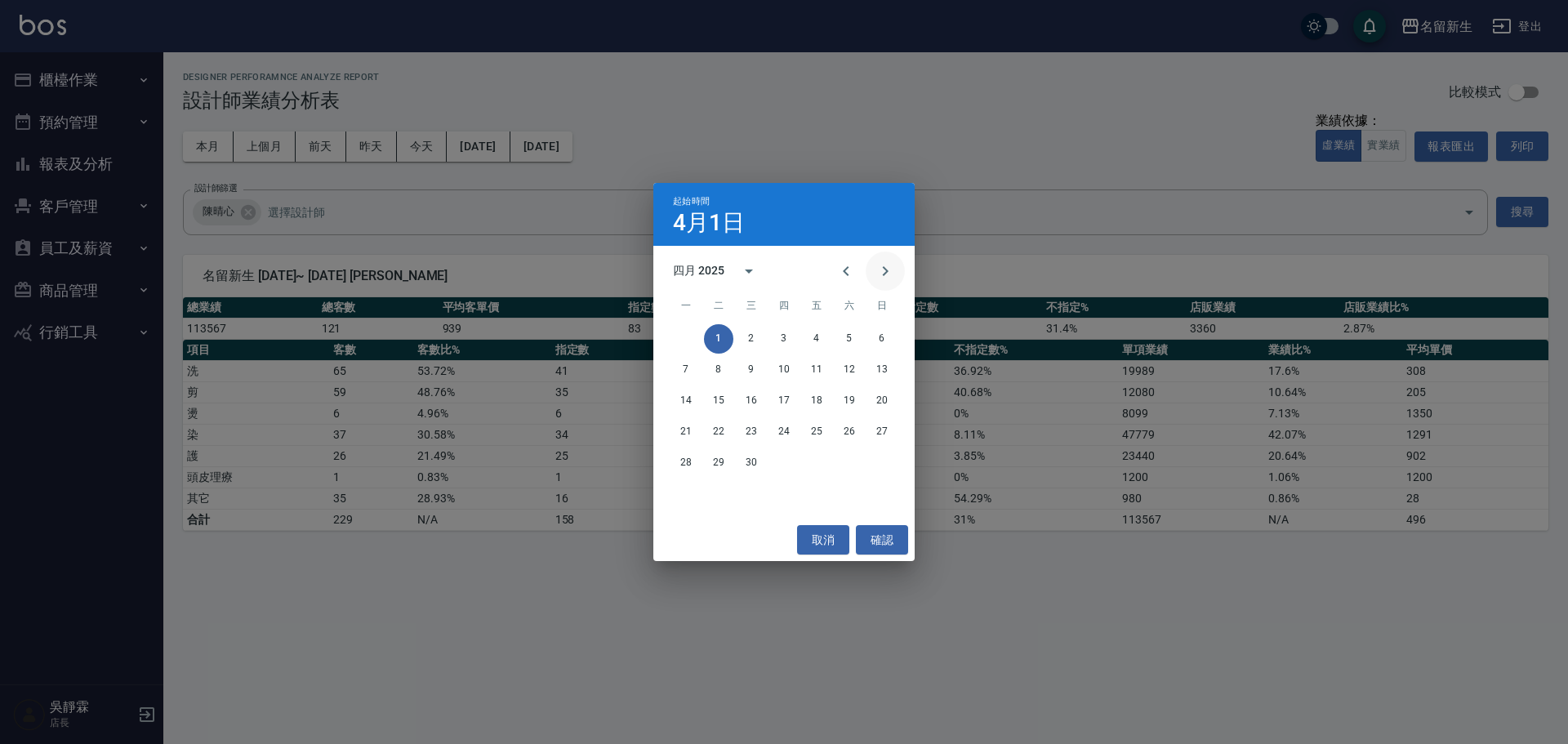
click at [878, 275] on icon "Next month" at bounding box center [885, 271] width 19 height 19
click at [787, 330] on button "1" at bounding box center [784, 339] width 30 height 30
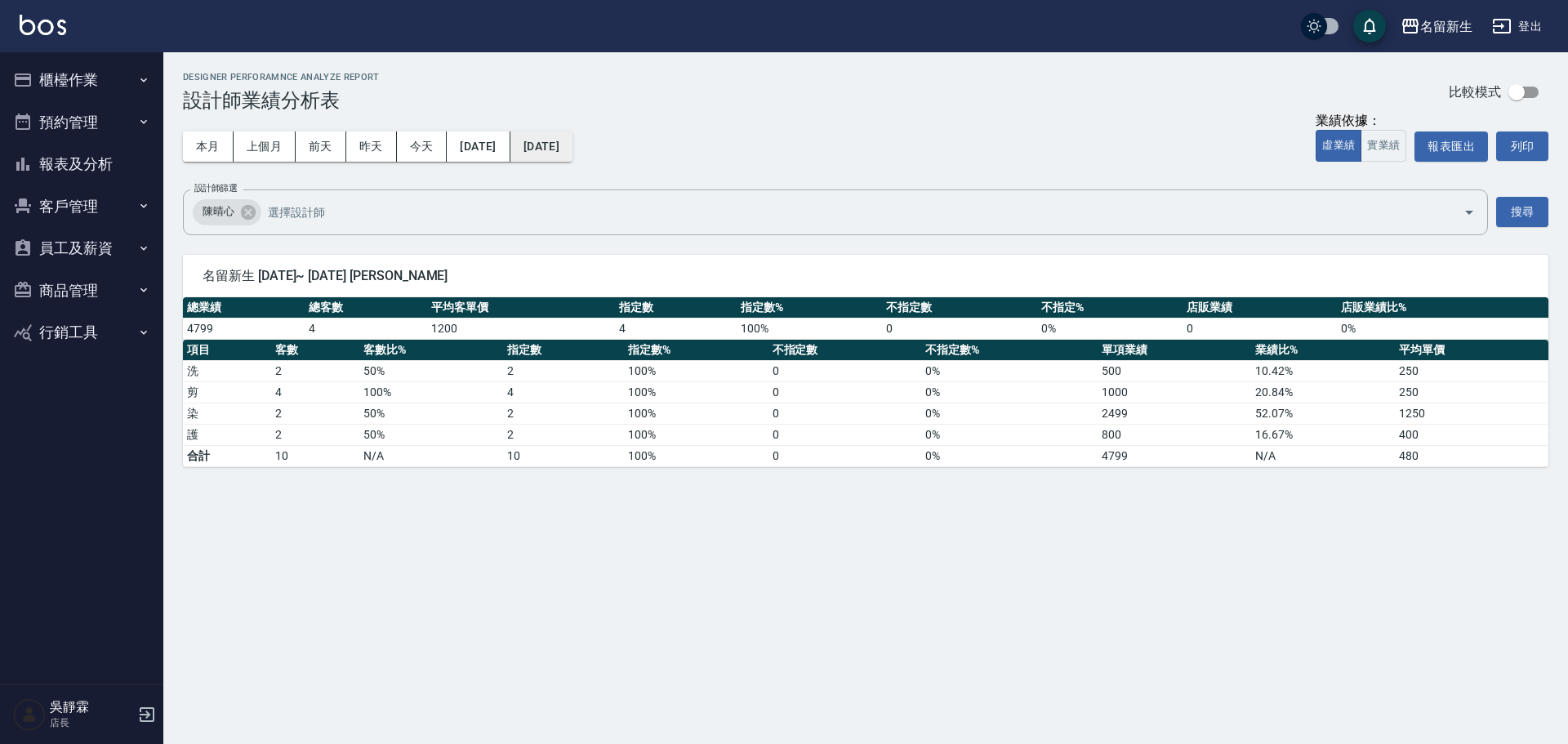
click at [572, 147] on button "2025/05/01" at bounding box center [541, 147] width 62 height 31
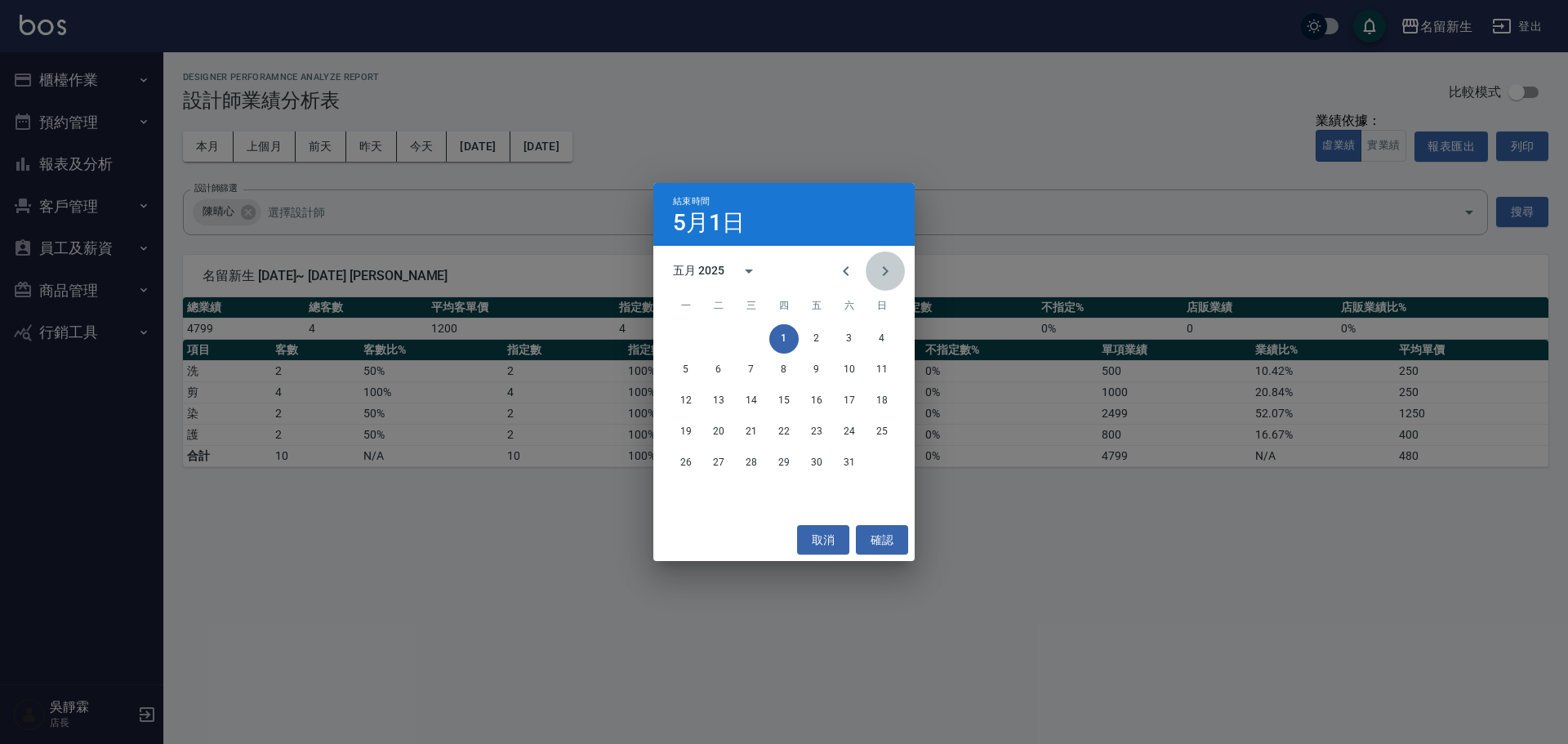
click at [885, 269] on icon "Next month" at bounding box center [885, 271] width 6 height 10
click at [689, 496] on button "30" at bounding box center [685, 494] width 30 height 30
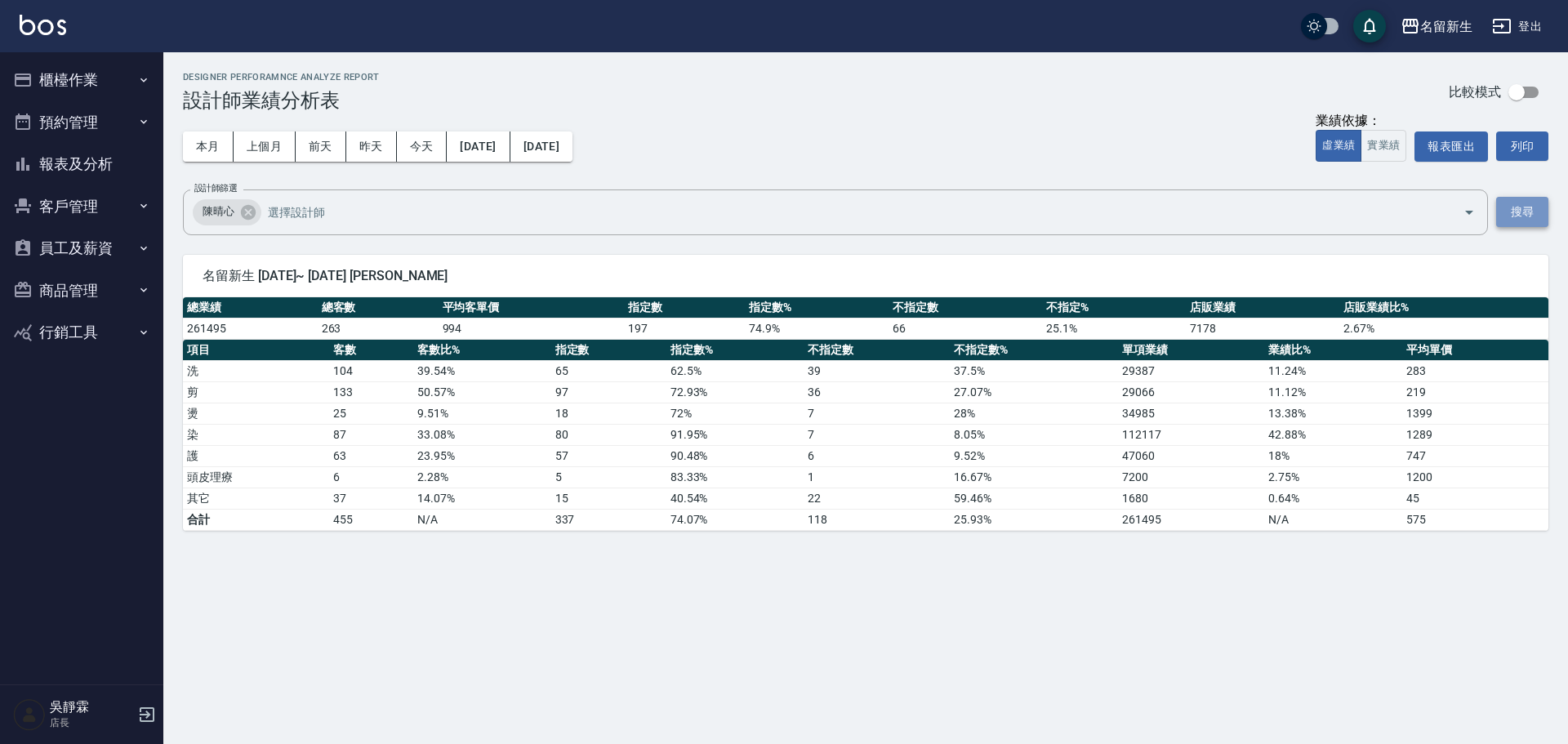
click at [1533, 206] on button "搜尋" at bounding box center [1522, 213] width 53 height 31
click at [572, 145] on button "2025/06/30" at bounding box center [541, 147] width 62 height 31
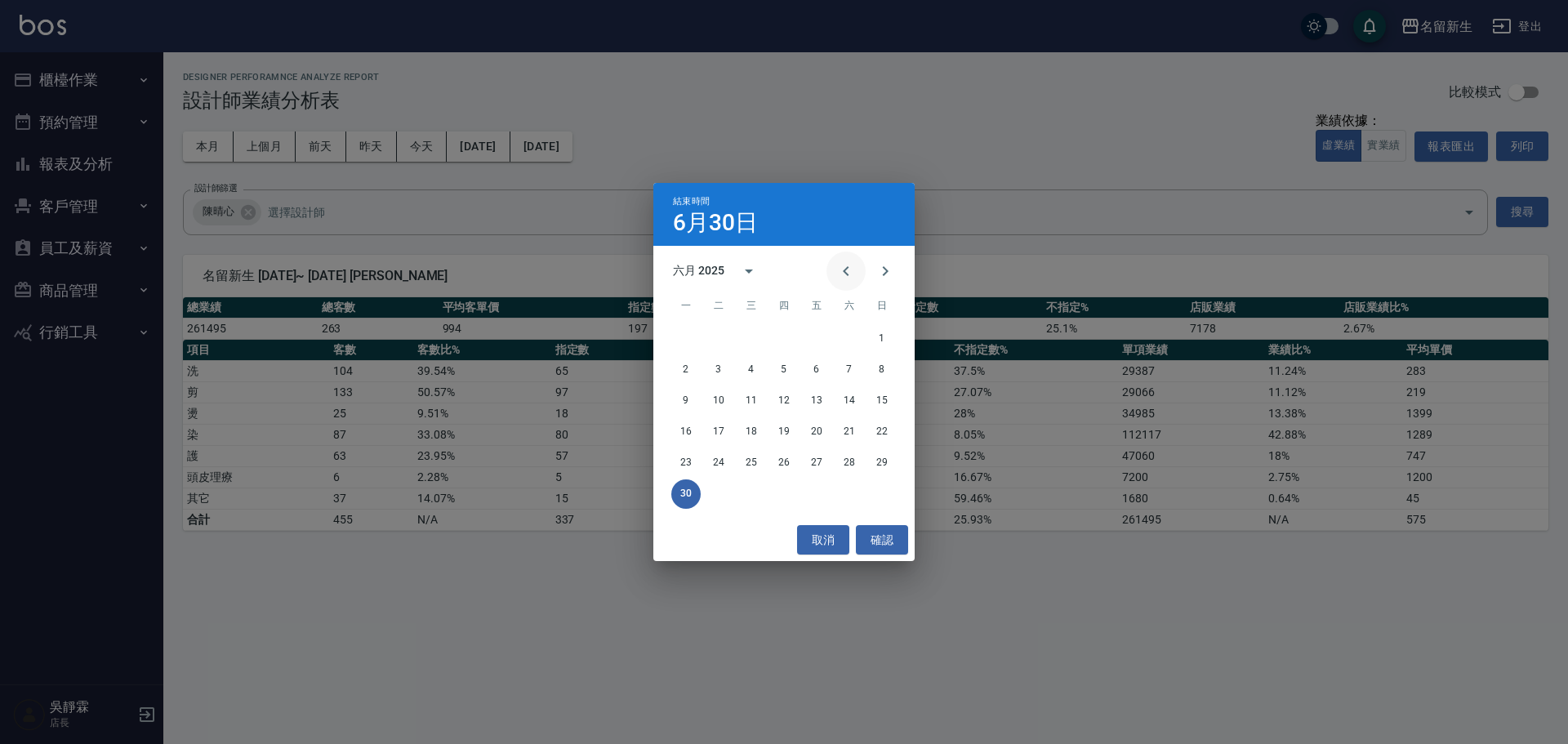
click at [856, 266] on button "Previous month" at bounding box center [845, 271] width 39 height 39
click at [852, 459] on button "31" at bounding box center [849, 462] width 30 height 30
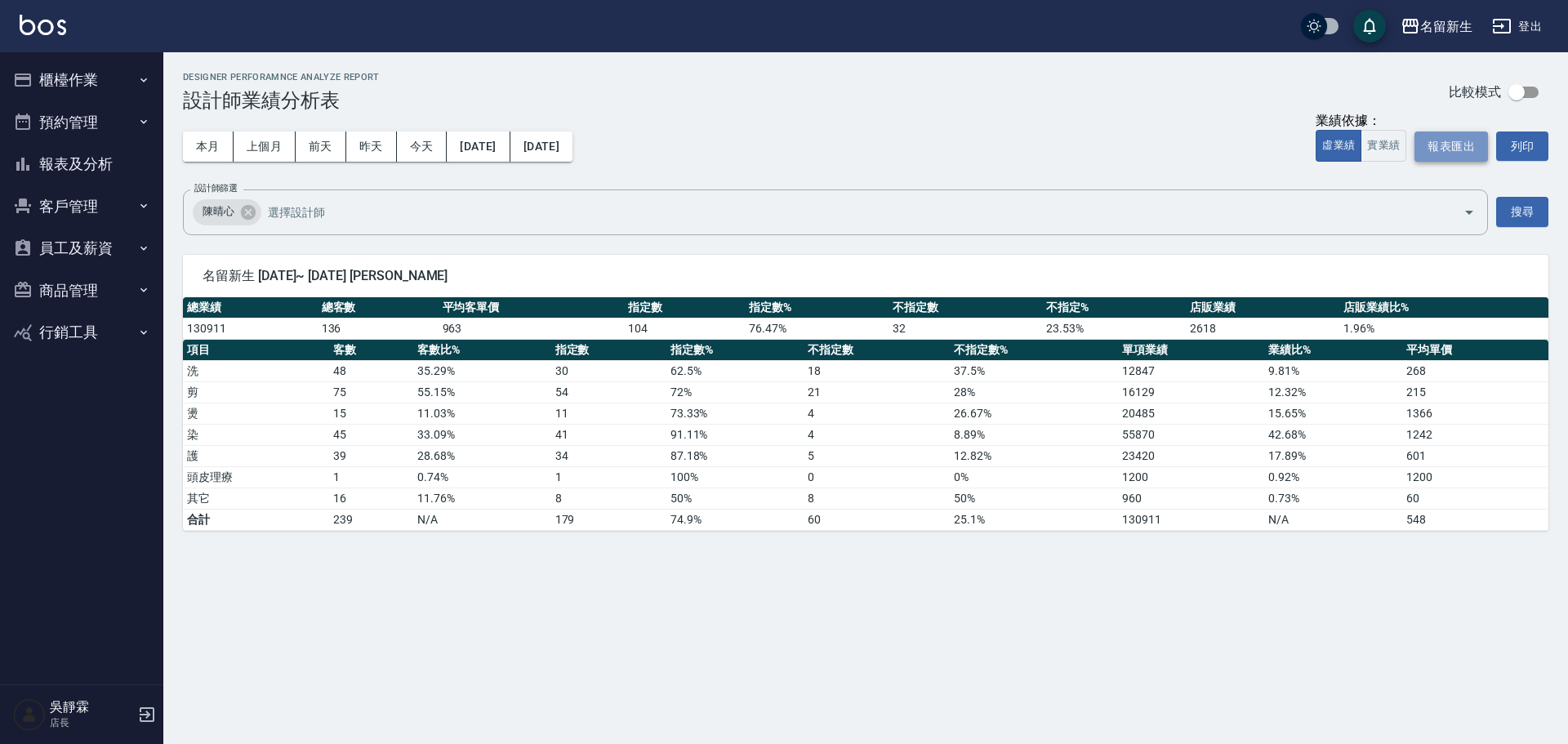
click at [1458, 147] on button "報表匯出" at bounding box center [1451, 147] width 74 height 31
click at [680, 125] on div "本月 上個月 前天 昨天 今天 2025/05/01 2025/05/31 業績依據： 虛業績 實業績 報表匯出 列印" at bounding box center [865, 147] width 1366 height 70
click at [494, 136] on button "2025/05/01" at bounding box center [479, 147] width 63 height 31
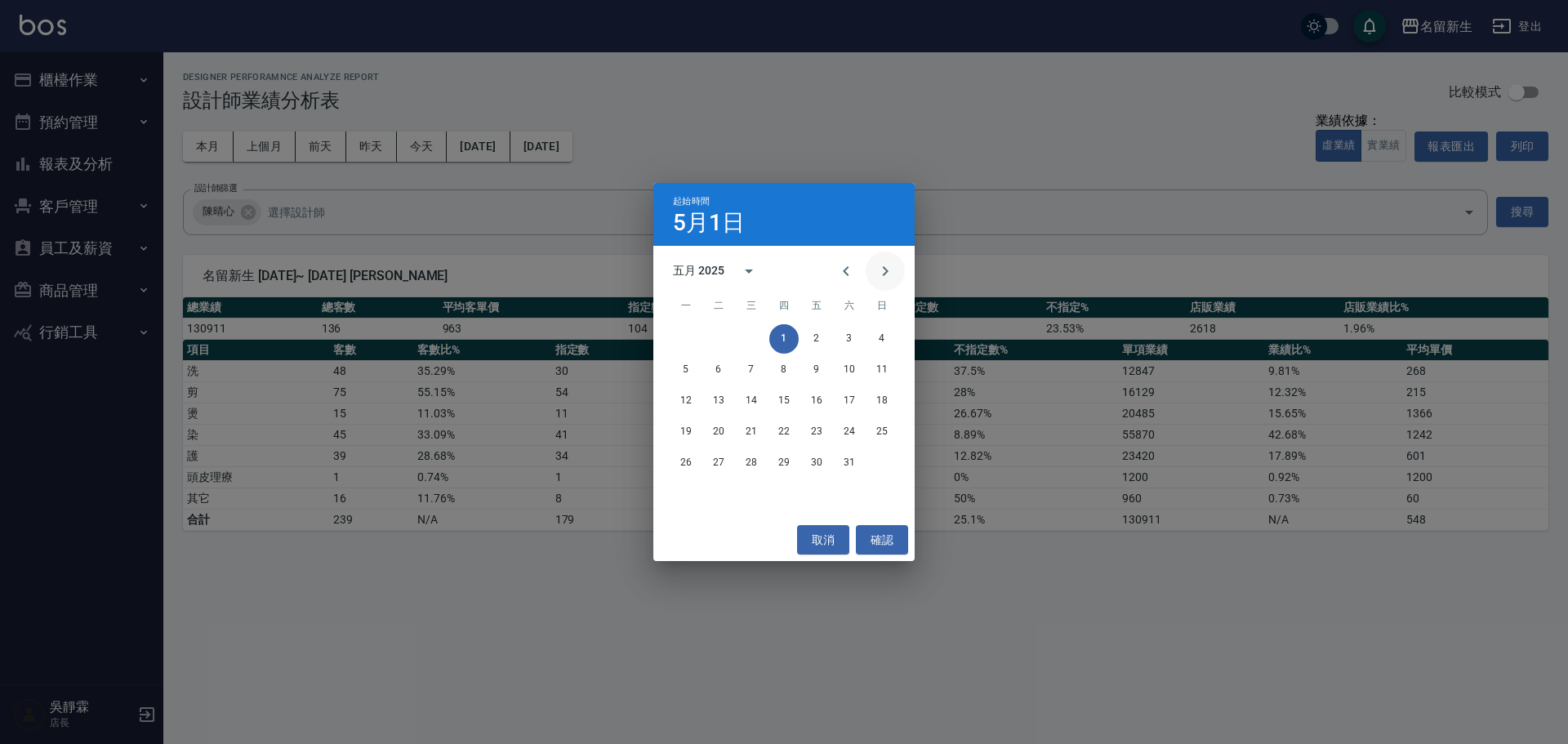
click at [885, 269] on icon "Next month" at bounding box center [885, 271] width 6 height 10
click at [881, 338] on button "1" at bounding box center [882, 339] width 30 height 30
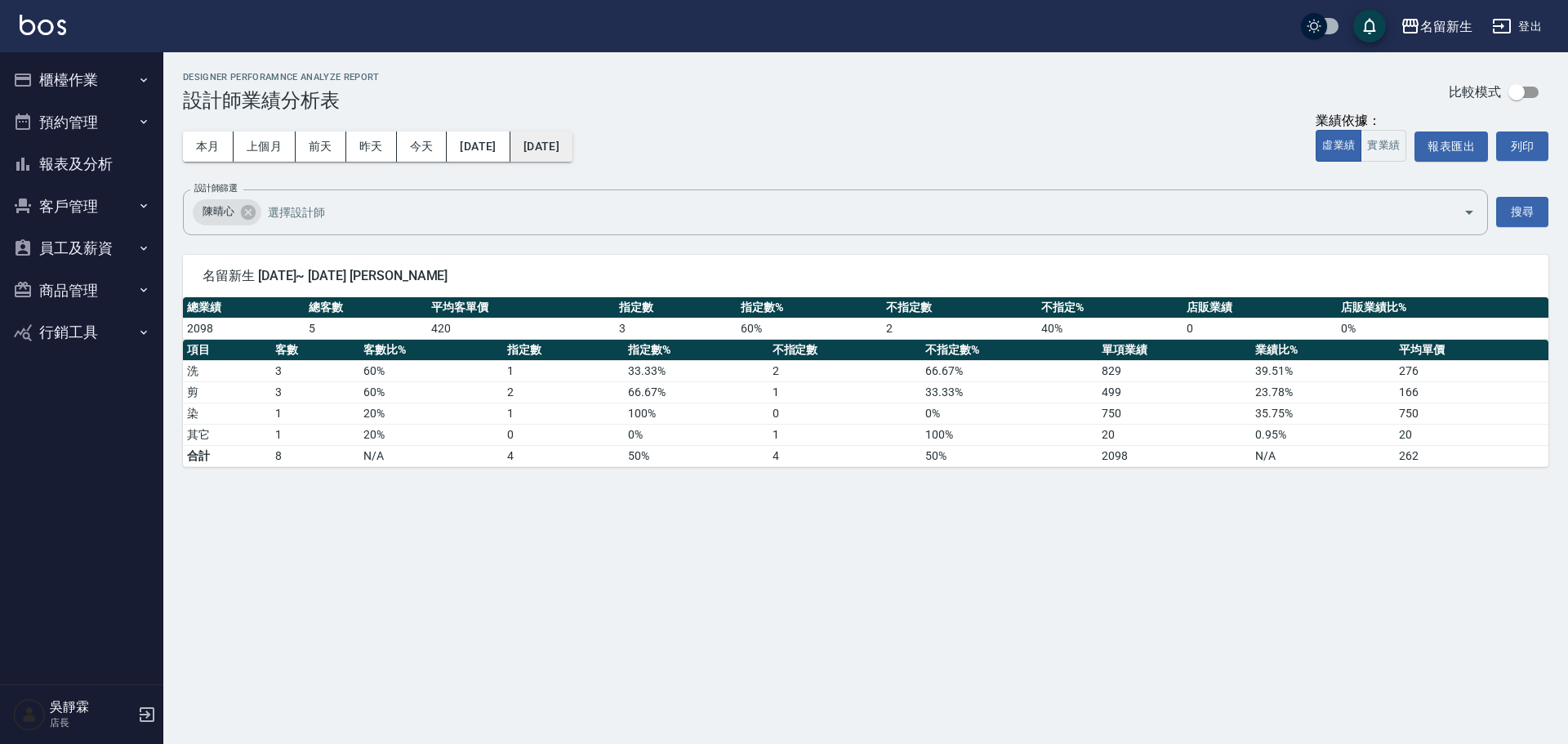
click at [561, 139] on button "2025/06/01" at bounding box center [541, 147] width 62 height 31
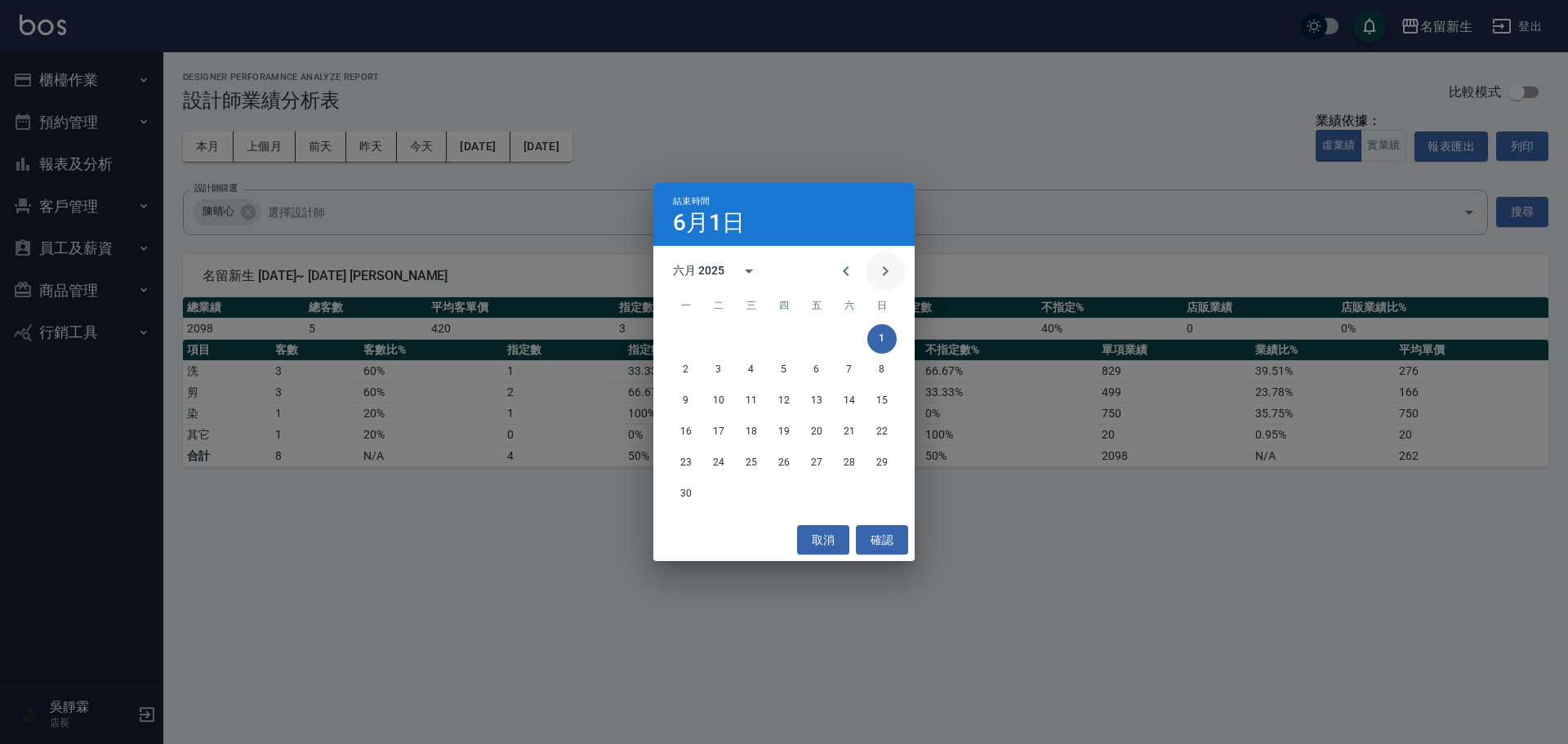
click at [884, 269] on icon "Next month" at bounding box center [885, 271] width 19 height 19
click at [850, 273] on icon "Previous month" at bounding box center [846, 271] width 19 height 19
click at [684, 492] on button "30" at bounding box center [685, 494] width 30 height 30
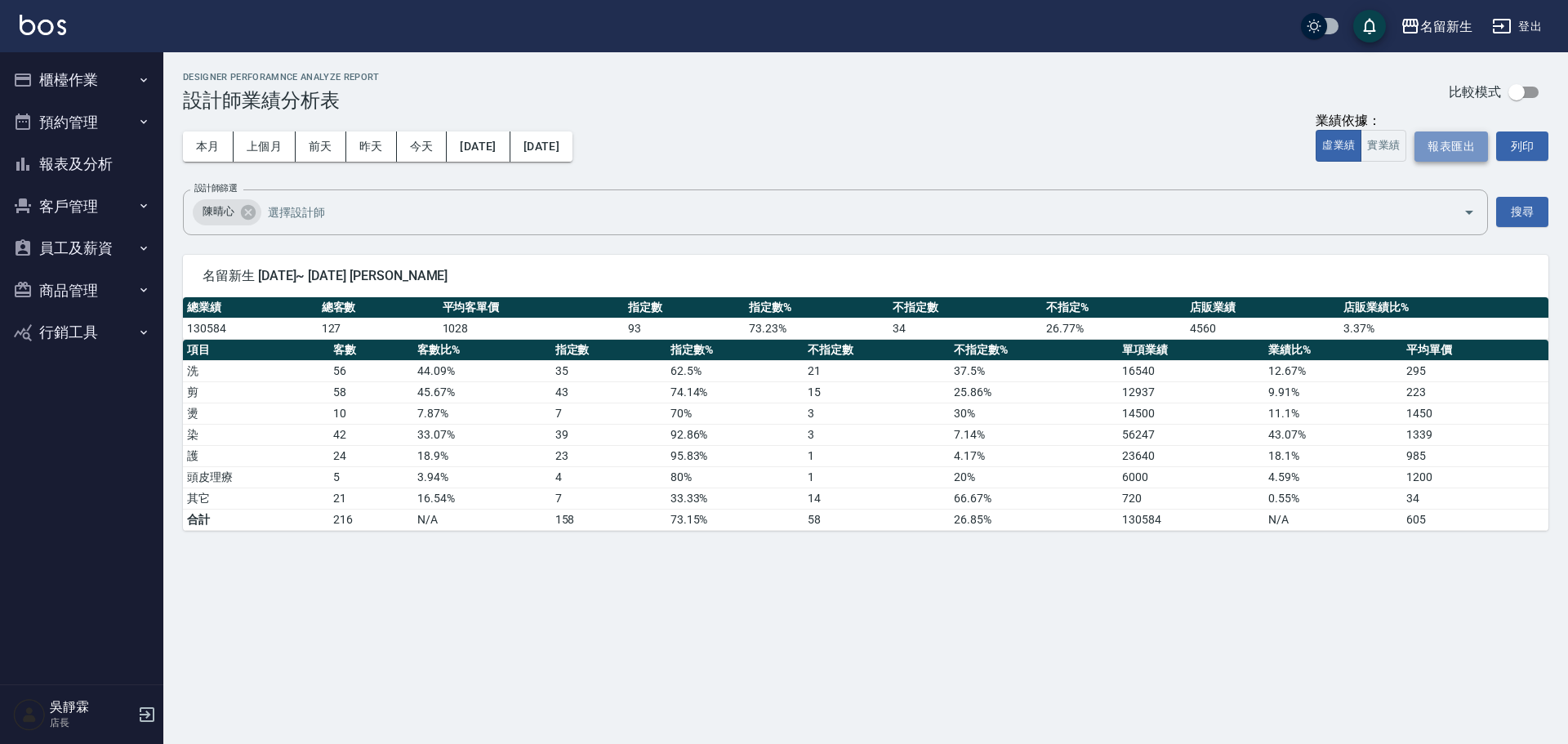
click at [1466, 153] on button "報表匯出" at bounding box center [1451, 147] width 74 height 31
click at [494, 132] on button "2025/06/01" at bounding box center [479, 147] width 63 height 31
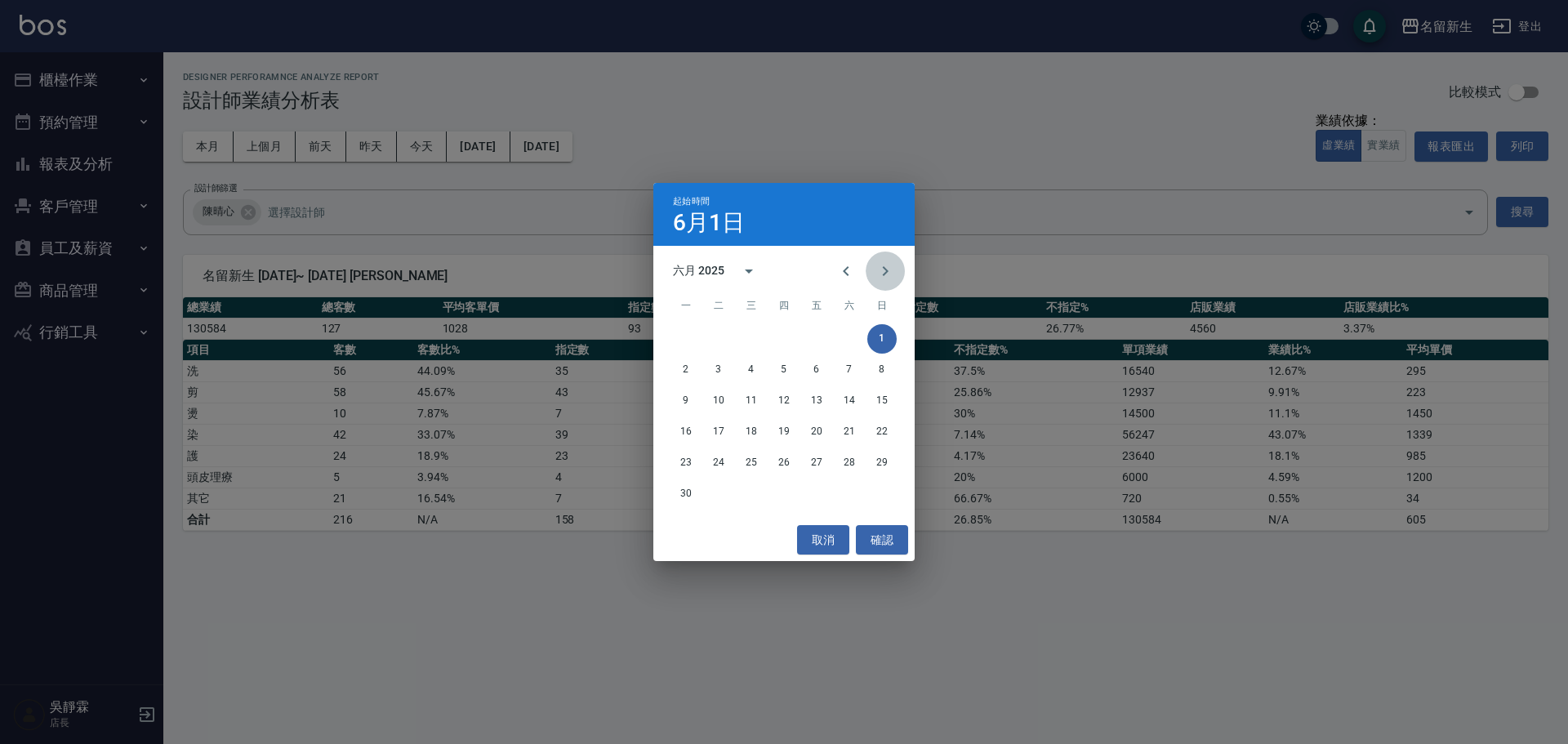
click at [884, 267] on icon "Next month" at bounding box center [885, 271] width 6 height 10
click at [713, 335] on button "1" at bounding box center [718, 339] width 30 height 30
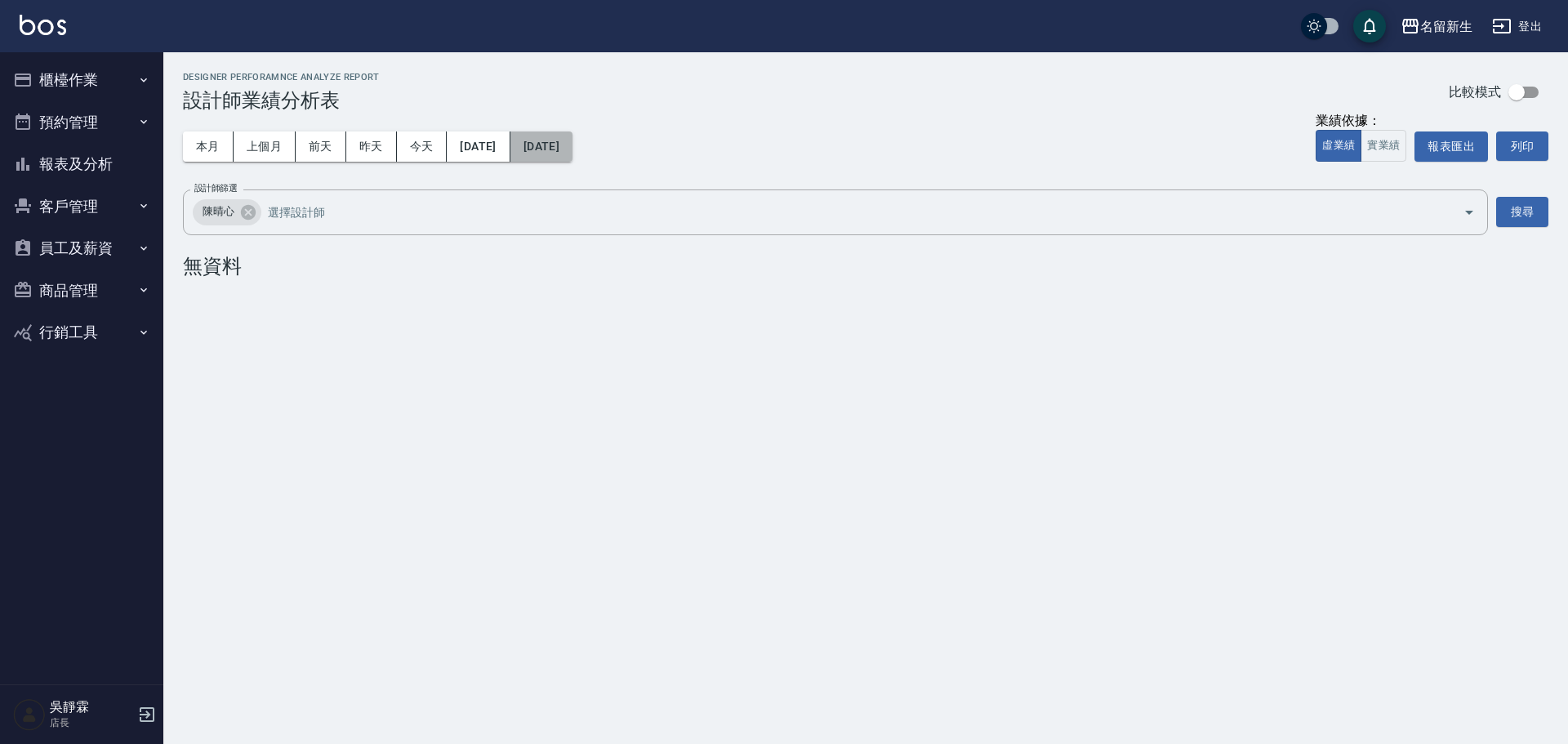
click at [572, 147] on button "2025/07/01" at bounding box center [541, 147] width 62 height 31
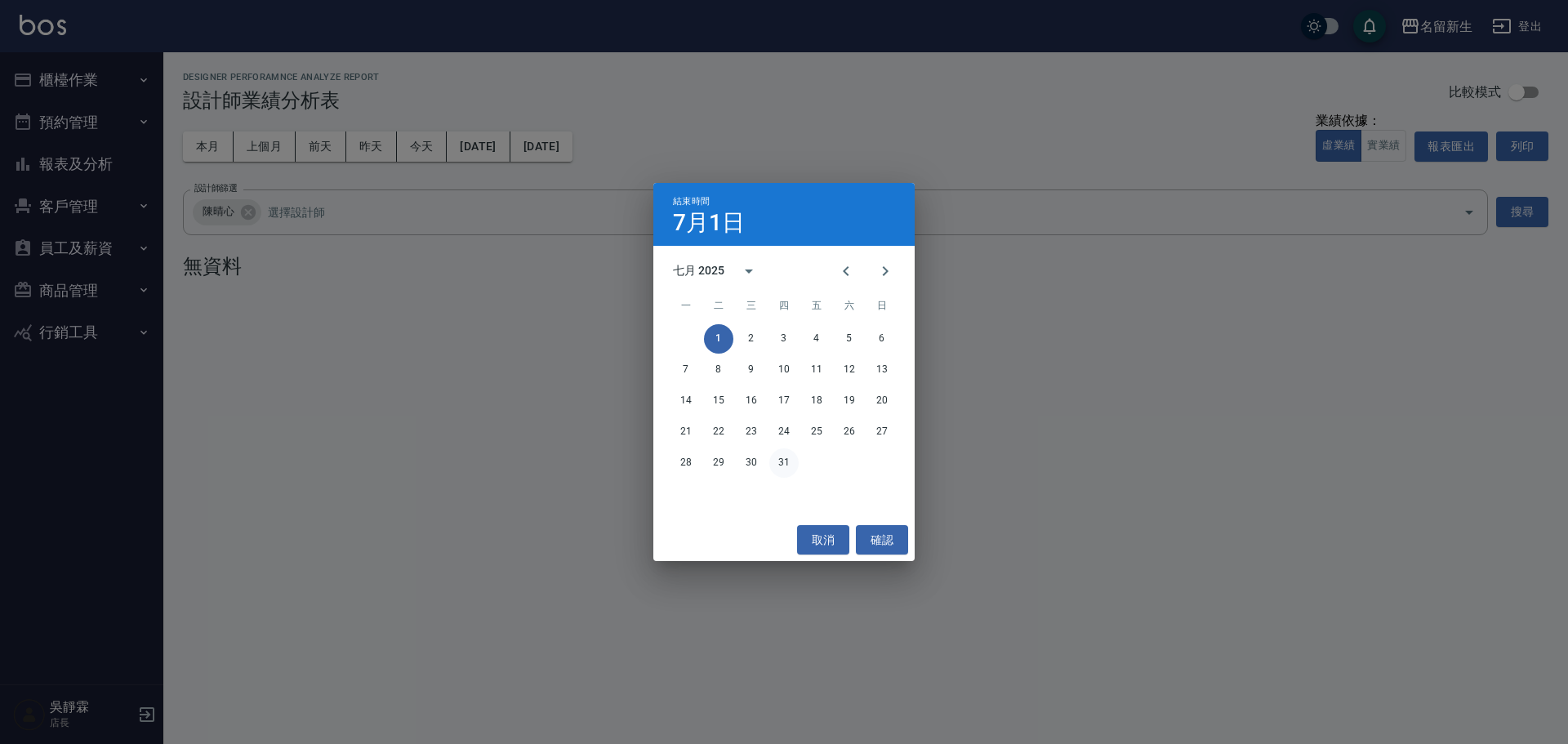
click at [781, 462] on button "31" at bounding box center [784, 462] width 30 height 30
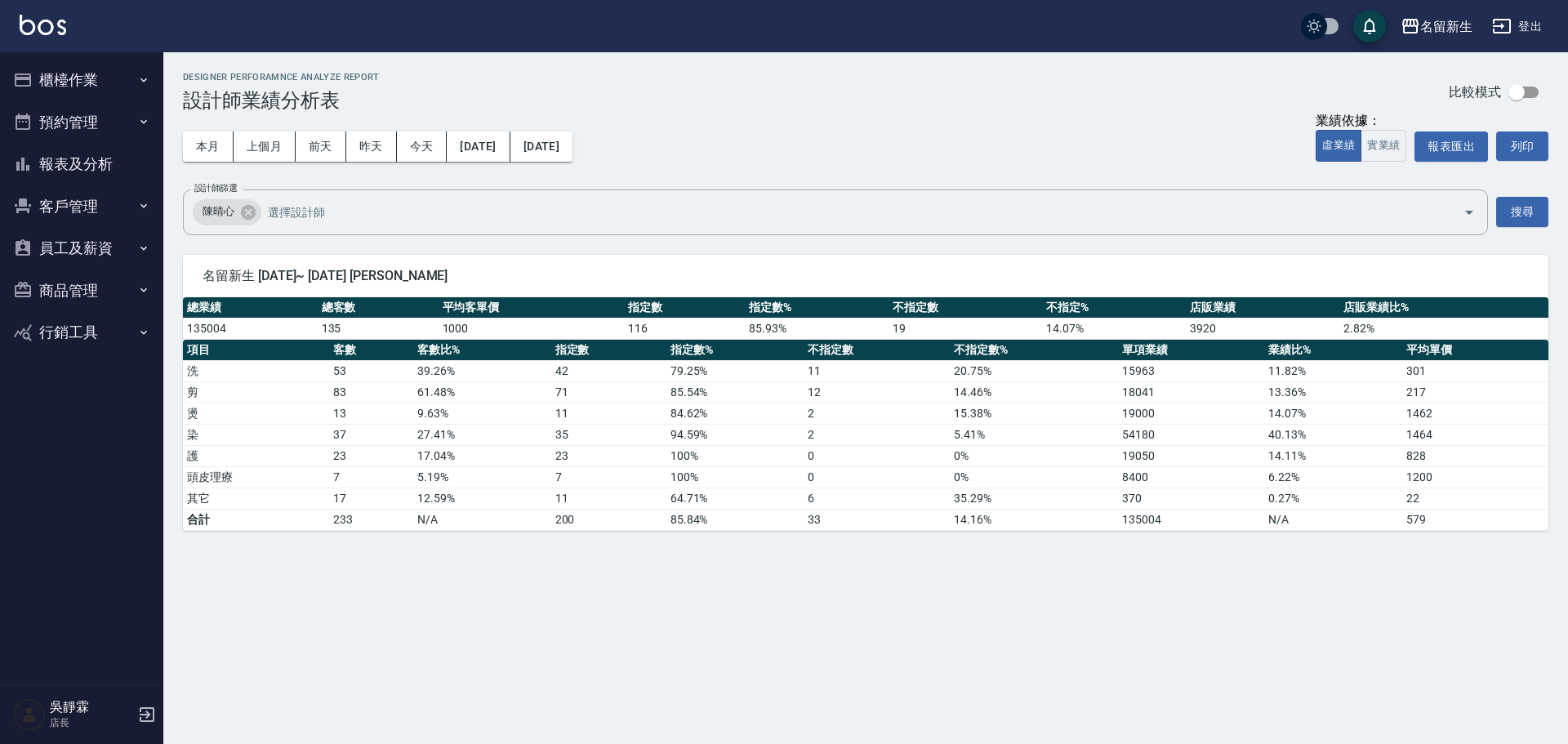
click at [1491, 204] on div "設計師篩選 陳晴心 設計師篩選 搜尋" at bounding box center [865, 213] width 1366 height 46
click at [1515, 203] on button "搜尋" at bounding box center [1522, 213] width 53 height 31
click at [1452, 142] on button "報表匯出" at bounding box center [1451, 147] width 74 height 31
click at [679, 146] on div "本月 上個月 前天 昨天 今天 2025/07/01 2025/07/31 業績依據： 虛業績 實業績 報表匯出 列印" at bounding box center [865, 147] width 1366 height 70
click at [572, 137] on button "2025/07/31" at bounding box center [541, 147] width 62 height 31
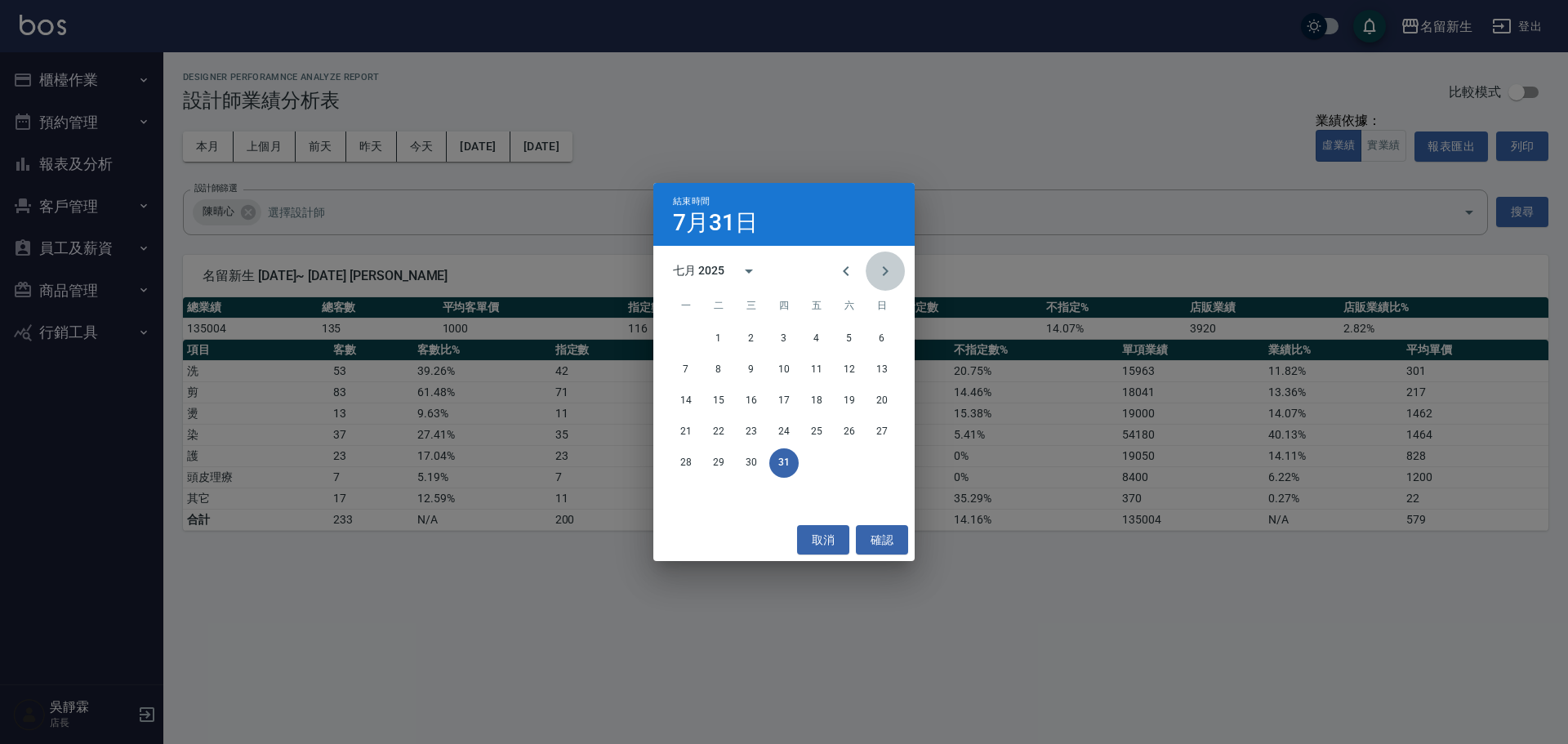
click at [881, 280] on icon "Next month" at bounding box center [885, 271] width 19 height 19
click at [876, 466] on button "31" at bounding box center [882, 462] width 30 height 30
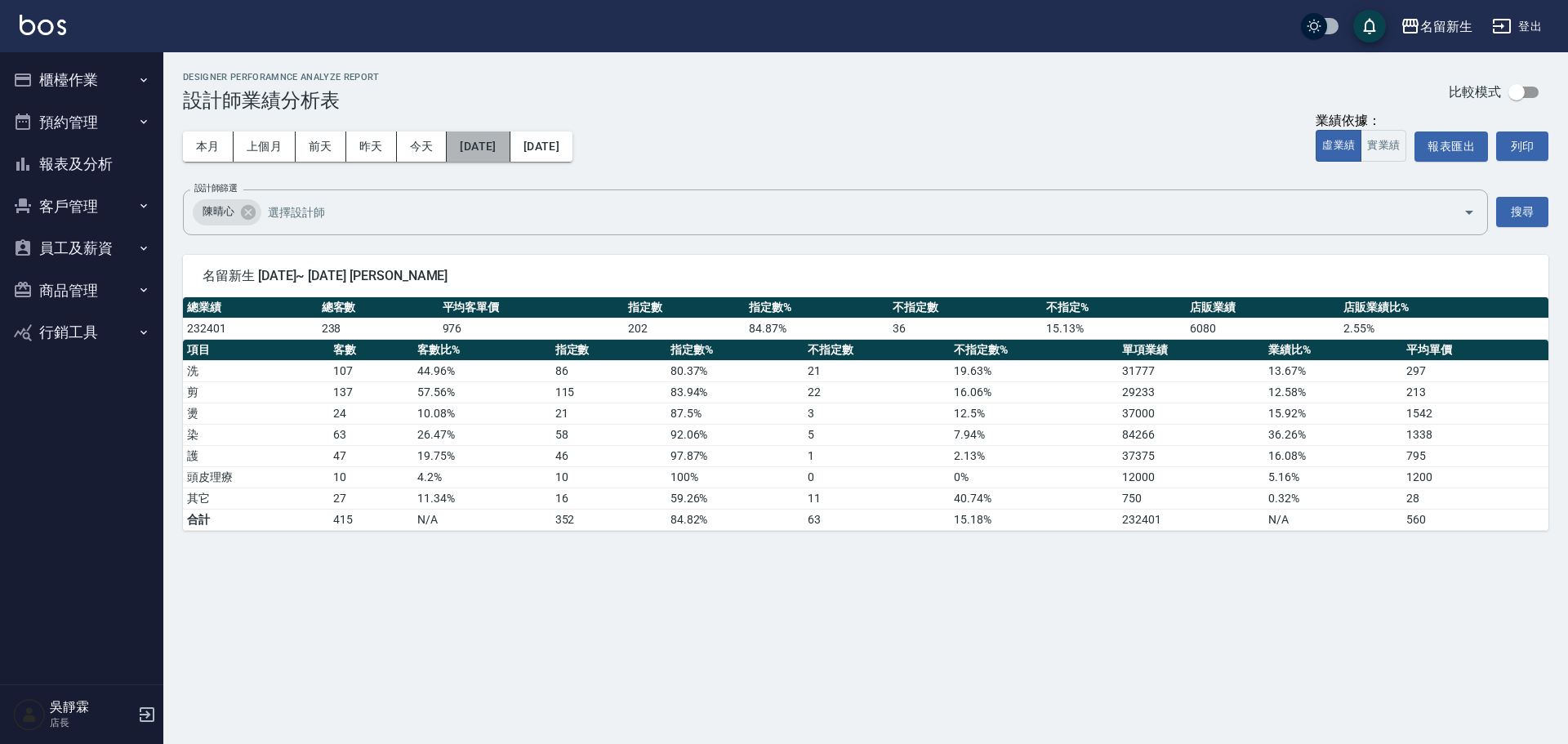
click at [509, 136] on button "2025/07/01" at bounding box center [479, 147] width 63 height 31
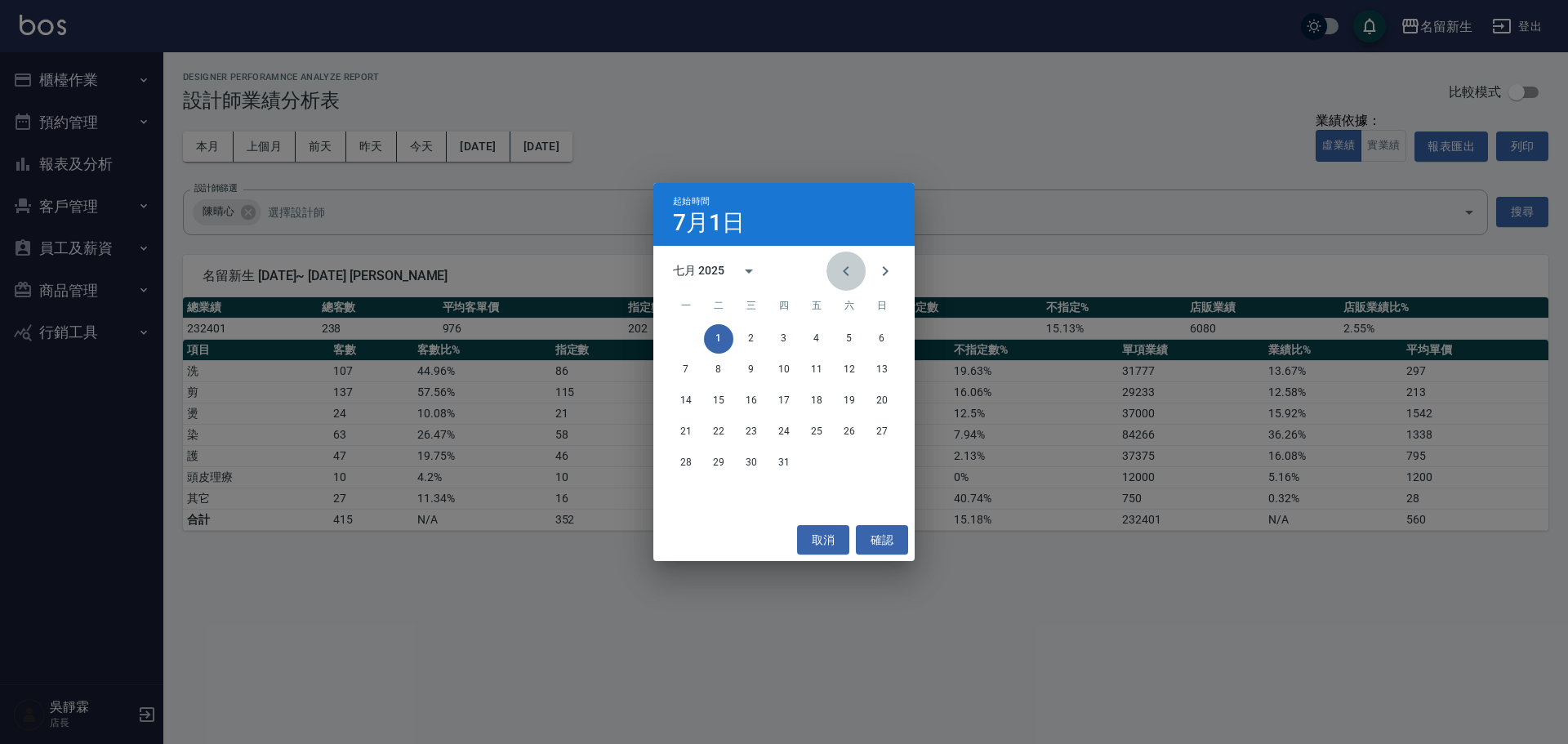
click at [844, 265] on icon "Previous month" at bounding box center [846, 271] width 19 height 19
click at [885, 270] on icon "Next month" at bounding box center [885, 271] width 19 height 19
click at [812, 337] on button "1" at bounding box center [817, 339] width 30 height 30
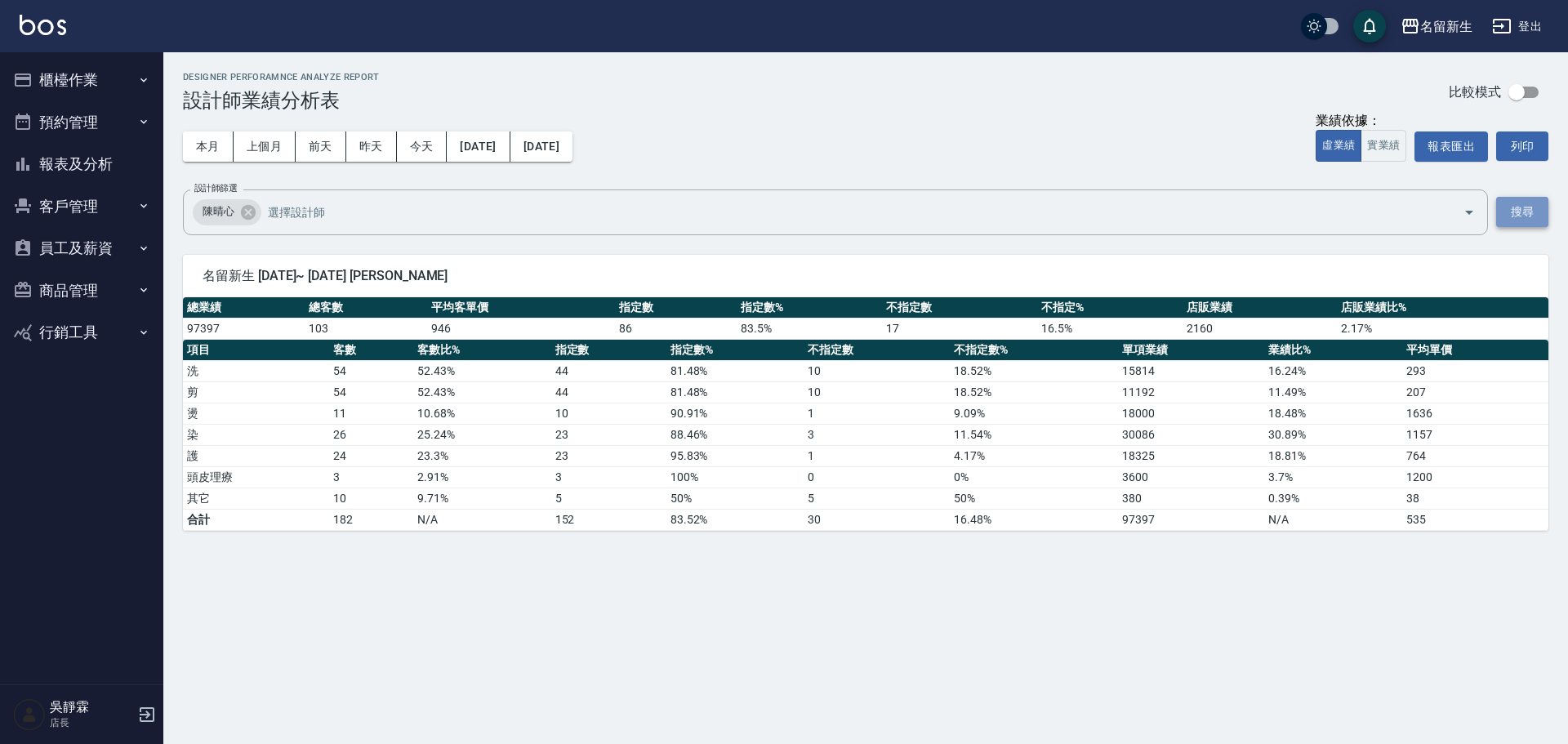
click at [1533, 209] on button "搜尋" at bounding box center [1522, 213] width 53 height 31
click at [1447, 142] on button "報表匯出" at bounding box center [1451, 147] width 74 height 31
click at [1444, 25] on div "名留新生" at bounding box center [1446, 26] width 53 height 20
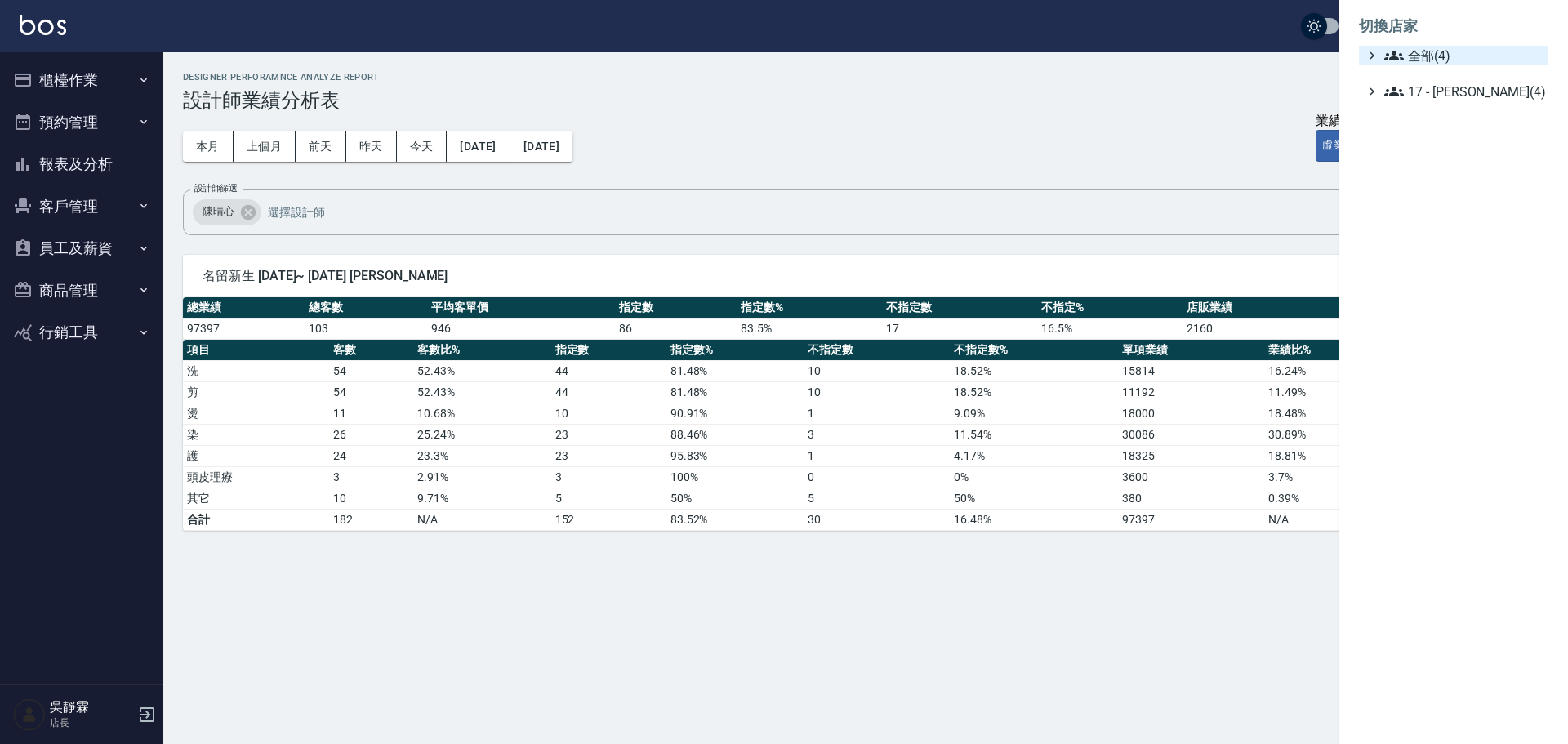
click at [1423, 59] on span "全部(4)" at bounding box center [1463, 56] width 158 height 19
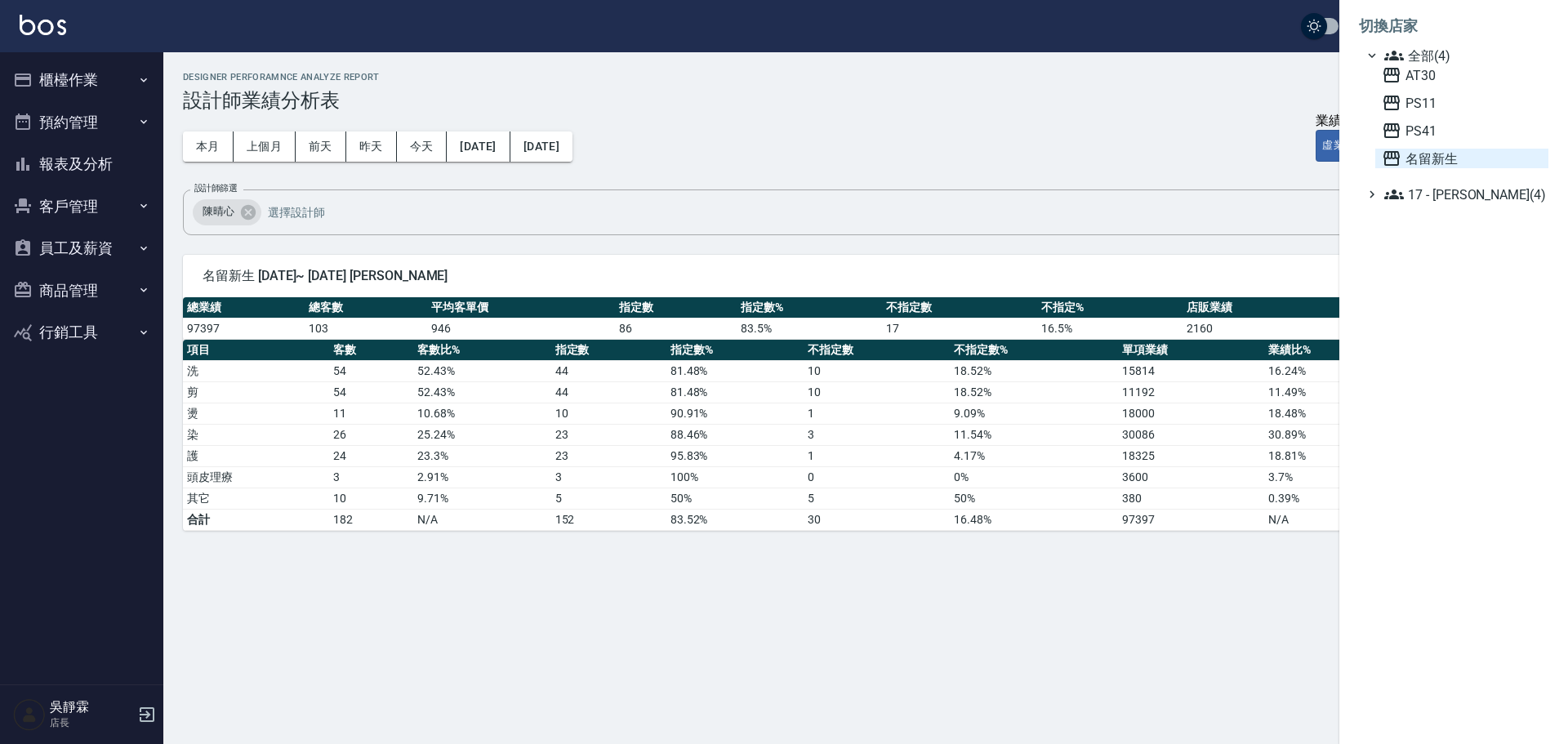
click at [1428, 164] on span "名留新生" at bounding box center [1462, 158] width 160 height 19
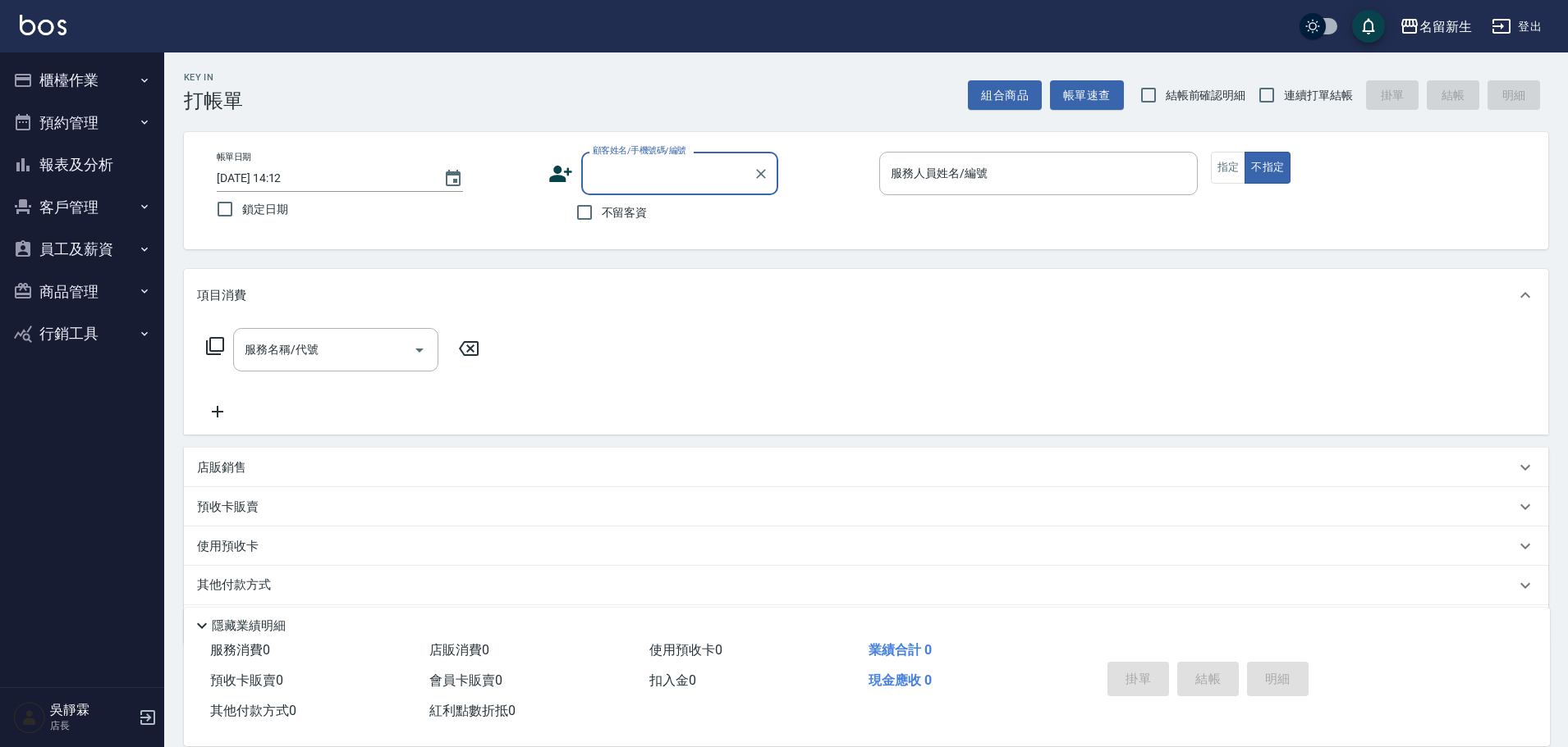
click at [99, 154] on button "報表及分析" at bounding box center [82, 164] width 151 height 42
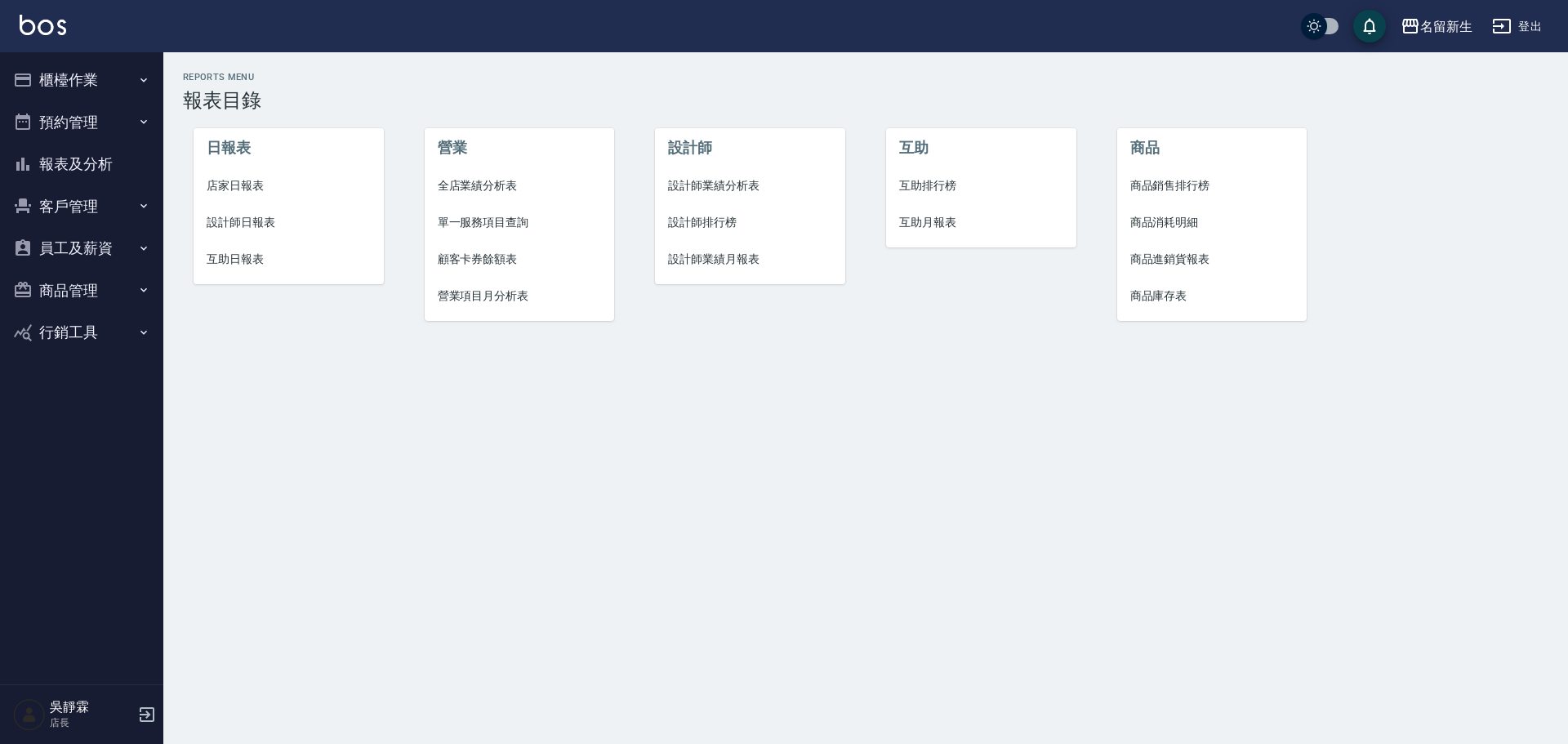
click at [507, 181] on span "全店業績分析表" at bounding box center [519, 186] width 164 height 17
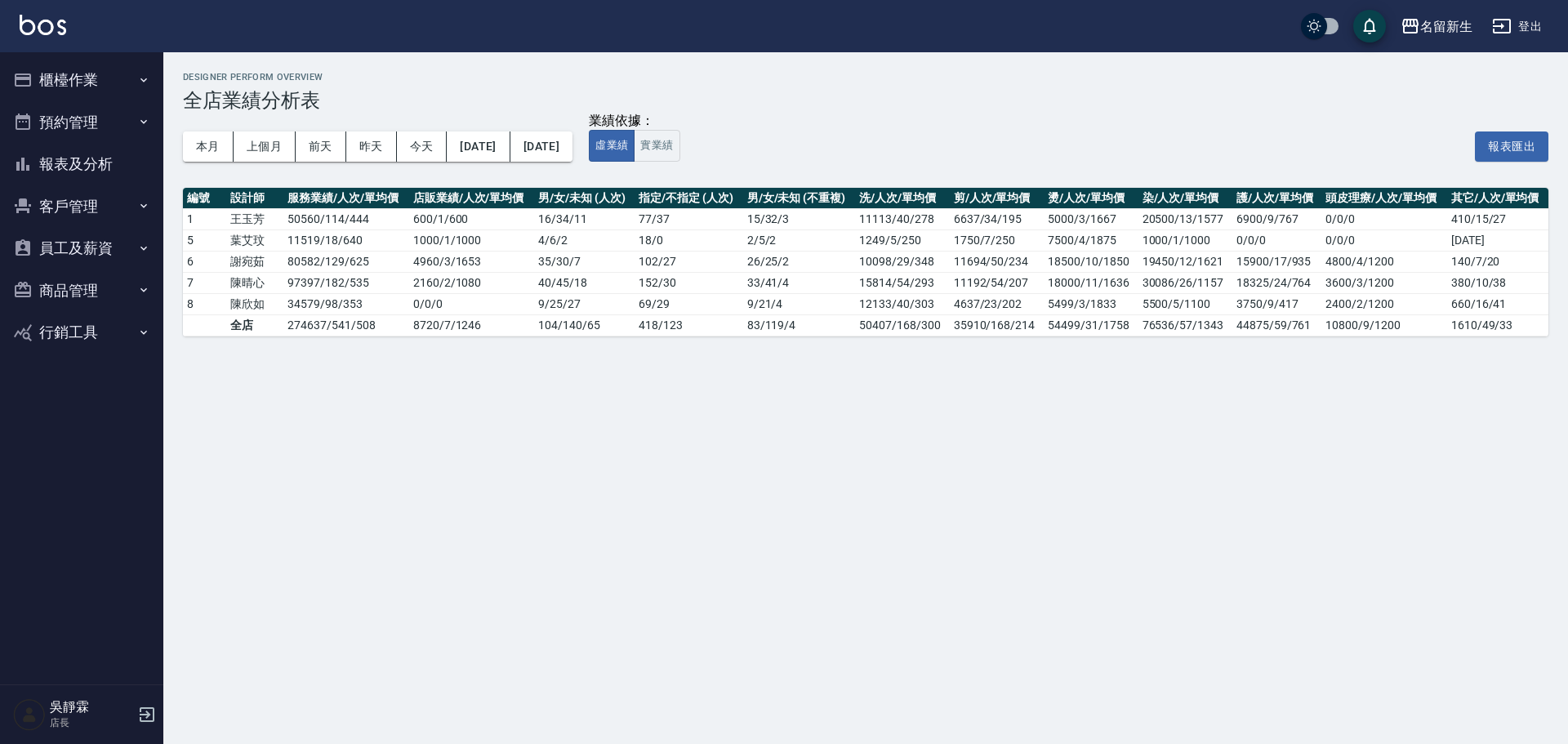
click at [87, 158] on button "報表及分析" at bounding box center [81, 164] width 150 height 42
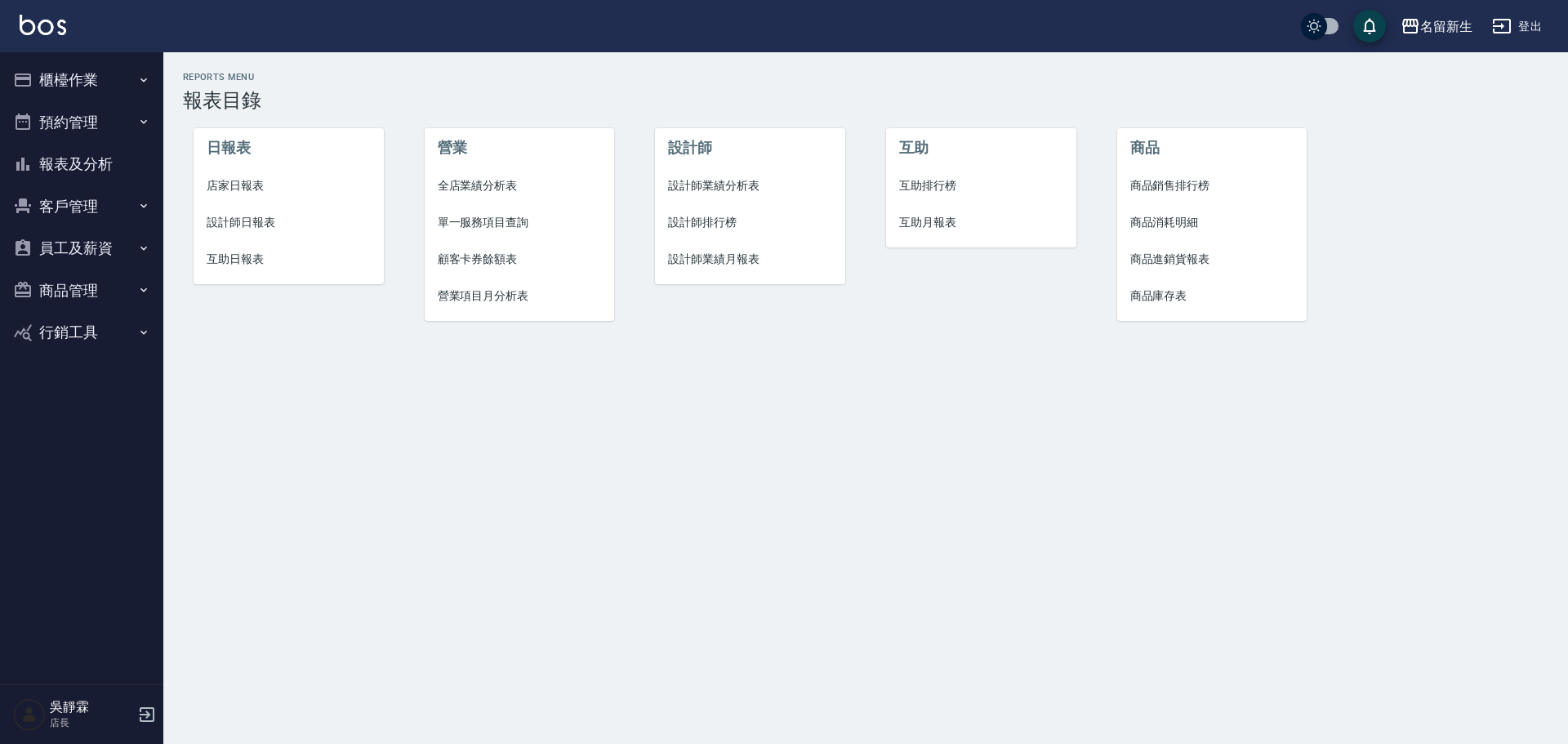
click at [511, 288] on span "營業項目月分析表" at bounding box center [519, 296] width 164 height 17
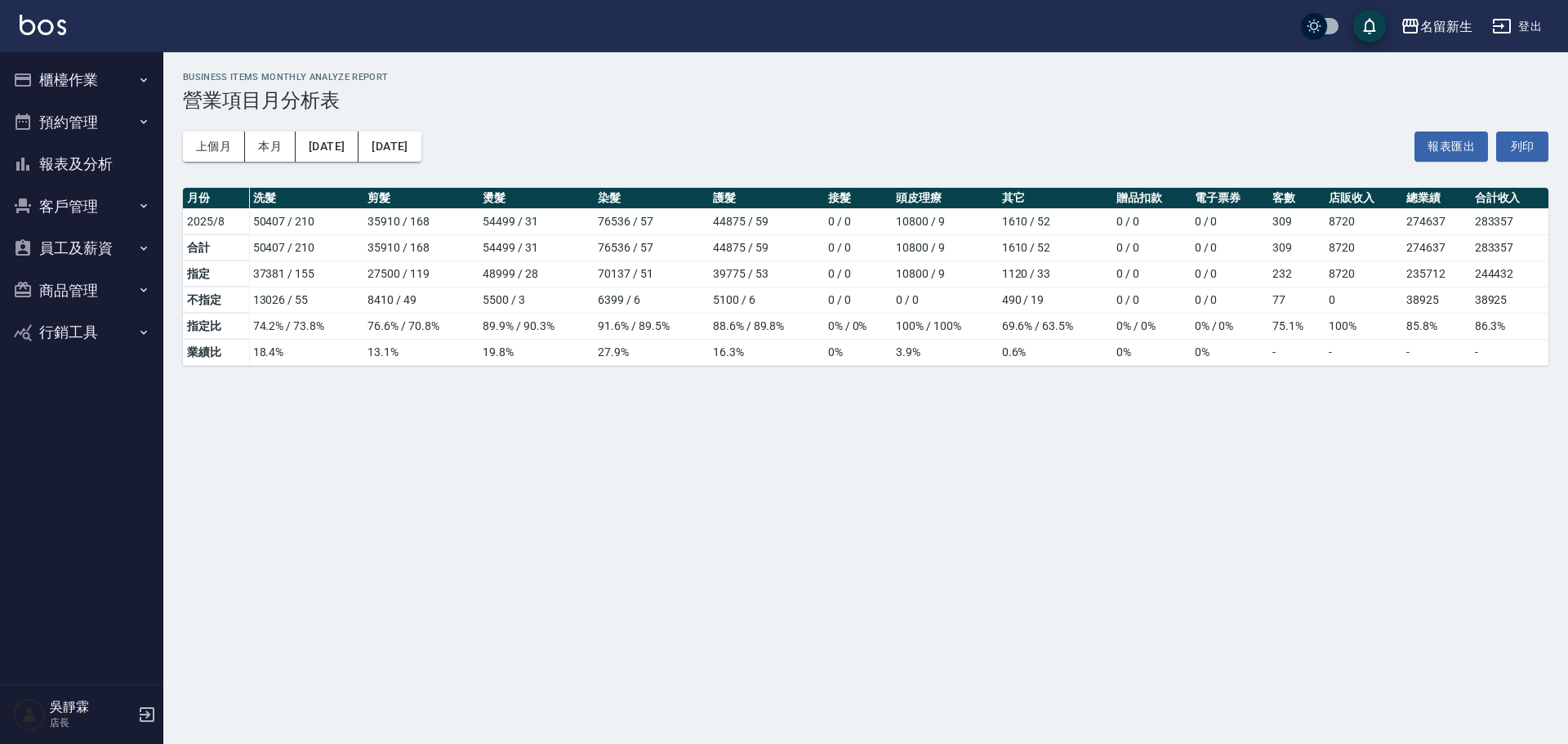
click at [1404, 475] on div "名留新生 2025-08-01 - 2025-08-31 營業項目月分析表 列印時間： 2025-08-18-14:13 Business Items Mon…" at bounding box center [784, 372] width 1568 height 744
click at [1453, 31] on div "名留新生" at bounding box center [1446, 26] width 53 height 20
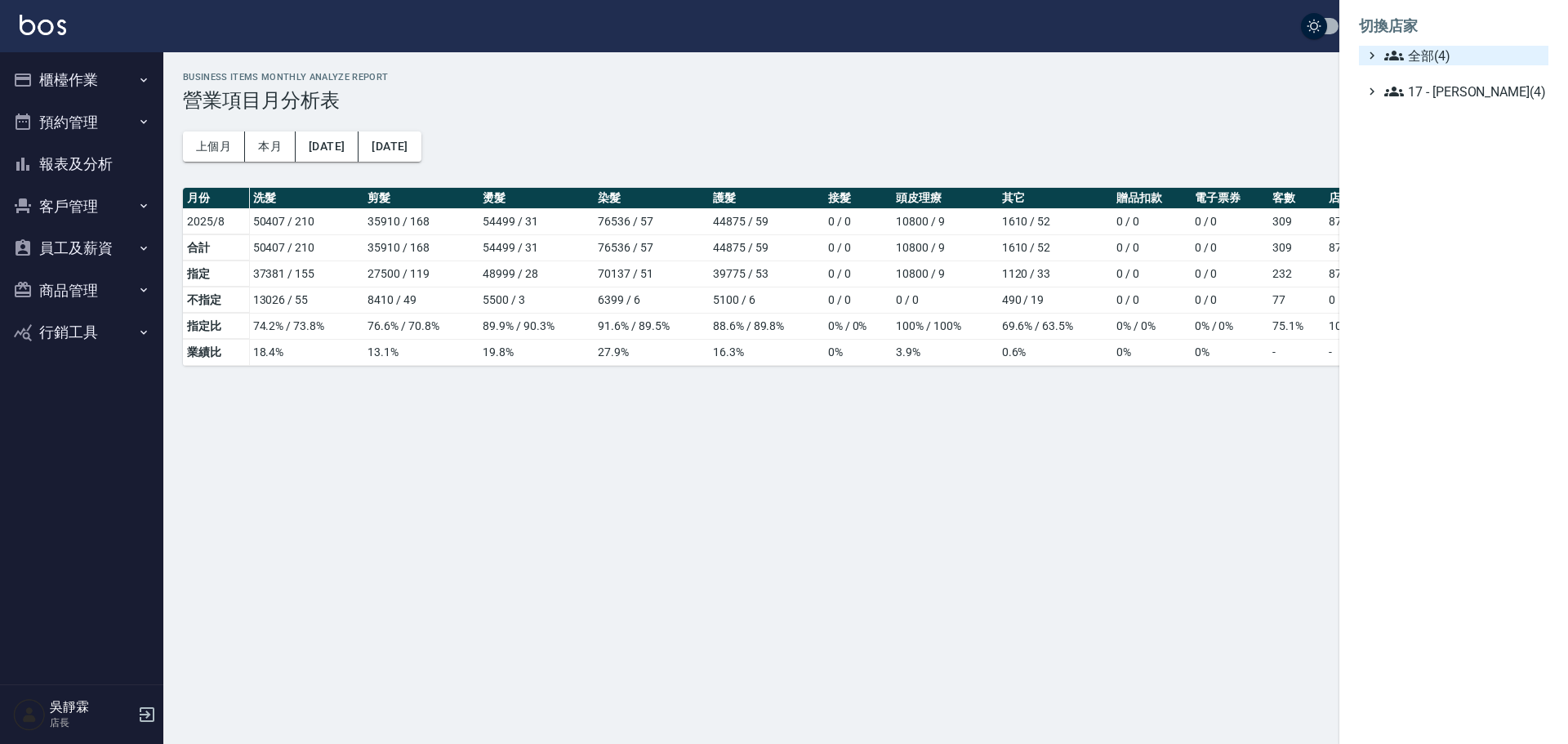
click at [1451, 52] on span "全部(4)" at bounding box center [1463, 56] width 158 height 19
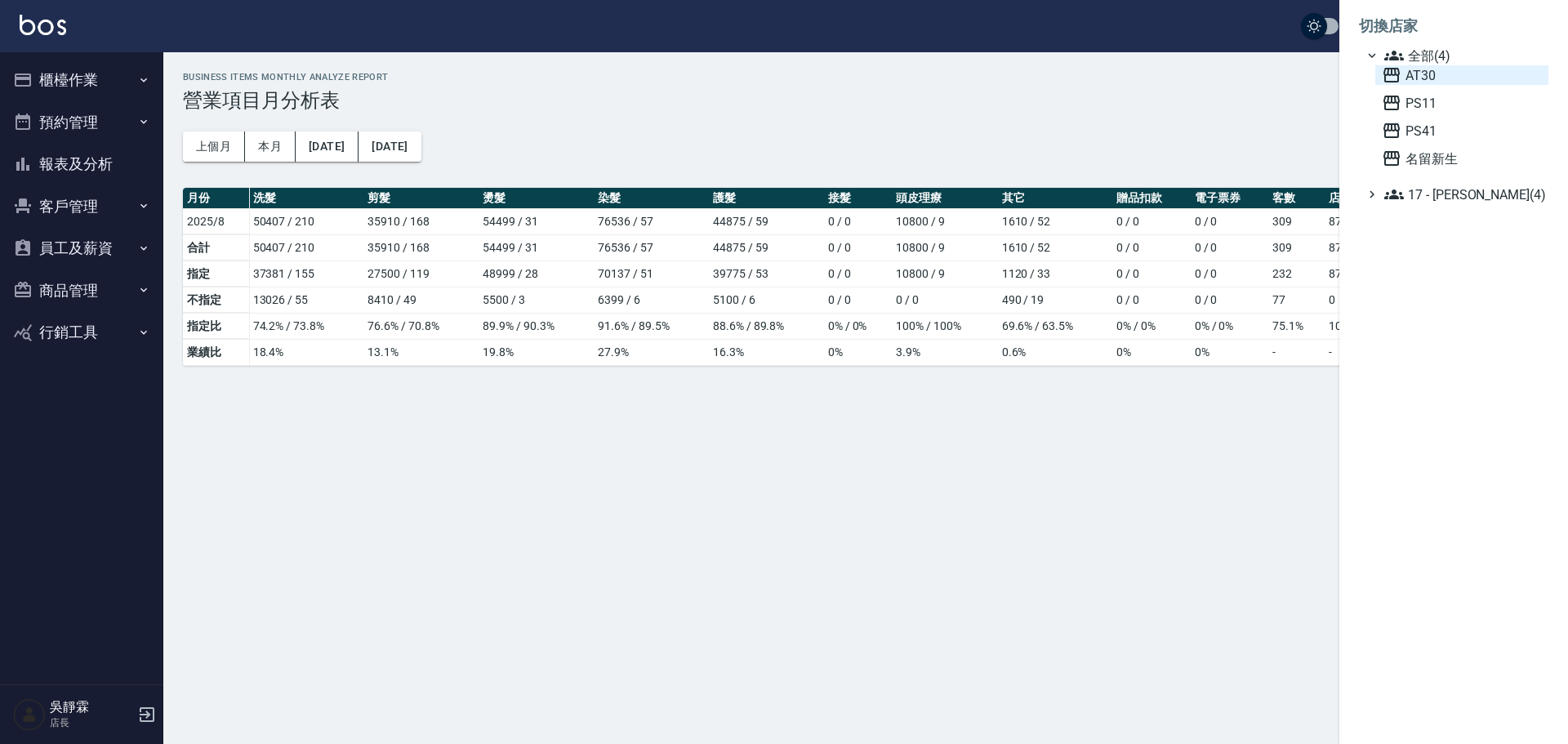
click at [1434, 67] on span "AT30" at bounding box center [1462, 75] width 160 height 19
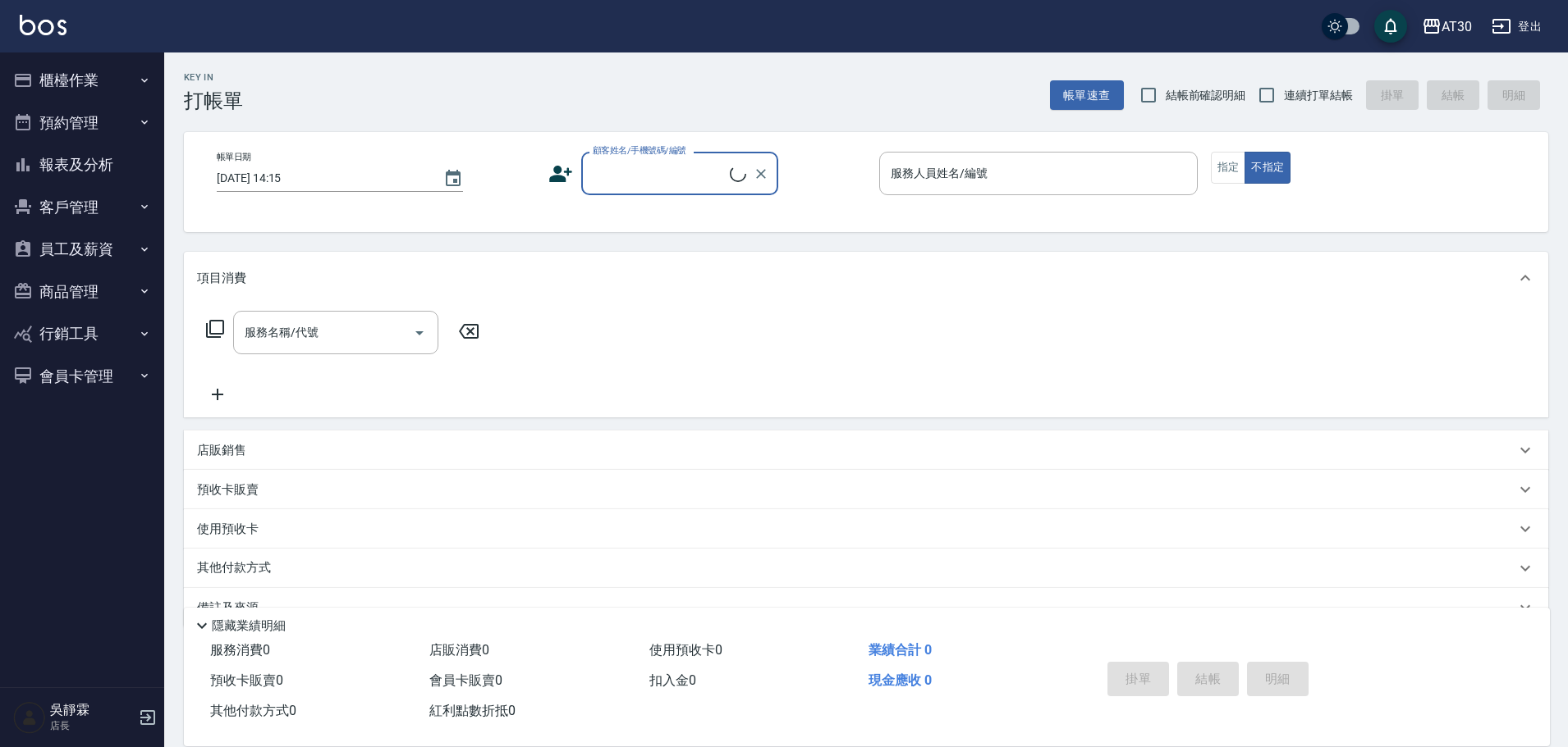
click at [101, 163] on button "報表及分析" at bounding box center [82, 164] width 151 height 42
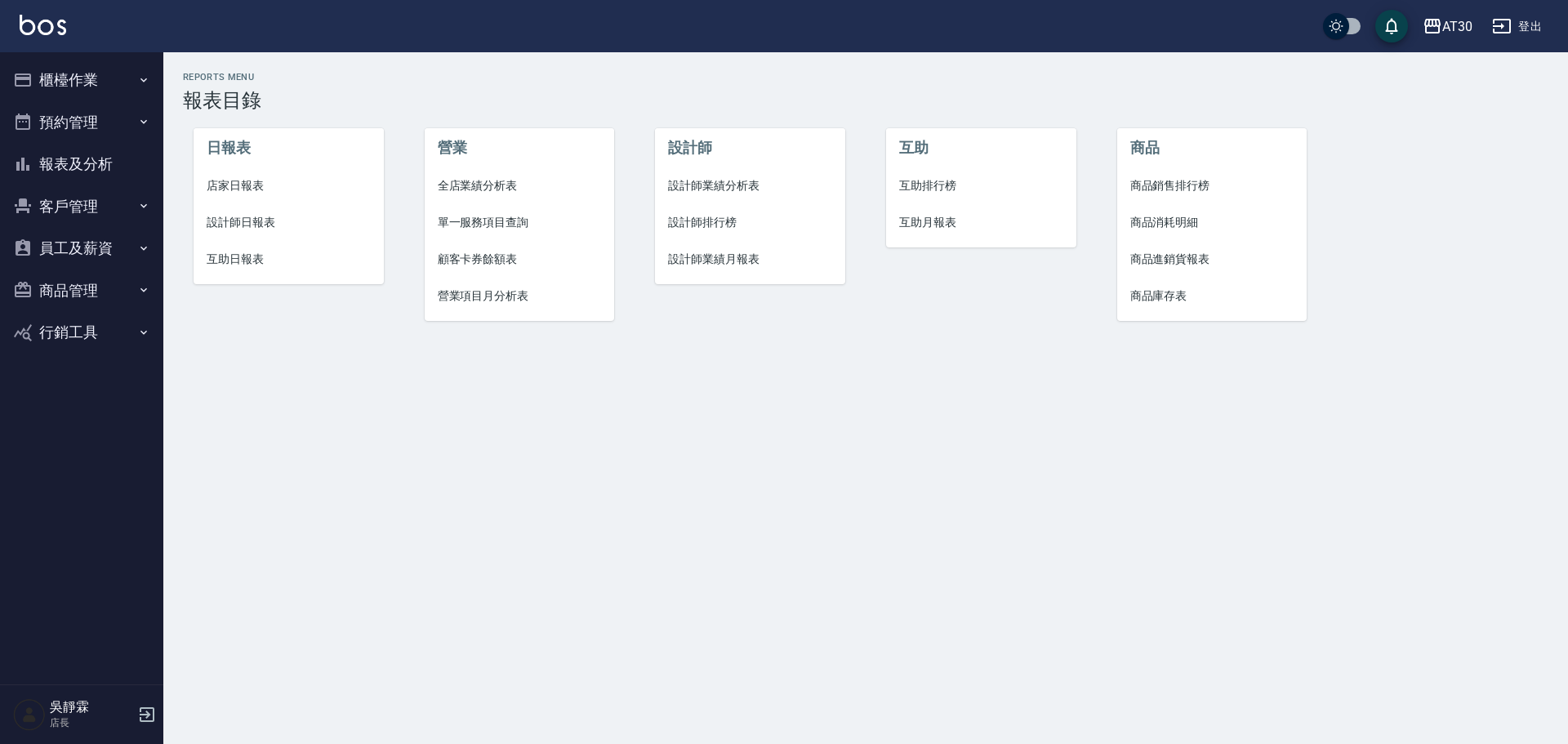
click at [487, 296] on span "營業項目月分析表" at bounding box center [519, 296] width 164 height 17
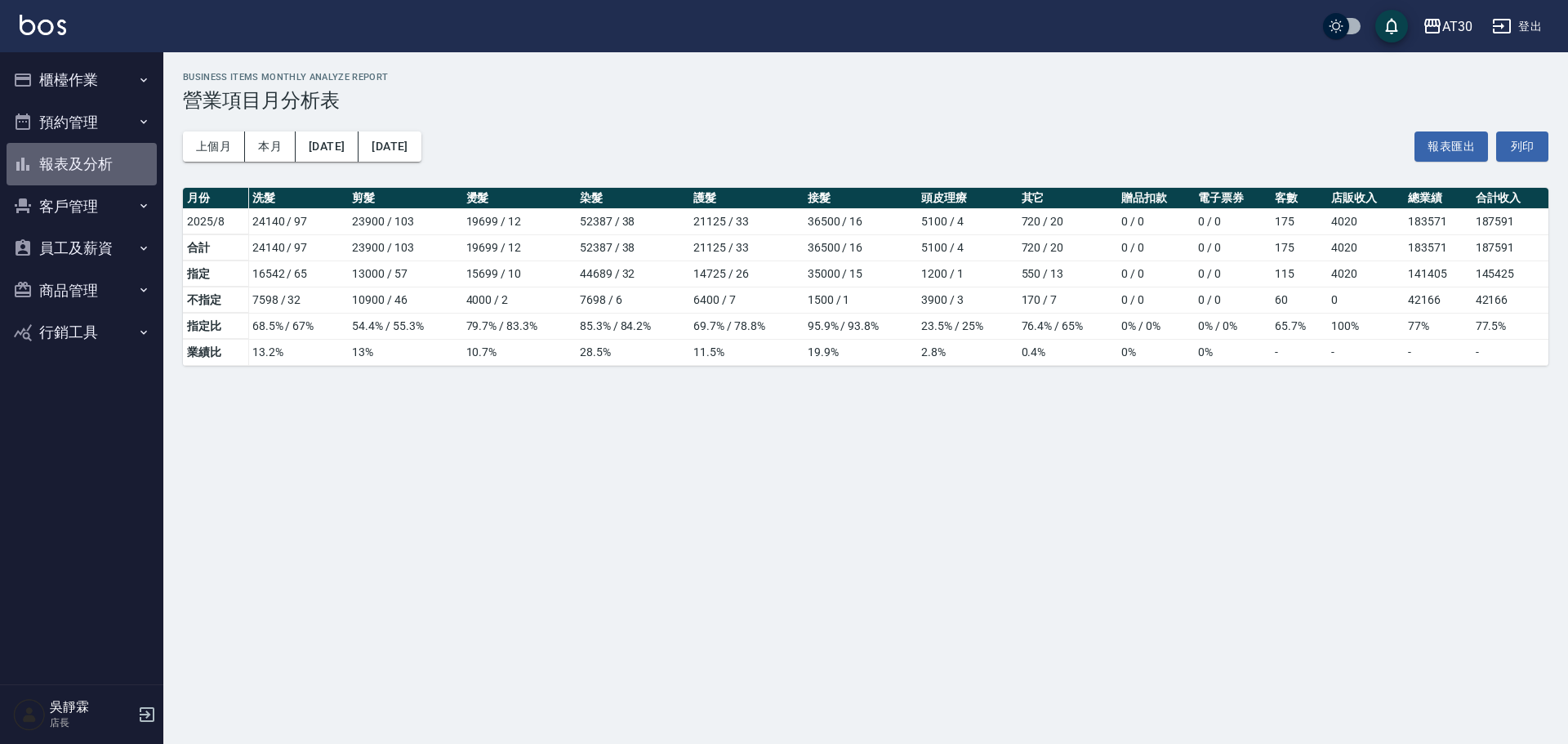
click at [101, 160] on button "報表及分析" at bounding box center [81, 164] width 150 height 42
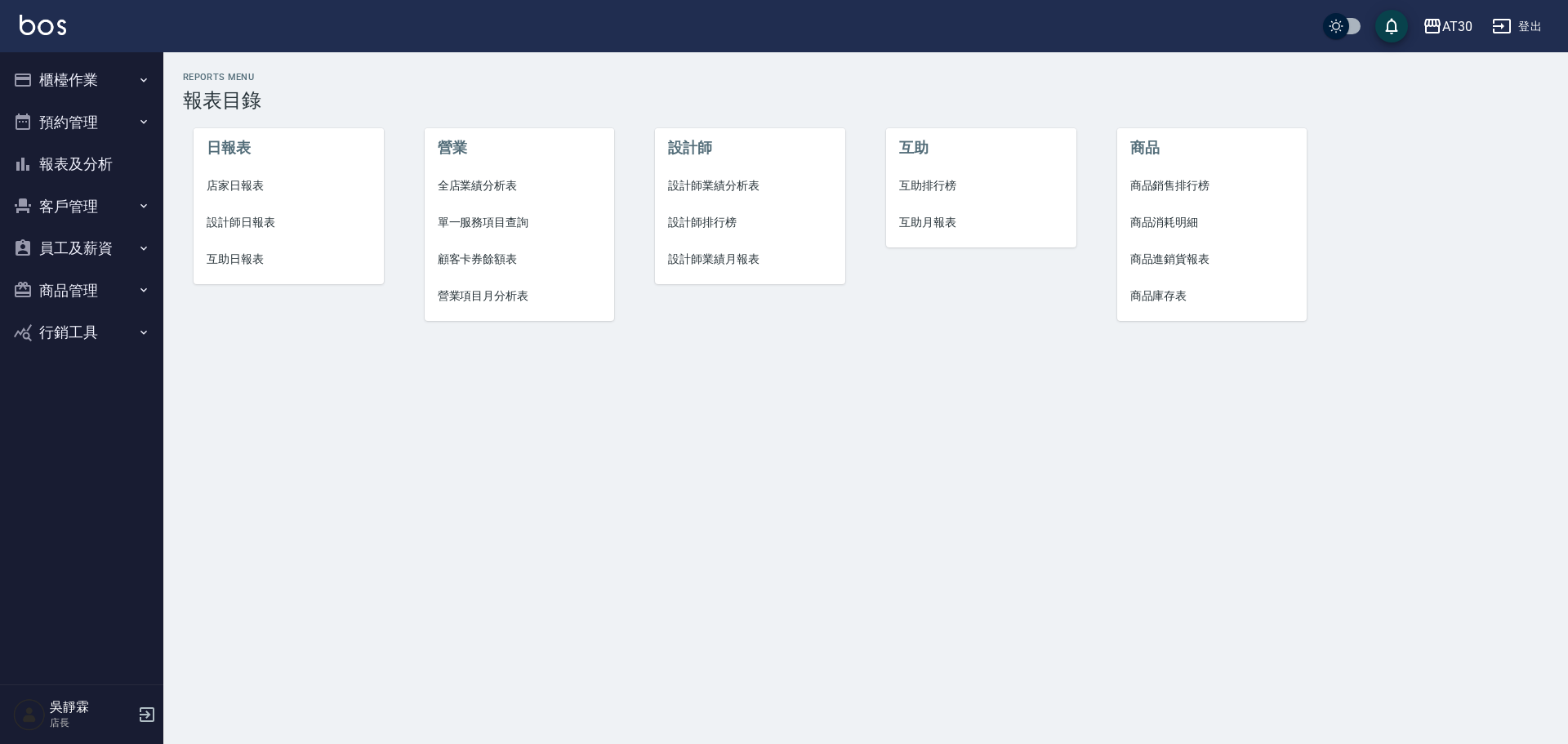
click at [715, 222] on span "設計師排行榜" at bounding box center [750, 223] width 164 height 17
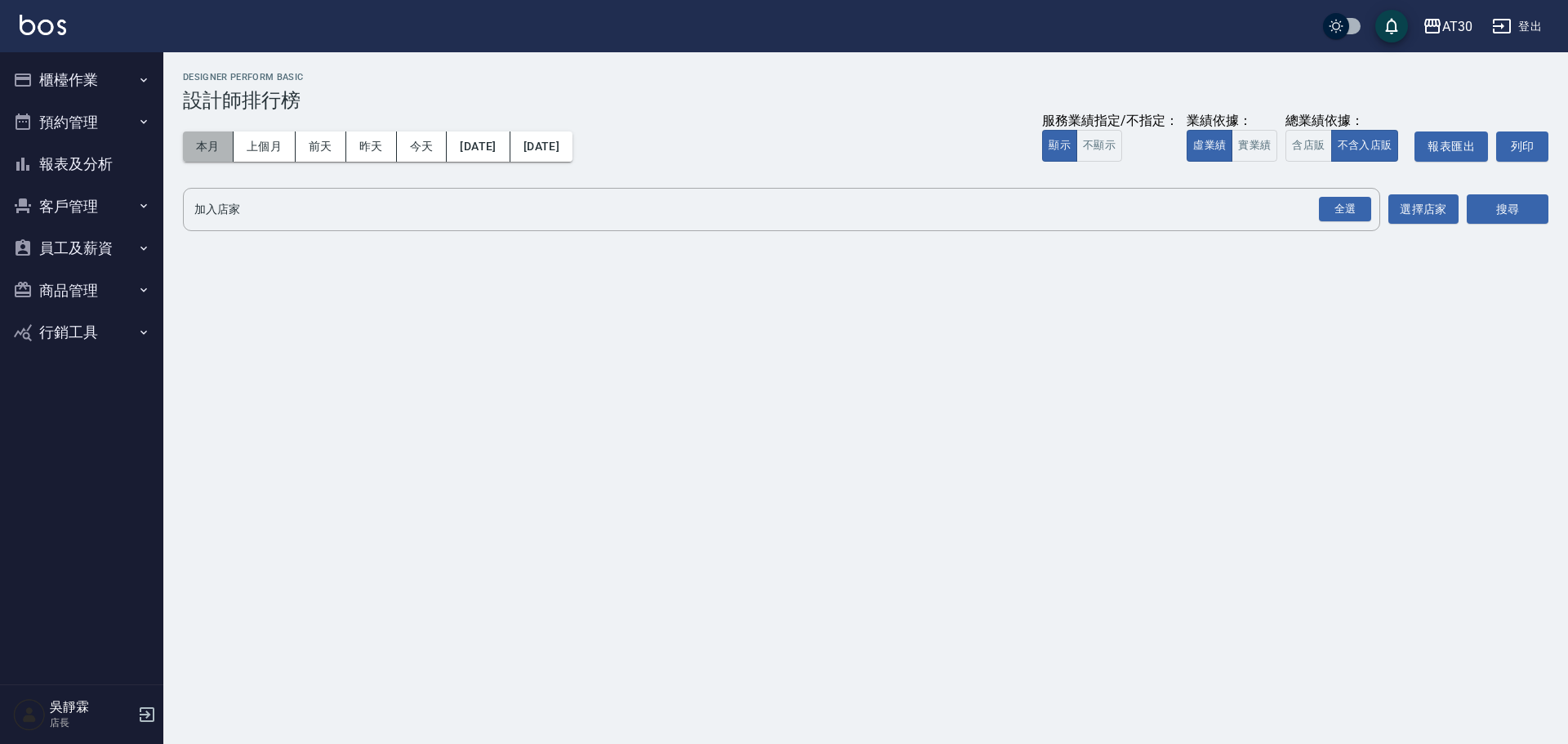
click at [198, 146] on button "本月" at bounding box center [208, 147] width 51 height 31
click at [1344, 214] on div "全選" at bounding box center [1345, 210] width 53 height 25
click at [373, 209] on icon at bounding box center [371, 211] width 18 height 18
click at [313, 209] on icon at bounding box center [304, 210] width 14 height 14
drag, startPoint x: 1514, startPoint y: 205, endPoint x: 1512, endPoint y: 214, distance: 9.2
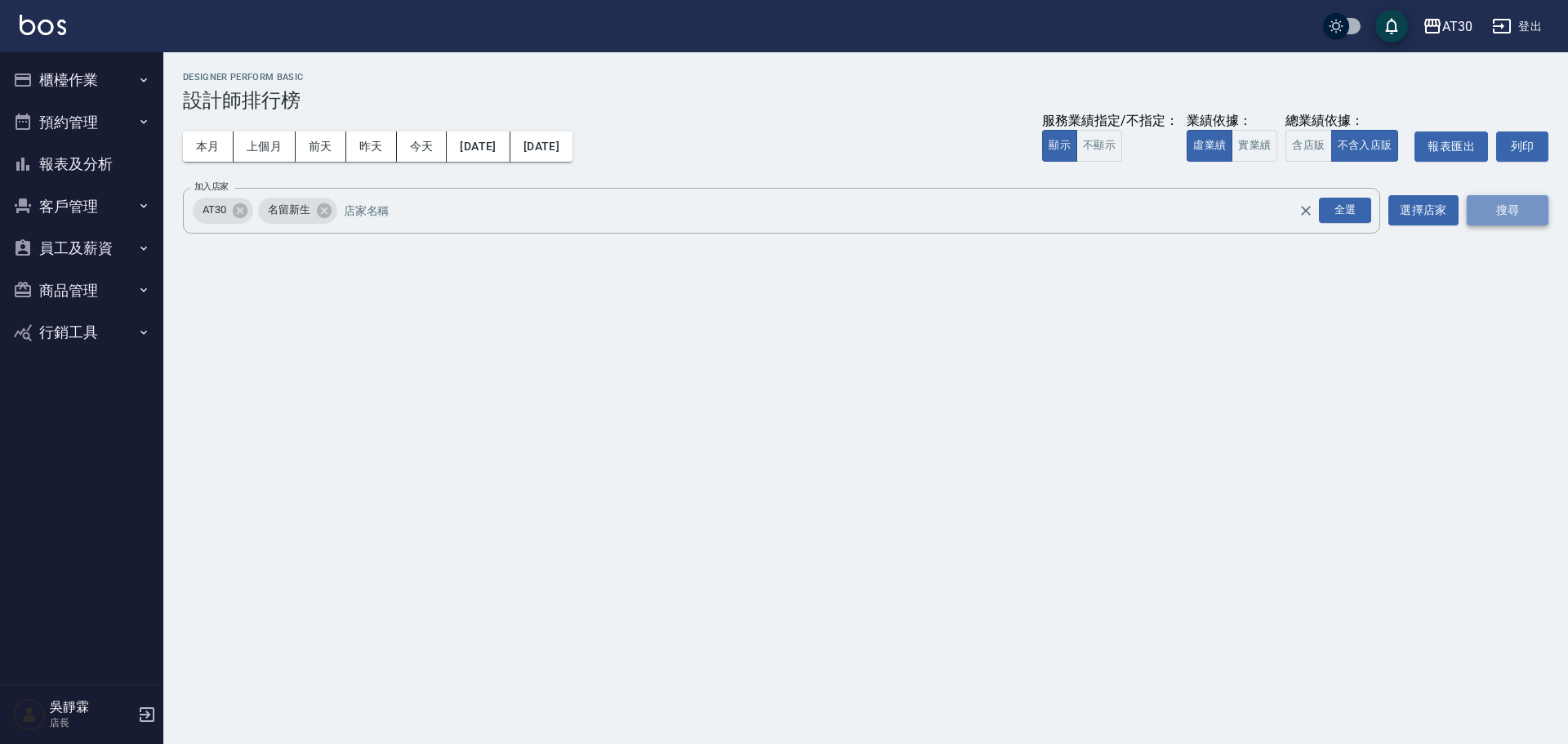
click at [1512, 207] on button "搜尋" at bounding box center [1507, 211] width 81 height 31
